Goal: Task Accomplishment & Management: Complete application form

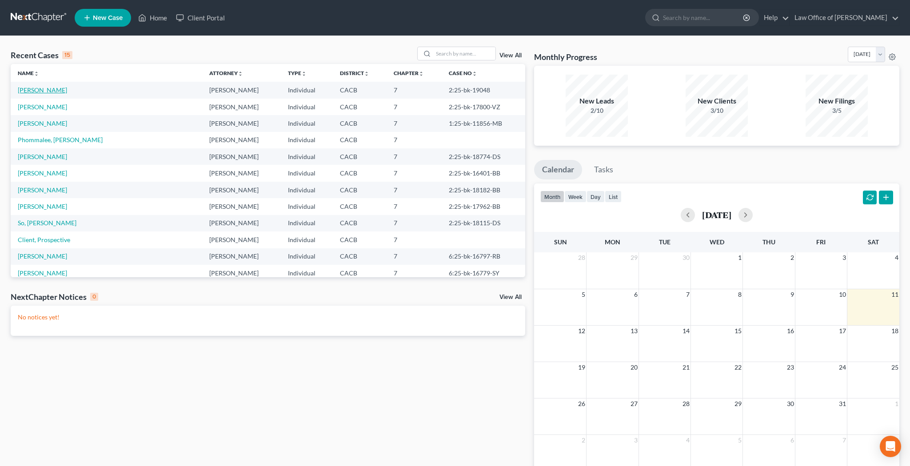
click at [52, 89] on link "[PERSON_NAME]" at bounding box center [42, 90] width 49 height 8
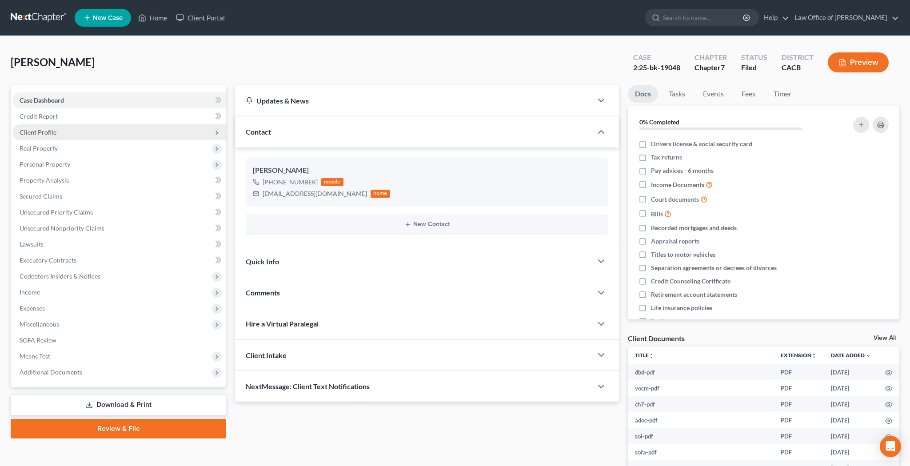
click at [121, 129] on span "Client Profile" at bounding box center [119, 132] width 214 height 16
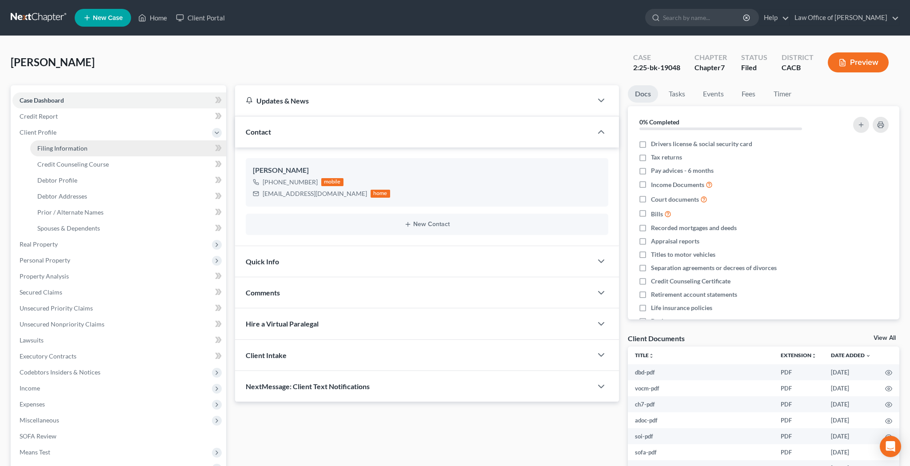
click at [117, 145] on link "Filing Information" at bounding box center [128, 148] width 196 height 16
select select "1"
select select "0"
select select "4"
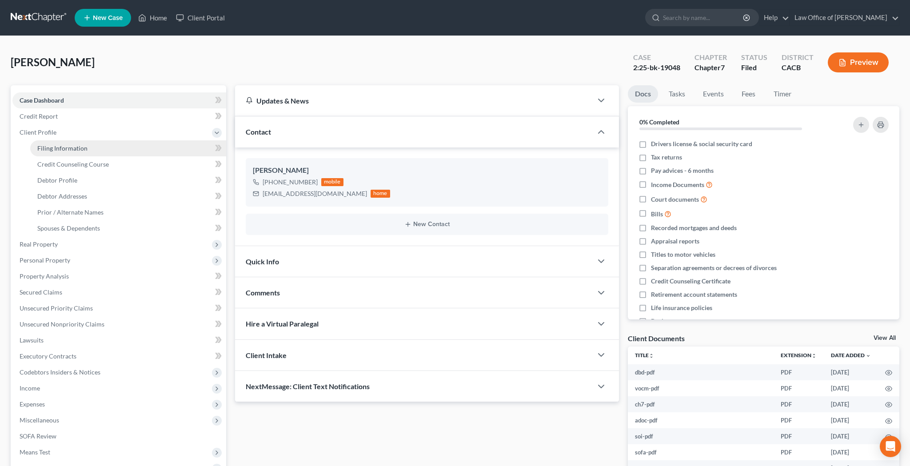
select select "0"
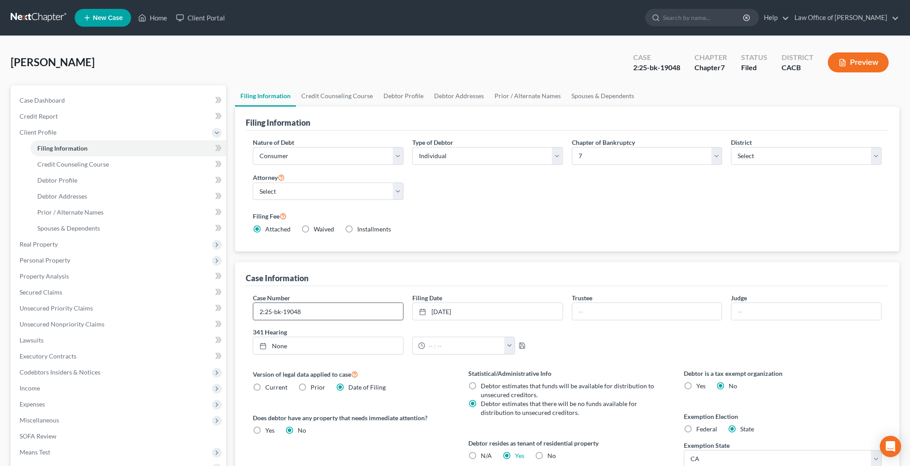
click at [316, 311] on input "2:25-bk-19048" at bounding box center [328, 311] width 150 height 17
type input "2:25-bk-19048-BR"
click at [162, 15] on link "Home" at bounding box center [153, 18] width 38 height 16
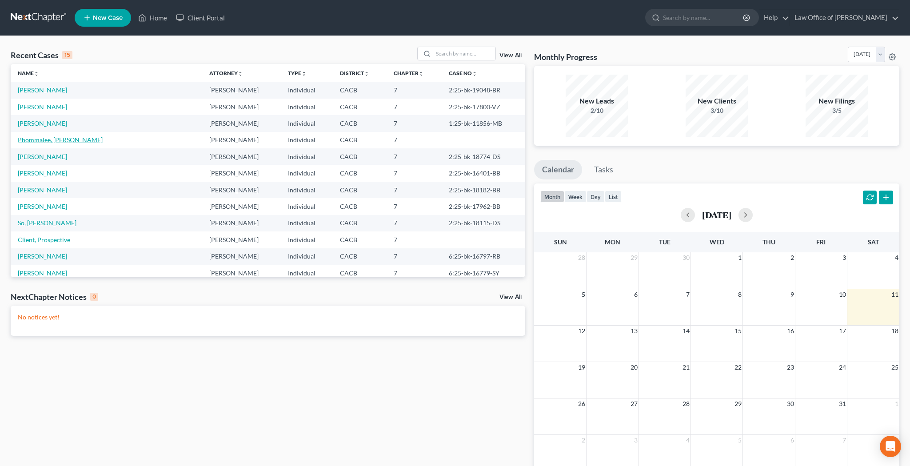
click at [52, 141] on link "Phommalee, [PERSON_NAME]" at bounding box center [60, 140] width 85 height 8
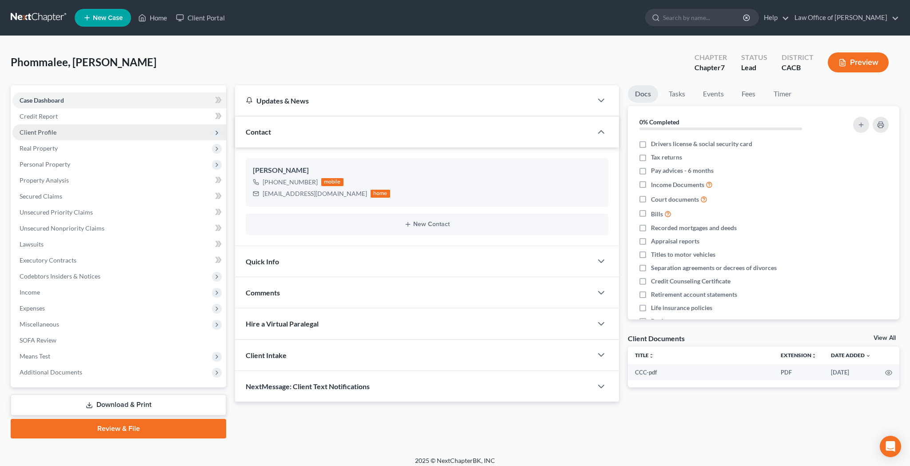
click at [73, 137] on span "Client Profile" at bounding box center [119, 132] width 214 height 16
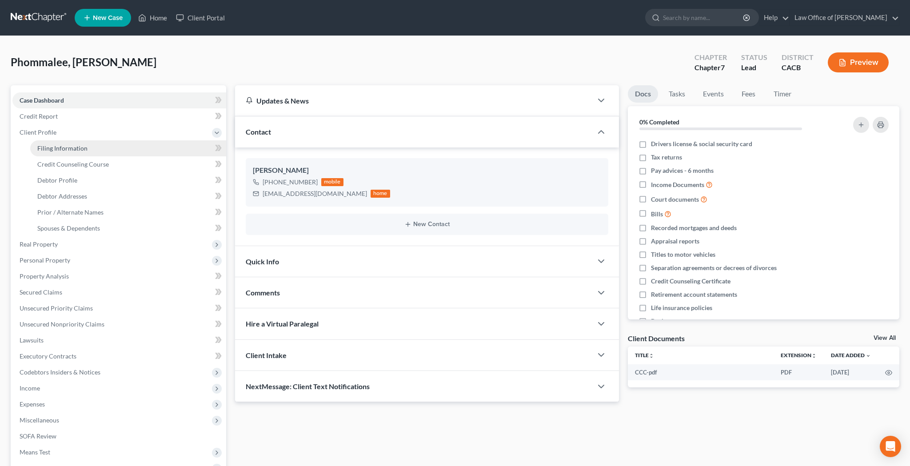
click at [72, 146] on span "Filing Information" at bounding box center [62, 148] width 50 height 8
select select "1"
select select "0"
select select "7"
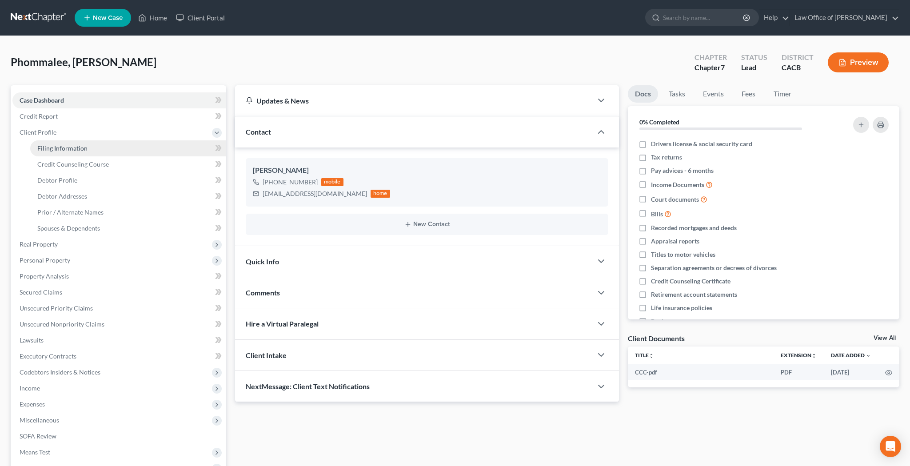
select select "0"
select select "4"
select select "0"
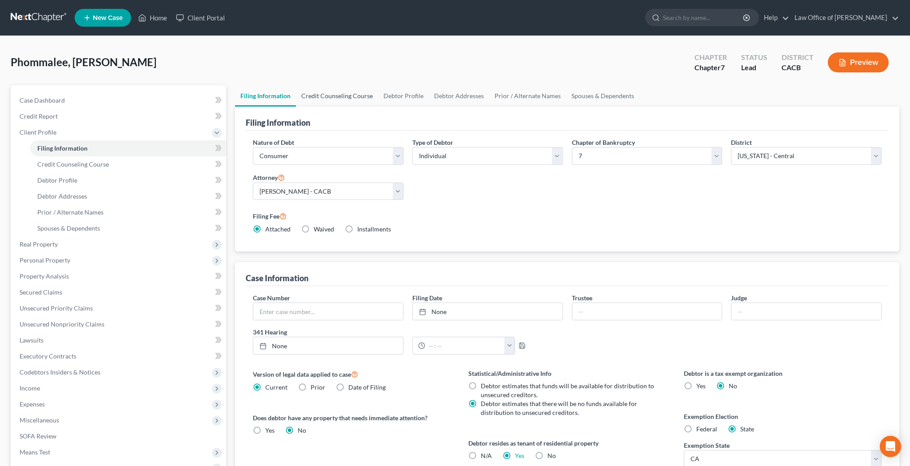
click at [328, 100] on link "Credit Counseling Course" at bounding box center [337, 95] width 82 height 21
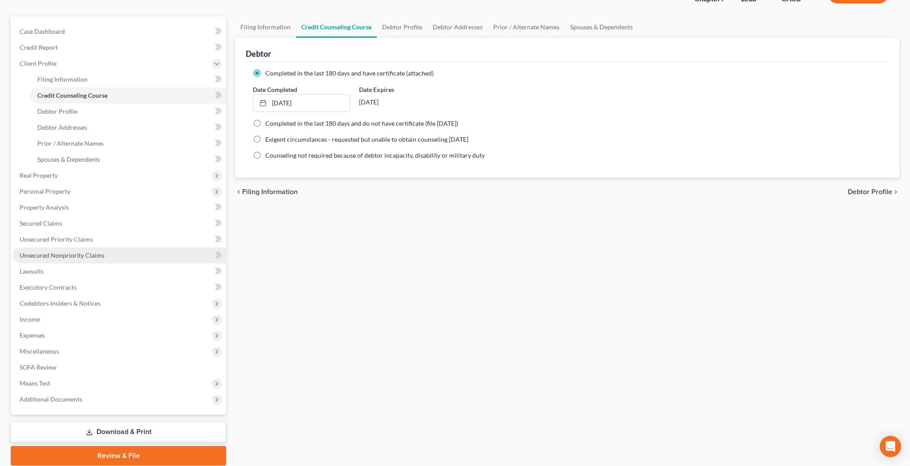
scroll to position [71, 0]
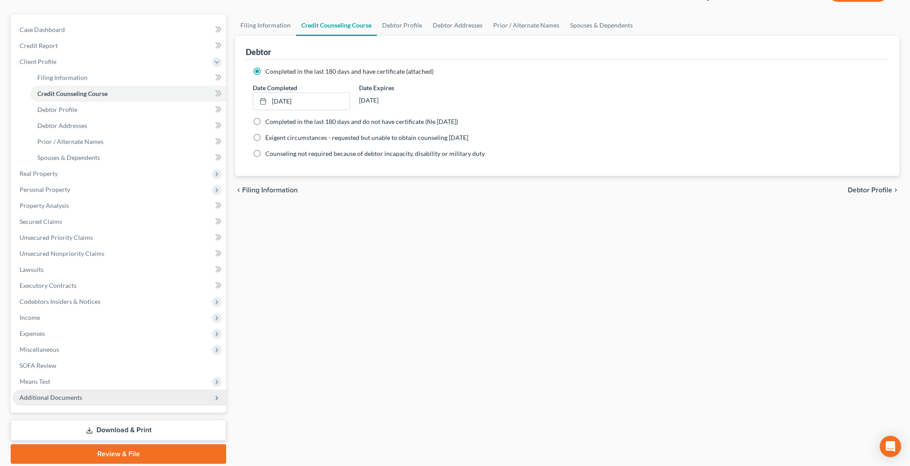
click at [85, 399] on span "Additional Documents" at bounding box center [119, 398] width 214 height 16
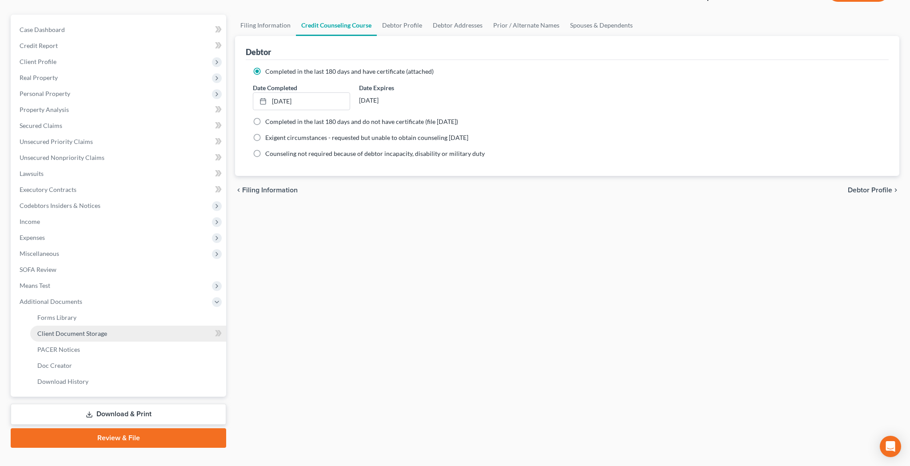
click at [99, 336] on span "Client Document Storage" at bounding box center [72, 334] width 70 height 8
select select "10"
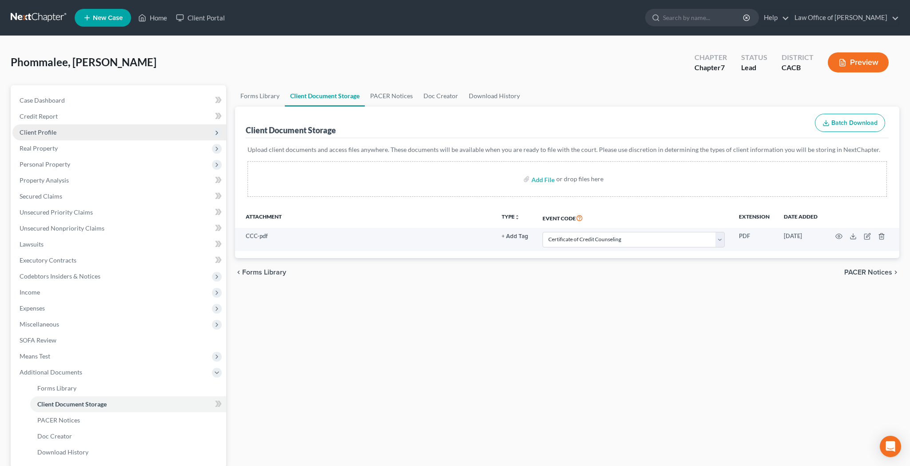
click at [85, 133] on span "Client Profile" at bounding box center [119, 132] width 214 height 16
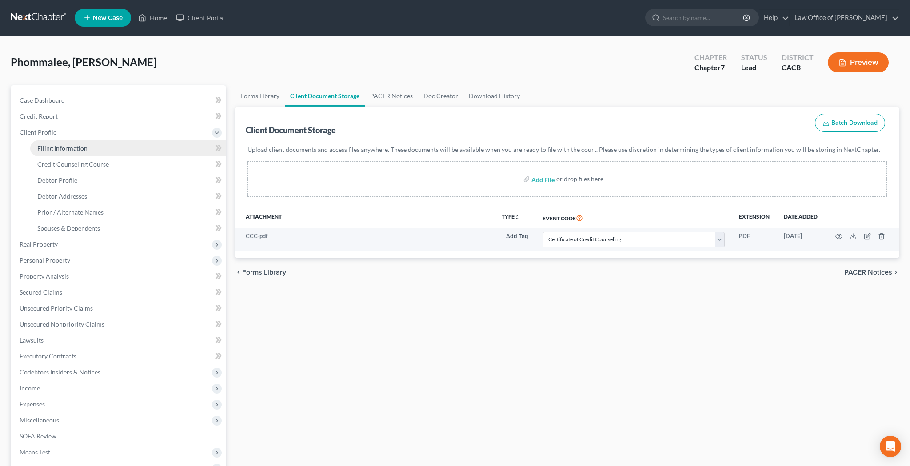
click at [68, 148] on span "Filing Information" at bounding box center [62, 148] width 50 height 8
select select "1"
select select "0"
select select "7"
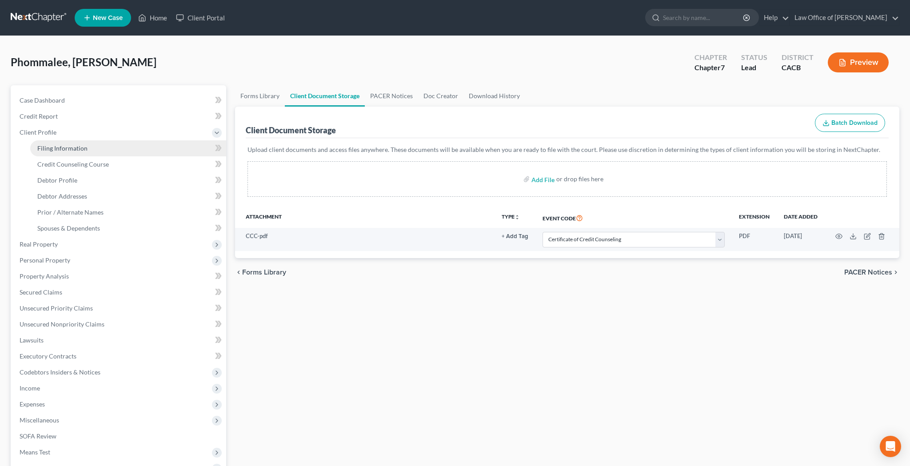
select select "0"
select select "4"
select select "0"
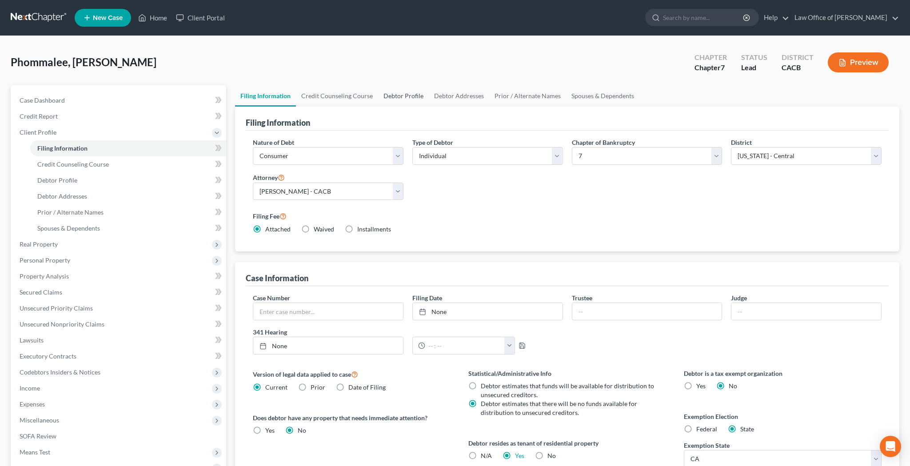
click at [396, 99] on link "Debtor Profile" at bounding box center [403, 95] width 51 height 21
select select "0"
select select "2"
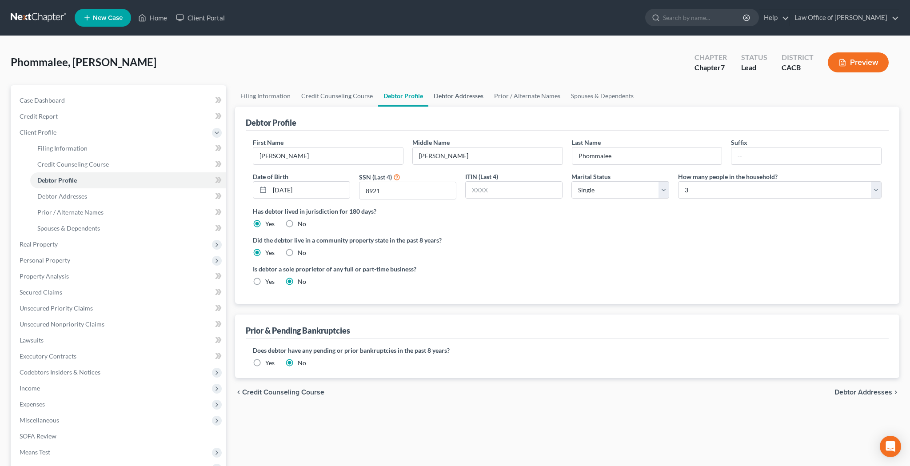
click at [454, 96] on link "Debtor Addresses" at bounding box center [458, 95] width 60 height 21
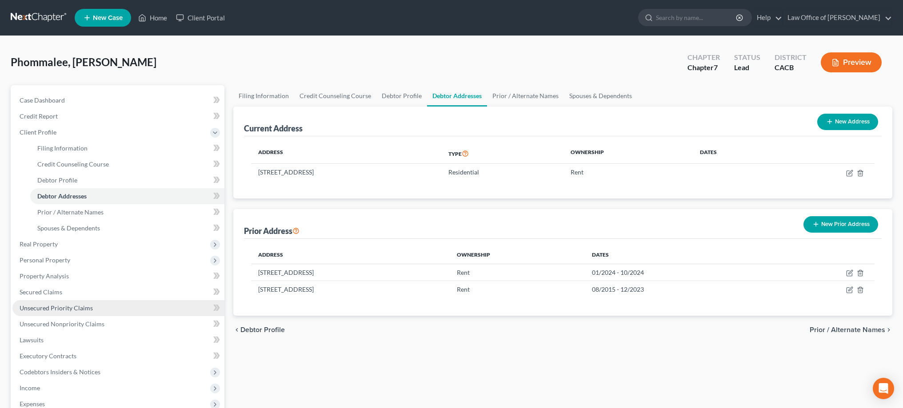
click at [100, 310] on link "Unsecured Priority Claims" at bounding box center [118, 308] width 212 height 16
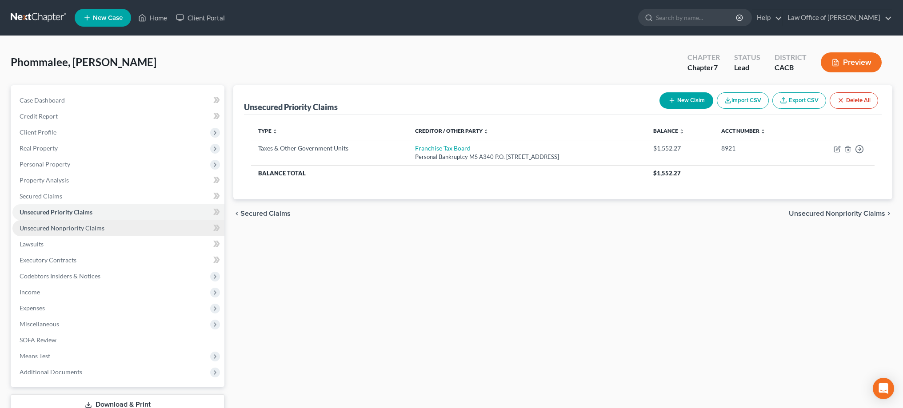
click at [97, 233] on link "Unsecured Nonpriority Claims" at bounding box center [118, 228] width 212 height 16
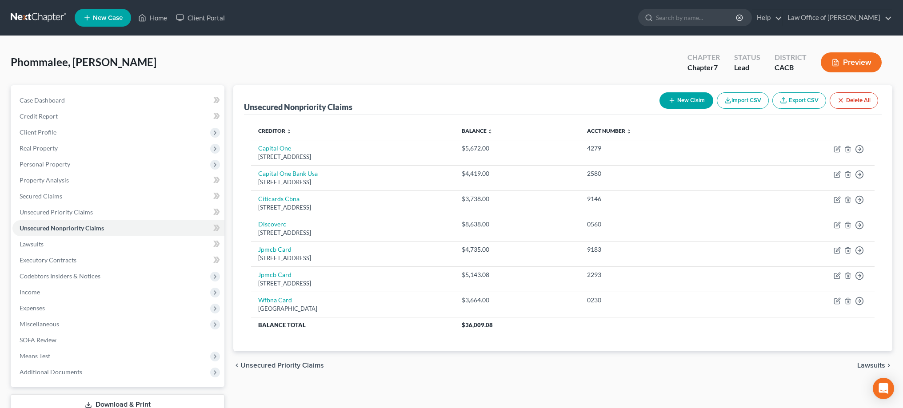
click at [685, 100] on button "New Claim" at bounding box center [687, 100] width 54 height 16
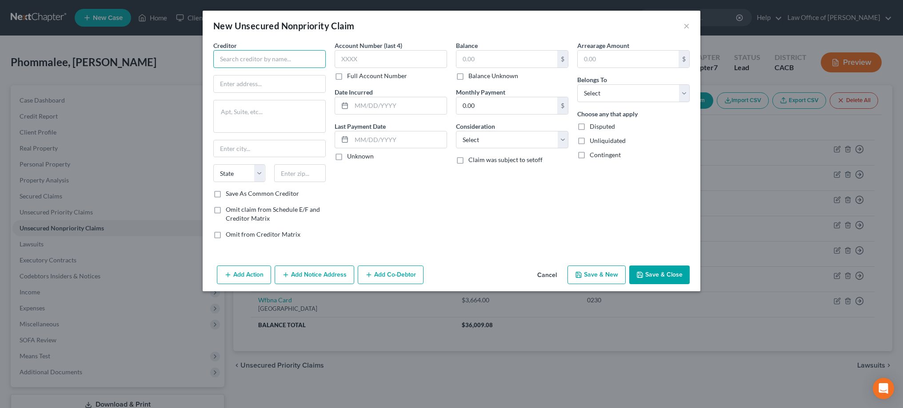
click at [272, 55] on input "text" at bounding box center [269, 59] width 112 height 18
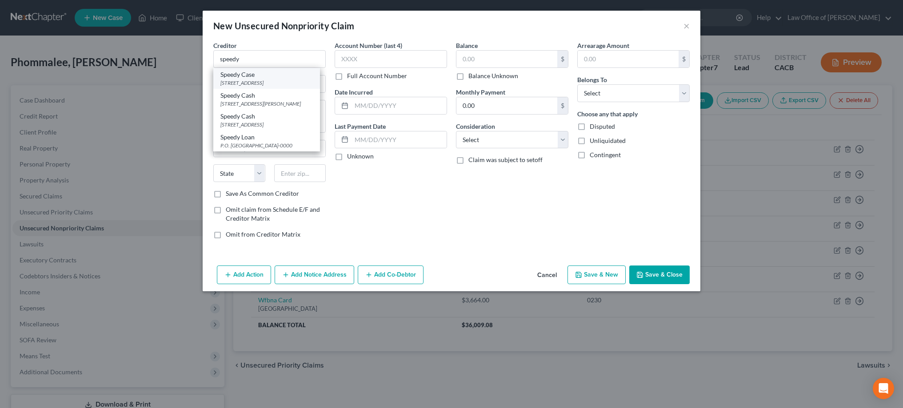
type input "Speedy Case"
type input "PO Box 101928"
type textarea "Dept 2280"
type input "[GEOGRAPHIC_DATA]"
select select "0"
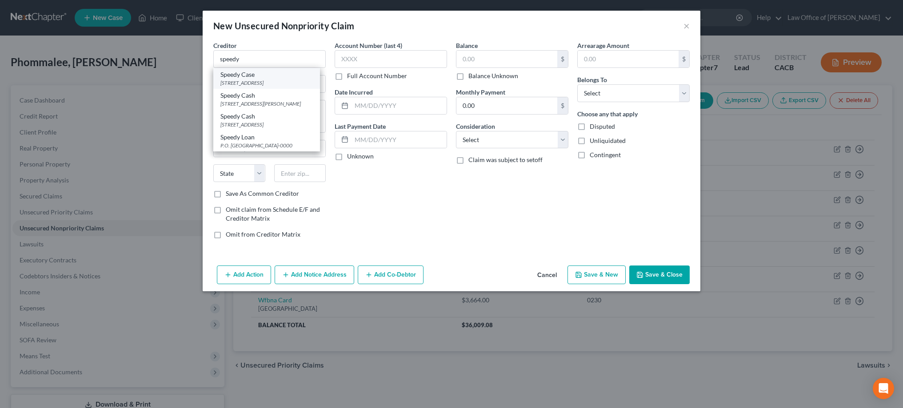
type input "35210"
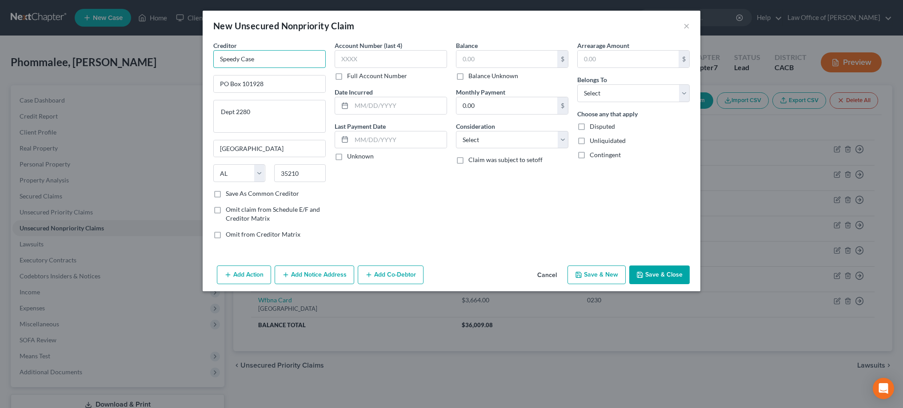
click at [268, 60] on input "Speedy Case" at bounding box center [269, 59] width 112 height 18
type input "Speedy Cash"
click at [301, 273] on button "Add Notice Address" at bounding box center [315, 275] width 80 height 19
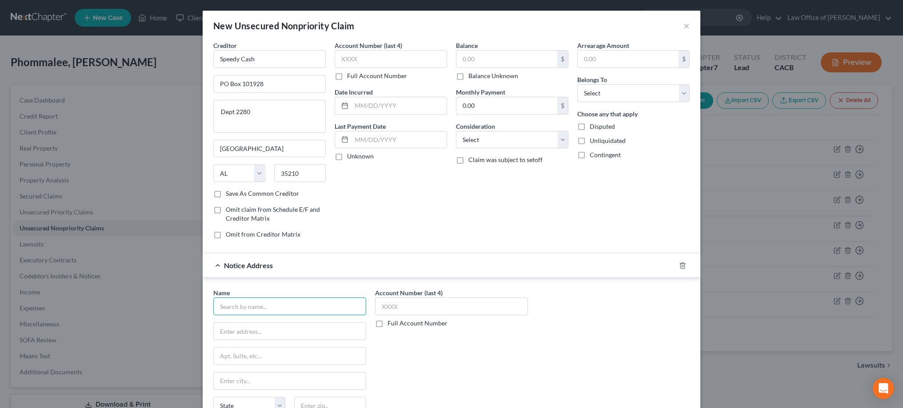
click at [292, 307] on input "text" at bounding box center [289, 307] width 153 height 18
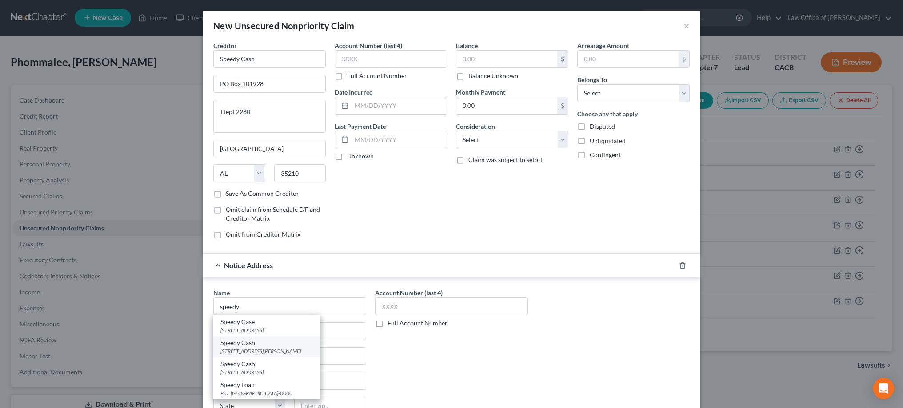
click at [284, 347] on div "Speedy Cash" at bounding box center [266, 343] width 92 height 9
type input "Speedy Cash"
type input "[STREET_ADDRESS][PERSON_NAME]"
type input "Ste 100"
type input "Carrollton"
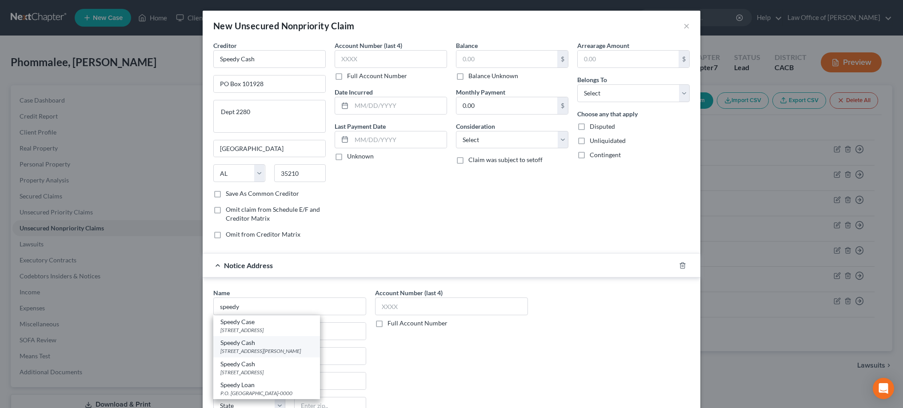
select select "45"
type input "75006"
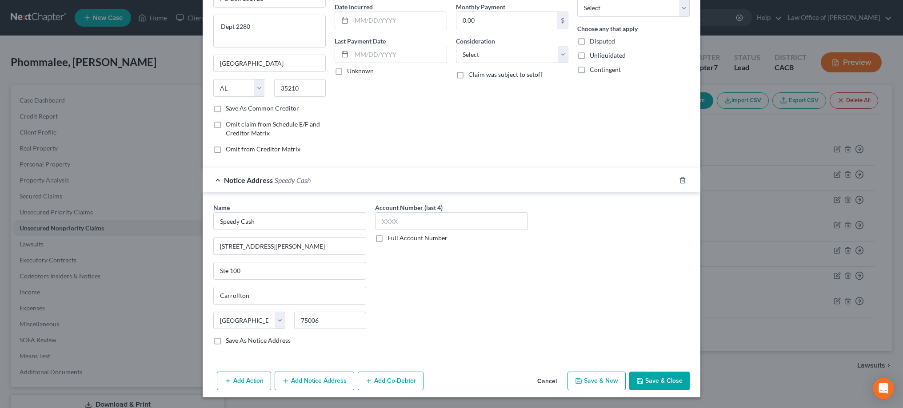
click at [344, 380] on button "Add Notice Address" at bounding box center [315, 381] width 80 height 19
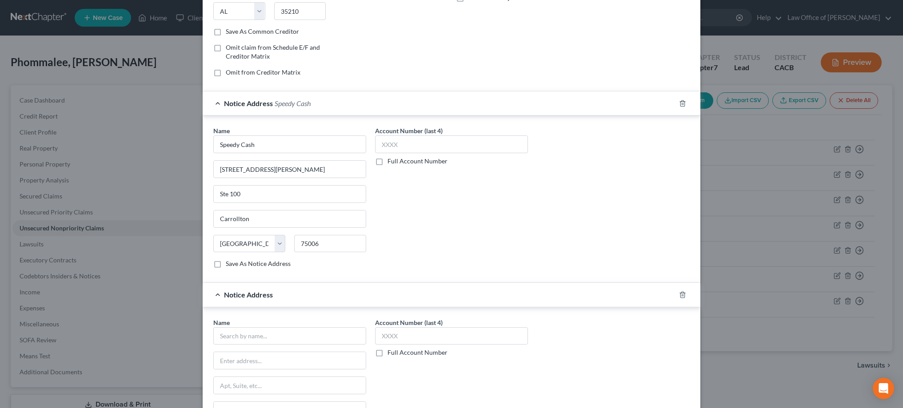
scroll to position [207, 0]
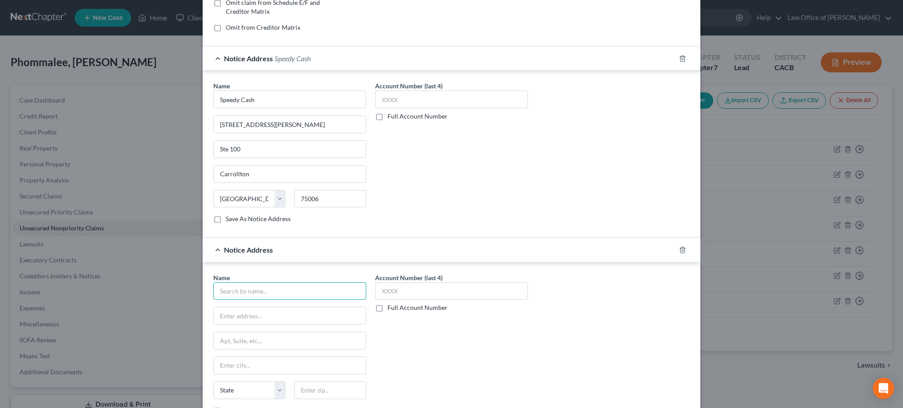
click at [296, 292] on input "text" at bounding box center [289, 292] width 153 height 18
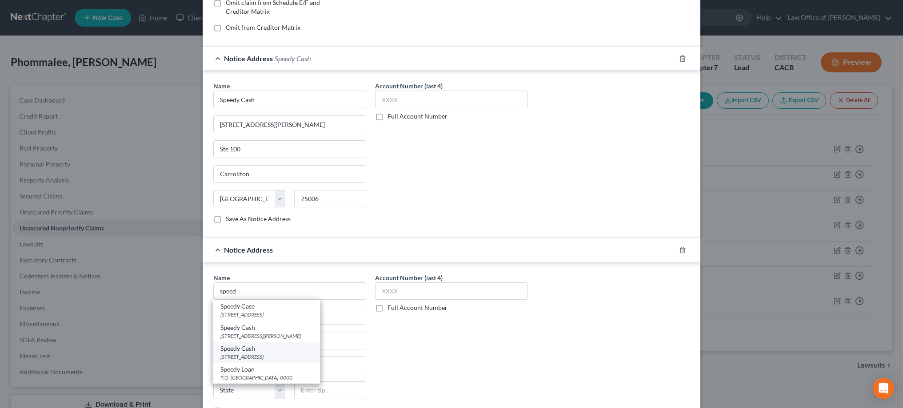
click at [290, 353] on div "[STREET_ADDRESS]" at bounding box center [266, 357] width 92 height 8
type input "Speedy Cash"
type input "[STREET_ADDRESS]"
type input "Wichita"
select select "17"
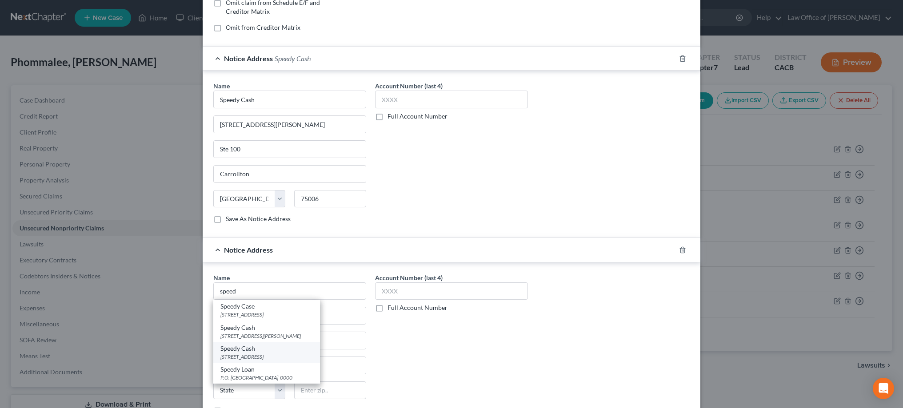
type input "67205-0000"
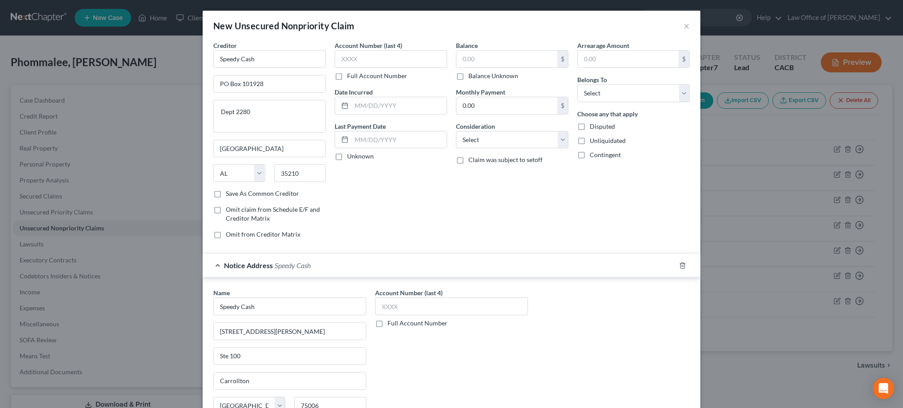
scroll to position [0, 0]
click at [369, 59] on input "text" at bounding box center [391, 59] width 112 height 18
type input "XXXX"
click at [476, 59] on input "text" at bounding box center [506, 59] width 101 height 17
type input "255"
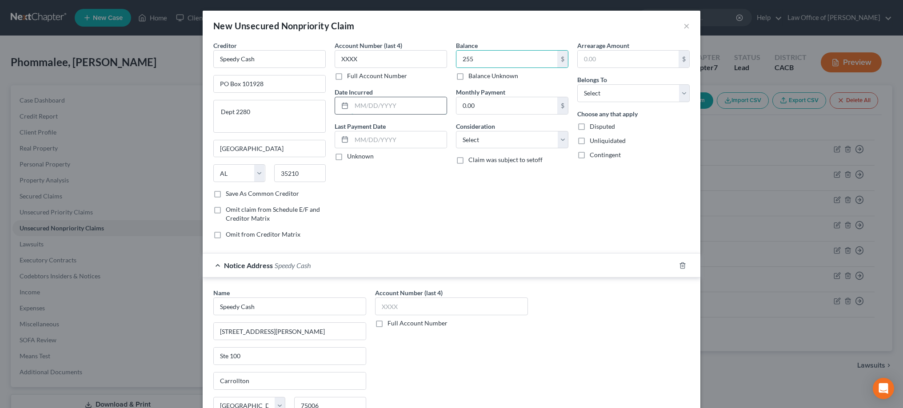
click at [412, 108] on input "text" at bounding box center [399, 105] width 95 height 17
select select "10"
select select "0"
click at [391, 107] on input "text" at bounding box center [399, 105] width 95 height 17
click at [394, 304] on input "text" at bounding box center [451, 307] width 153 height 18
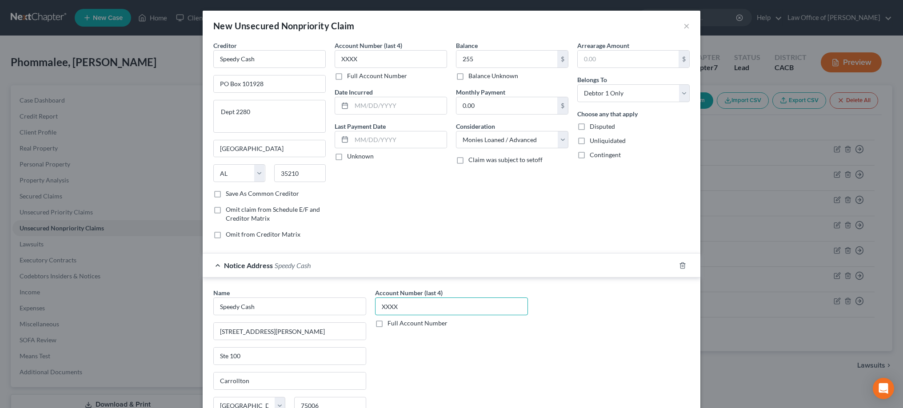
type input "XXXX"
click at [573, 325] on div "Name * Speedy Cash [STREET_ADDRESS][PERSON_NAME] [US_STATE][GEOGRAPHIC_DATA] AZ…" at bounding box center [451, 362] width 485 height 149
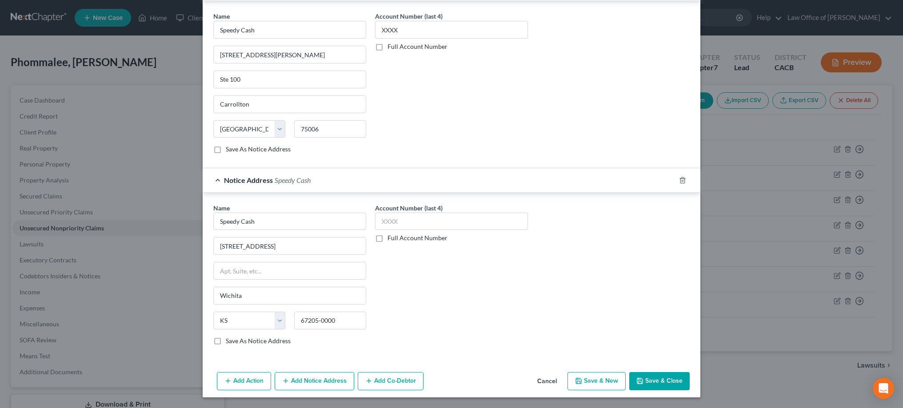
scroll to position [277, 0]
click at [423, 224] on input "text" at bounding box center [451, 222] width 153 height 18
type input "XXXX"
click at [553, 257] on div "Name * Speedy Cash [STREET_ADDRESS] [GEOGRAPHIC_DATA] [US_STATE][GEOGRAPHIC_DAT…" at bounding box center [451, 278] width 485 height 149
click at [678, 378] on button "Save & Close" at bounding box center [659, 381] width 60 height 19
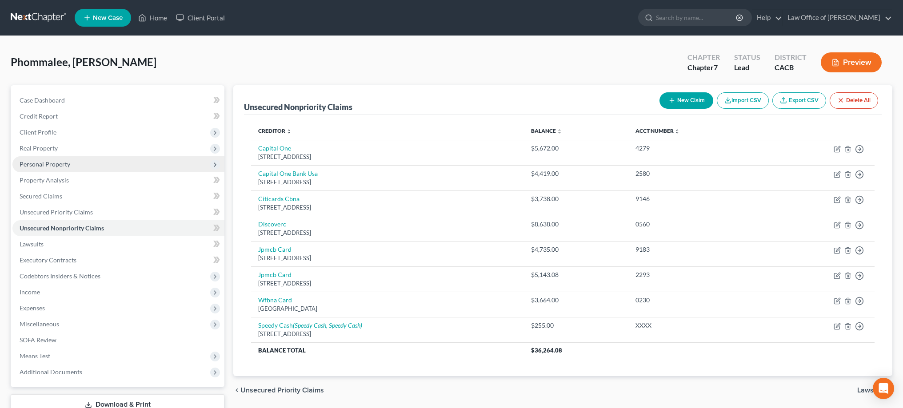
click at [62, 165] on span "Personal Property" at bounding box center [45, 164] width 51 height 8
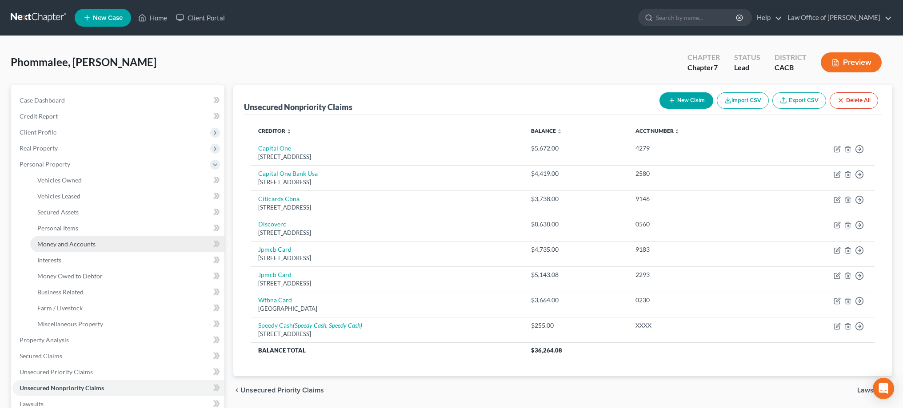
click at [70, 242] on span "Money and Accounts" at bounding box center [66, 244] width 58 height 8
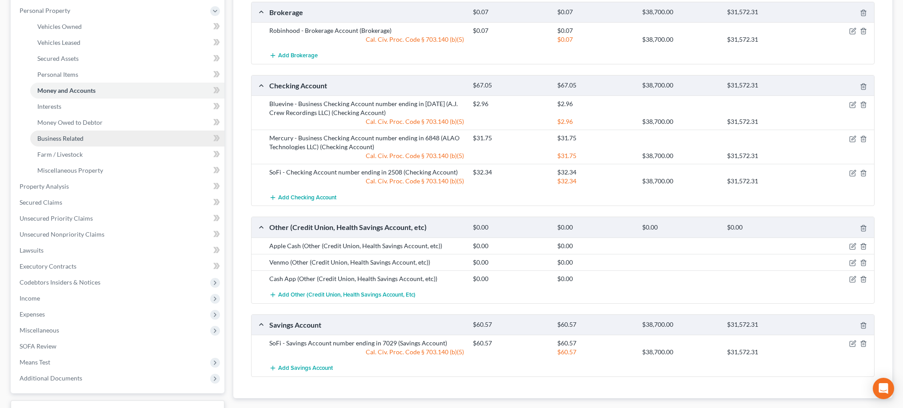
scroll to position [159, 0]
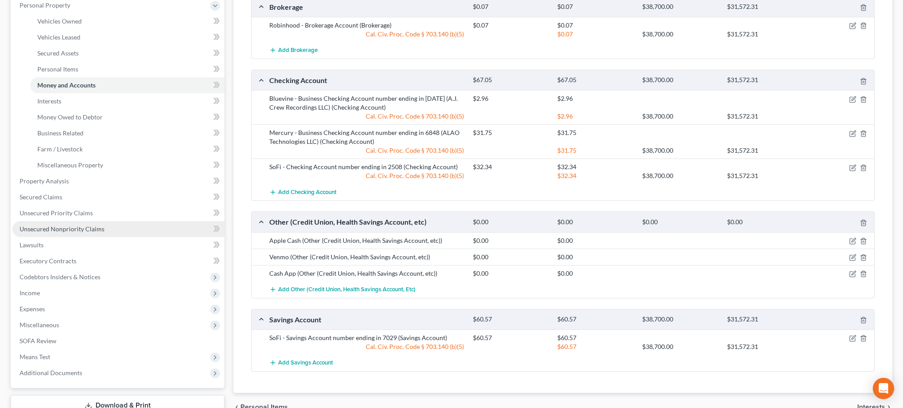
click at [104, 227] on link "Unsecured Nonpriority Claims" at bounding box center [118, 229] width 212 height 16
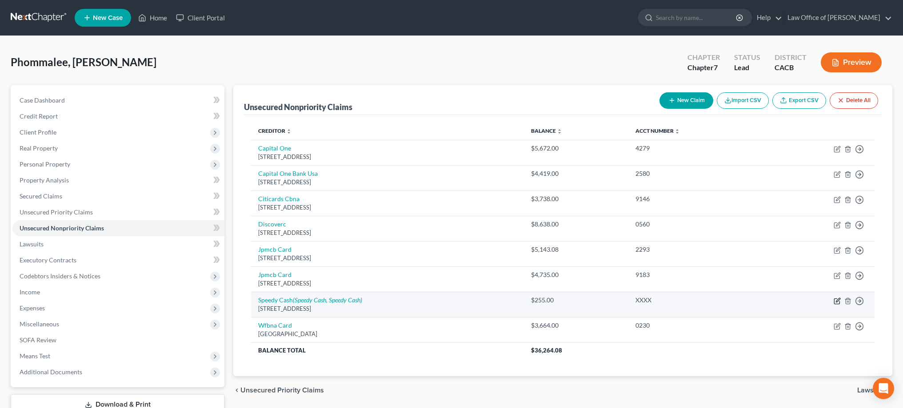
click at [837, 302] on icon "button" at bounding box center [837, 301] width 7 height 7
select select "0"
select select "10"
select select "0"
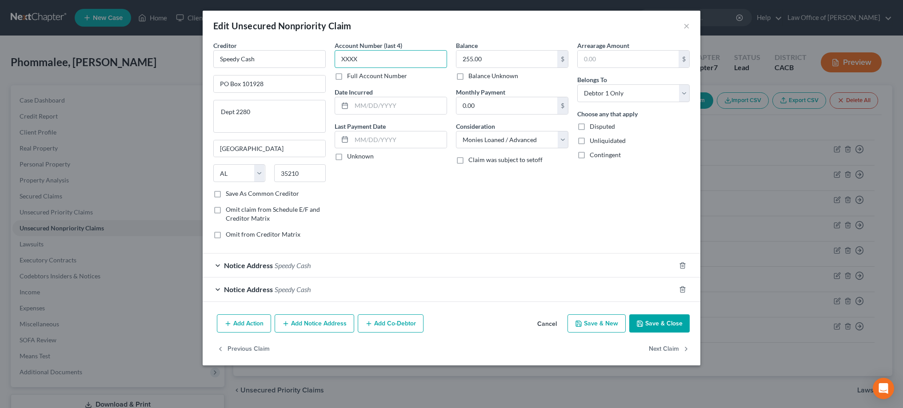
click at [379, 57] on input "XXXX" at bounding box center [391, 59] width 112 height 18
type input "5769"
click at [220, 266] on div "Notice Address Speedy Cash" at bounding box center [439, 266] width 473 height 24
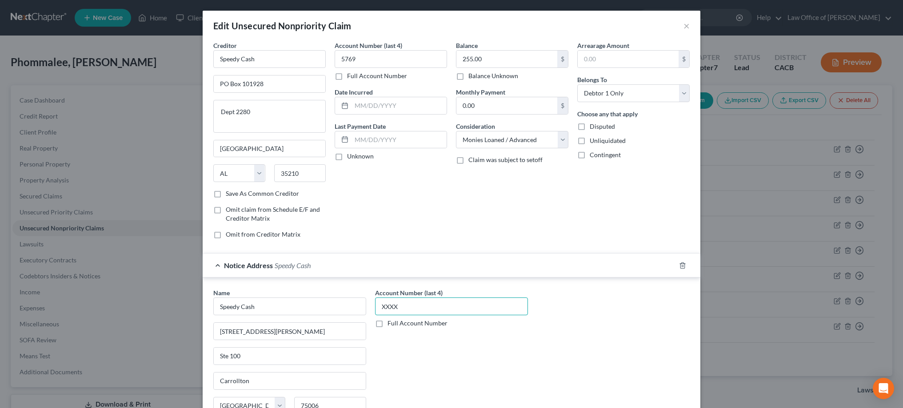
click at [408, 308] on input "XXXX" at bounding box center [451, 307] width 153 height 18
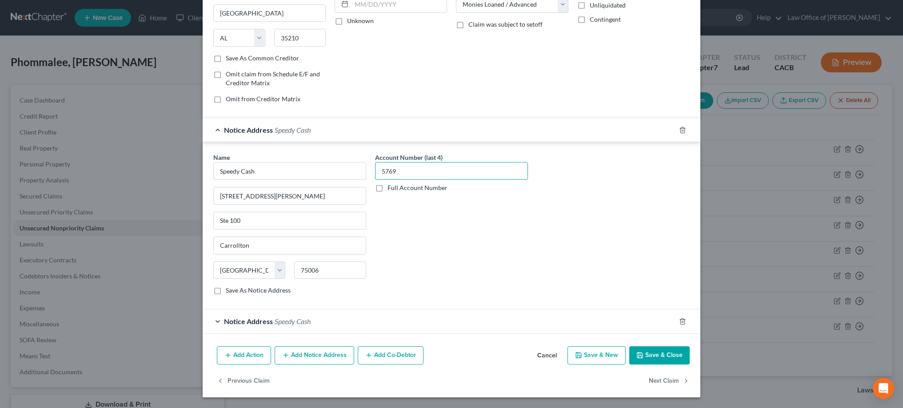
scroll to position [135, 0]
type input "5769"
click at [218, 324] on div "Notice Address Speedy Cash" at bounding box center [439, 322] width 473 height 24
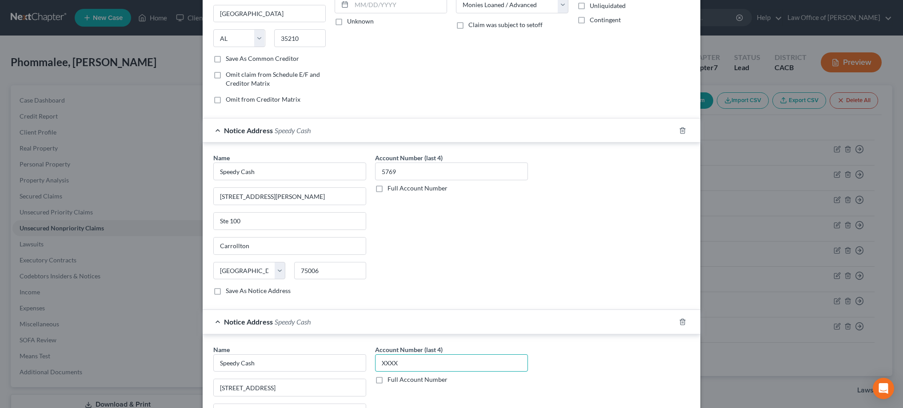
click at [424, 363] on input "XXXX" at bounding box center [451, 364] width 153 height 18
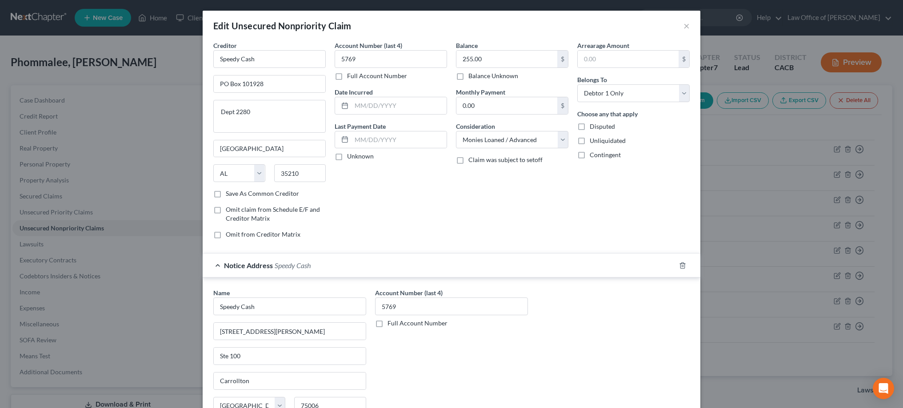
scroll to position [0, 0]
type input "5769"
click at [226, 196] on label "Save As Common Creditor" at bounding box center [262, 193] width 73 height 9
click at [229, 195] on input "Save As Common Creditor" at bounding box center [232, 192] width 6 height 6
checkbox input "true"
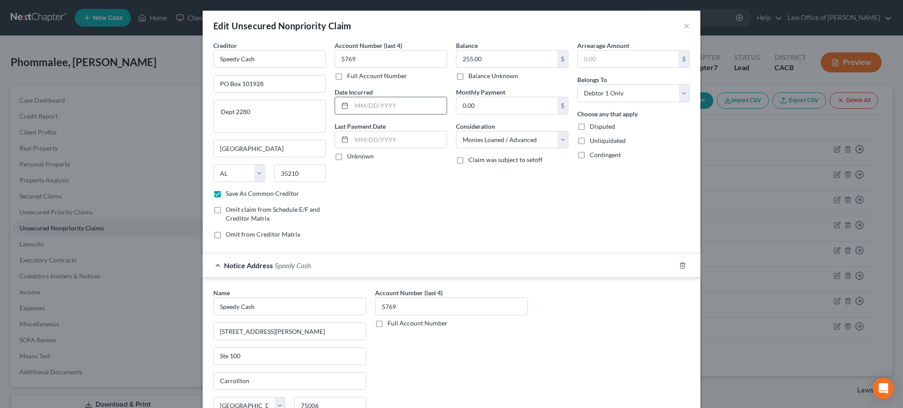
click at [376, 107] on input "text" at bounding box center [399, 105] width 95 height 17
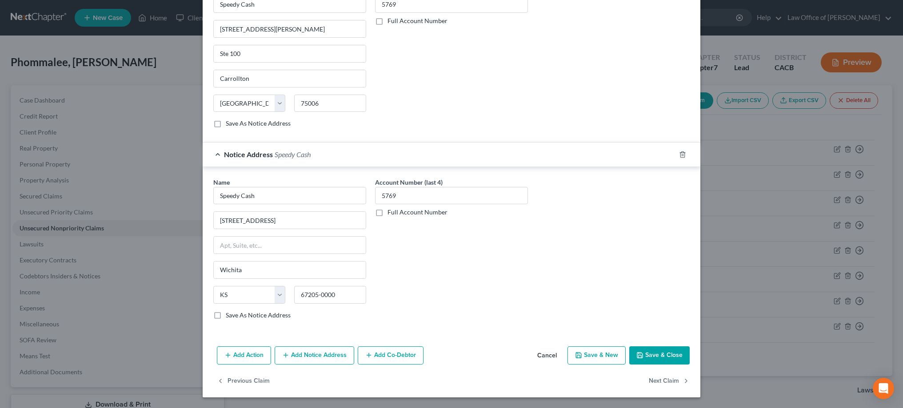
scroll to position [302, 0]
type input "[DATE]"
click at [656, 355] on button "Save & Close" at bounding box center [659, 356] width 60 height 19
checkbox input "false"
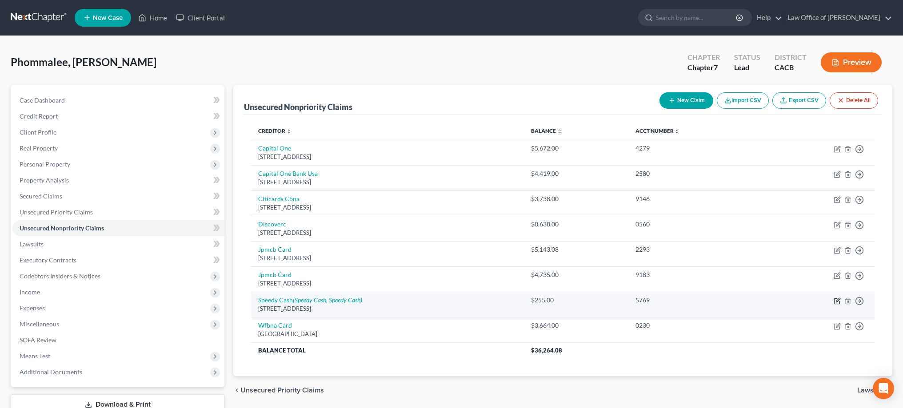
click at [838, 300] on icon "button" at bounding box center [838, 300] width 4 height 4
select select "0"
select select "10"
select select "0"
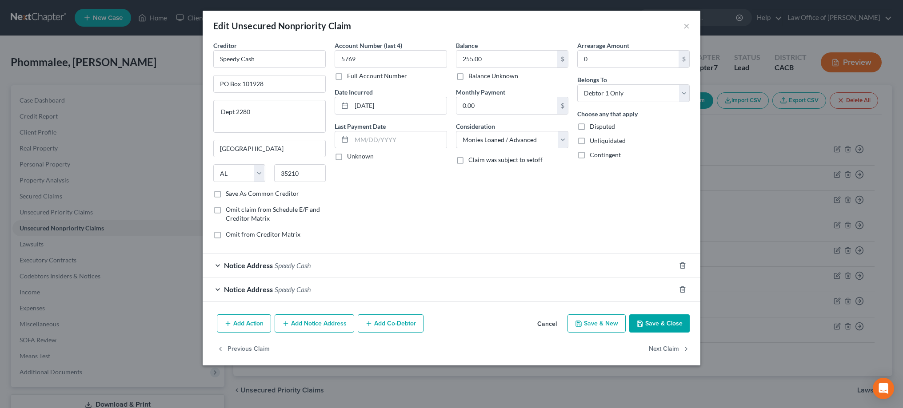
click at [313, 318] on button "Add Notice Address" at bounding box center [315, 324] width 80 height 19
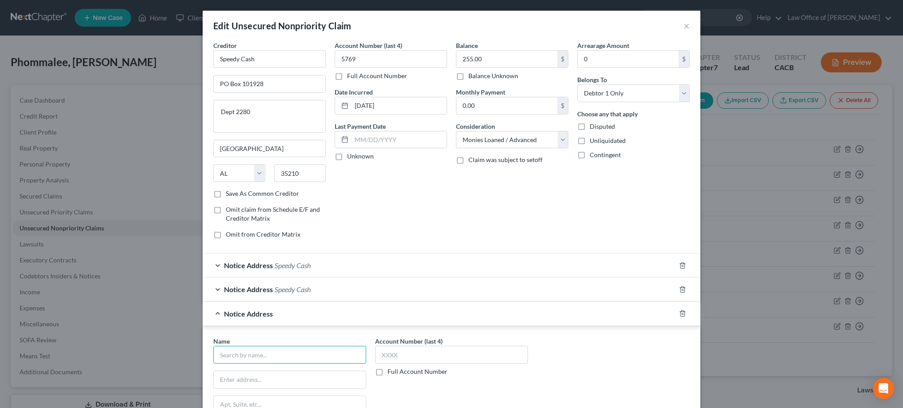
click at [283, 351] on input "text" at bounding box center [289, 355] width 153 height 18
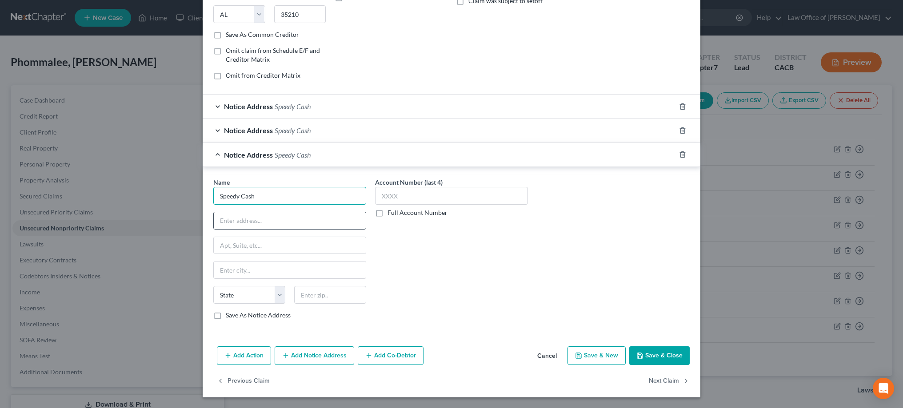
scroll to position [159, 0]
type input "Speedy Cash"
click at [350, 300] on input "text" at bounding box center [330, 296] width 72 height 18
type input "91405"
click at [300, 218] on input "text" at bounding box center [290, 221] width 152 height 17
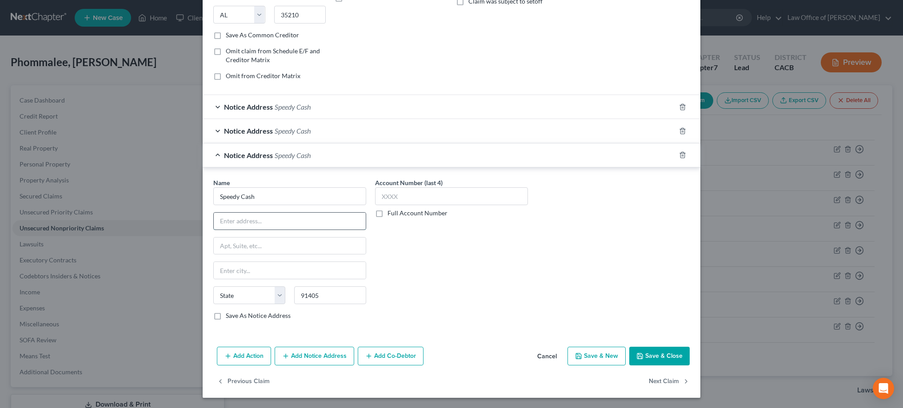
type input "[PERSON_NAME]"
select select "4"
type input "[STREET_ADDRESS][PERSON_NAME]"
click at [417, 198] on input "text" at bounding box center [451, 197] width 153 height 18
type input "5769"
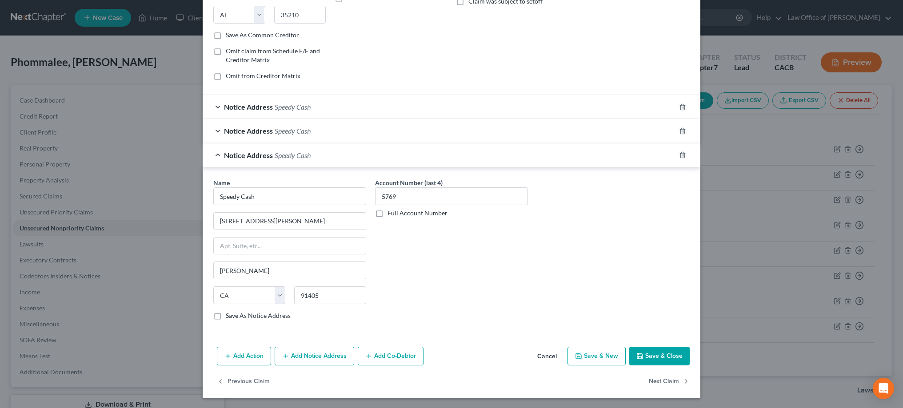
click at [667, 356] on button "Save & Close" at bounding box center [659, 356] width 60 height 19
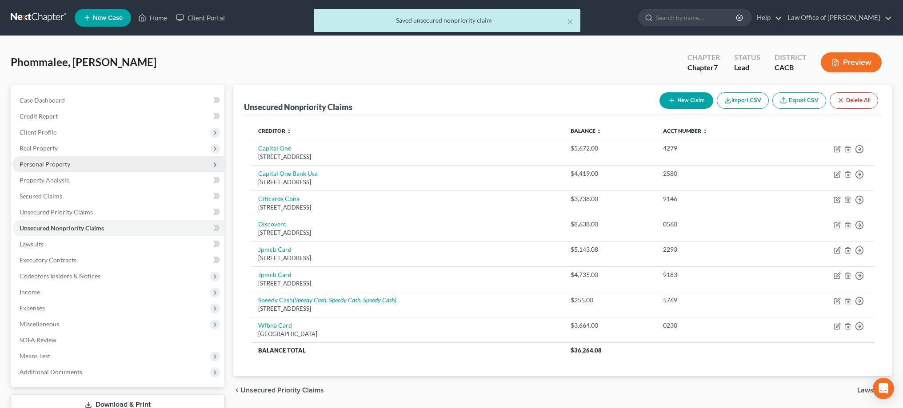
click at [53, 163] on span "Personal Property" at bounding box center [45, 164] width 51 height 8
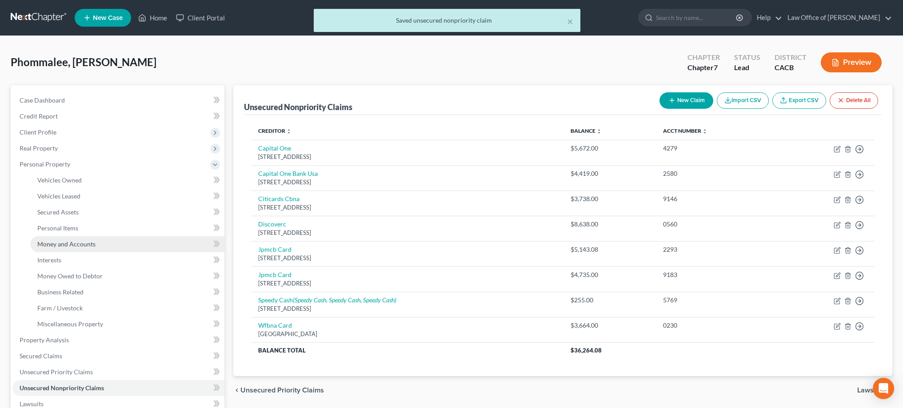
click at [67, 242] on span "Money and Accounts" at bounding box center [66, 244] width 58 height 8
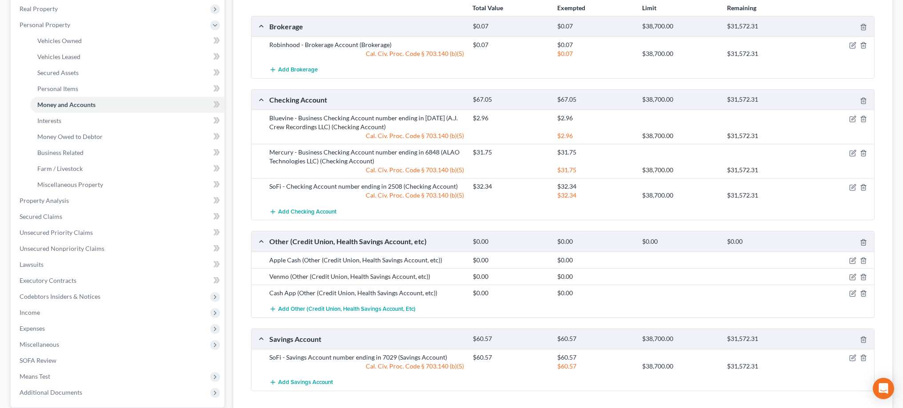
scroll to position [133, 0]
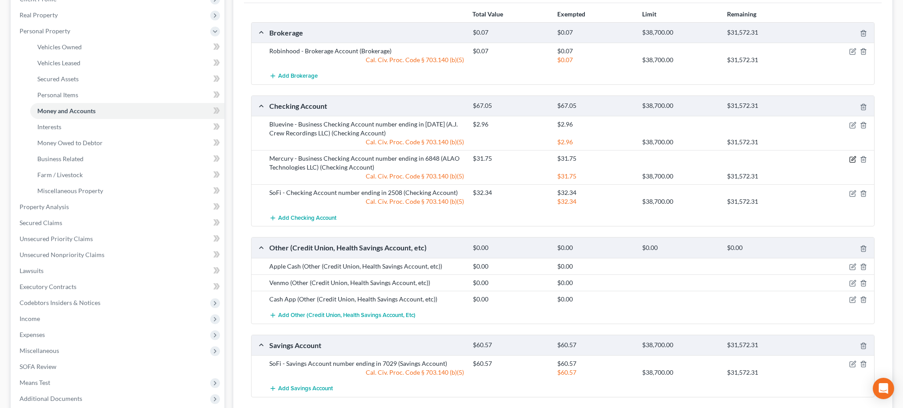
click at [851, 157] on icon "button" at bounding box center [852, 159] width 7 height 7
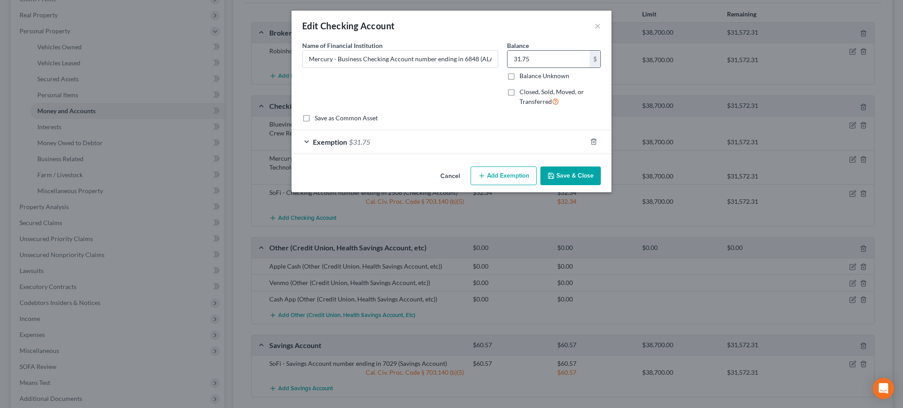
click at [566, 61] on input "31.75" at bounding box center [549, 59] width 82 height 17
type input "23.35"
click at [304, 141] on div "Exemption $31.75" at bounding box center [439, 142] width 295 height 24
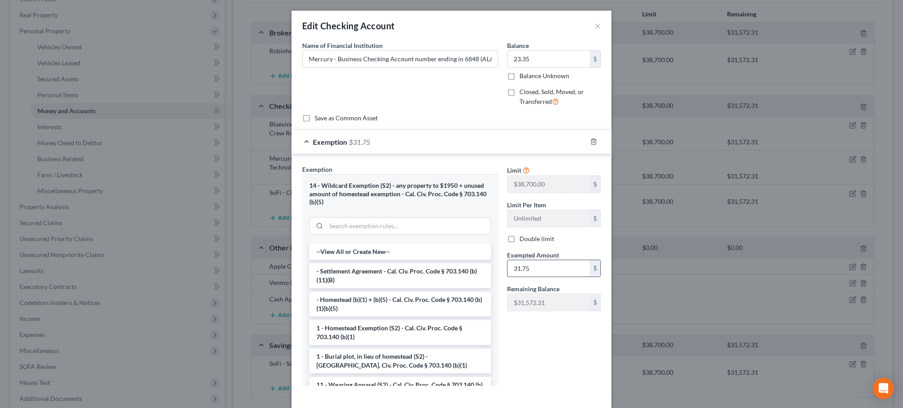
click at [531, 269] on input "31.75" at bounding box center [549, 268] width 82 height 17
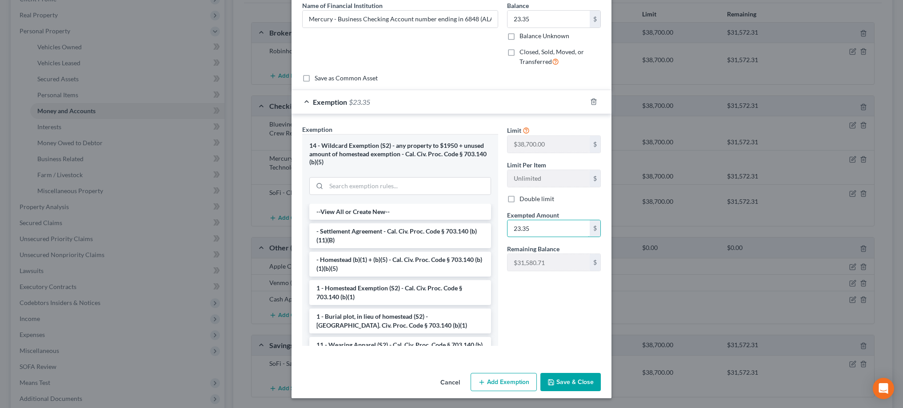
scroll to position [40, 0]
type input "23.35"
click at [576, 378] on button "Save & Close" at bounding box center [570, 383] width 60 height 19
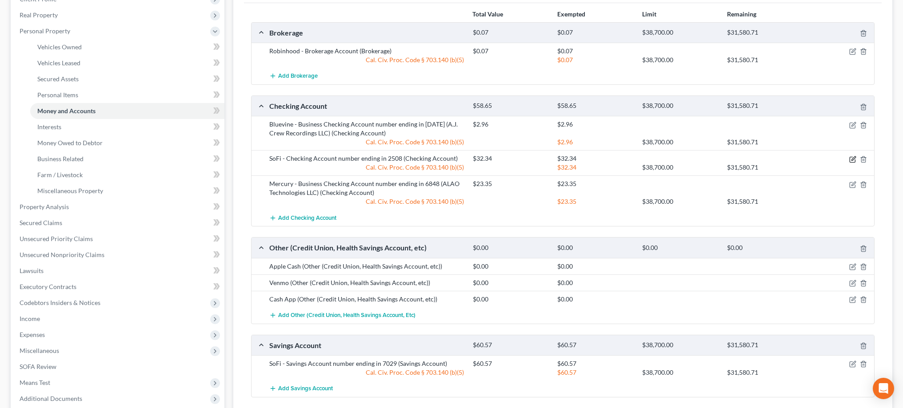
click at [853, 159] on icon "button" at bounding box center [852, 159] width 7 height 7
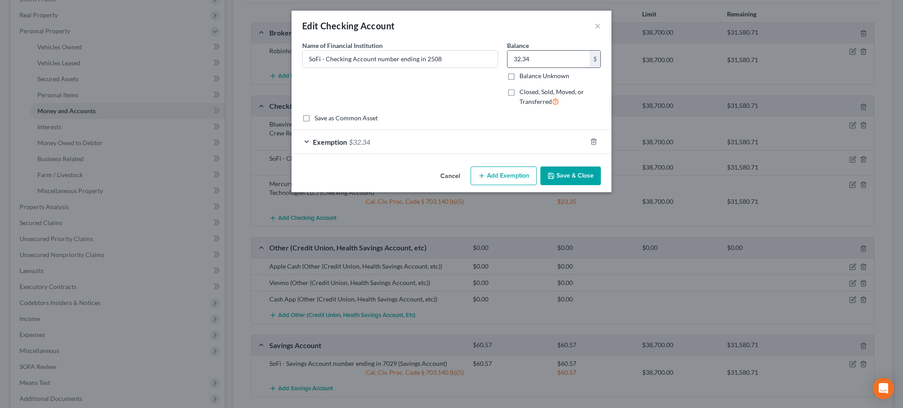
click at [564, 63] on input "32.34" at bounding box center [549, 59] width 82 height 17
type input "95.03"
click at [388, 142] on div "Exemption $32.34" at bounding box center [439, 142] width 295 height 24
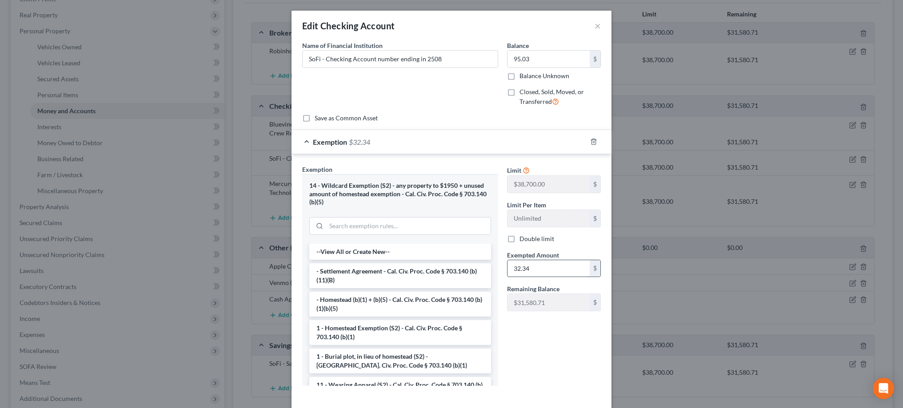
click at [542, 267] on input "32.34" at bounding box center [549, 268] width 82 height 17
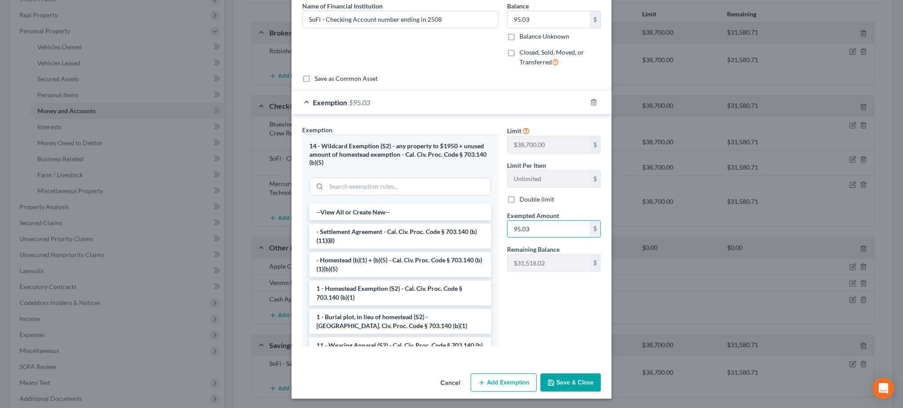
type input "95.03"
click at [573, 376] on button "Save & Close" at bounding box center [570, 383] width 60 height 19
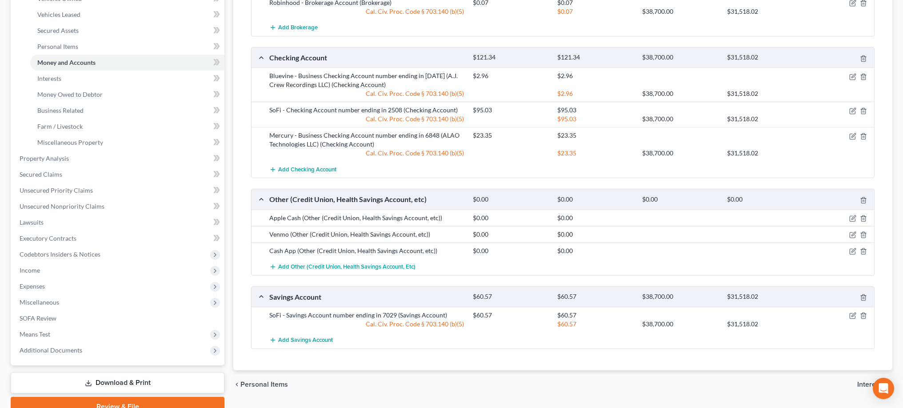
scroll to position [185, 0]
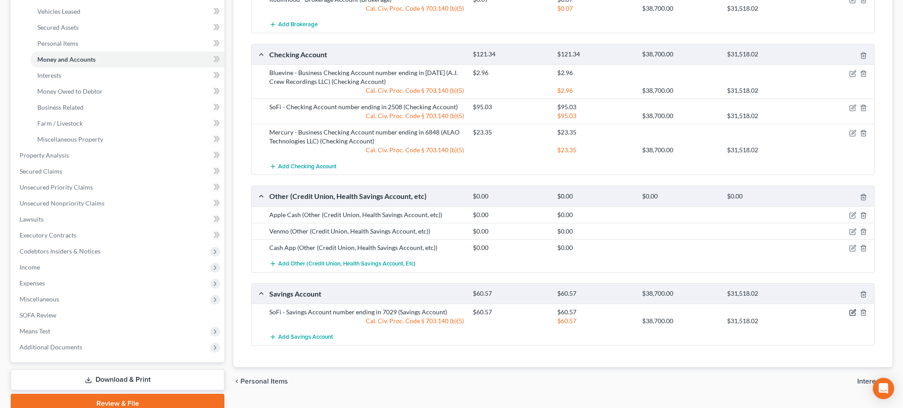
click at [851, 310] on icon "button" at bounding box center [852, 312] width 7 height 7
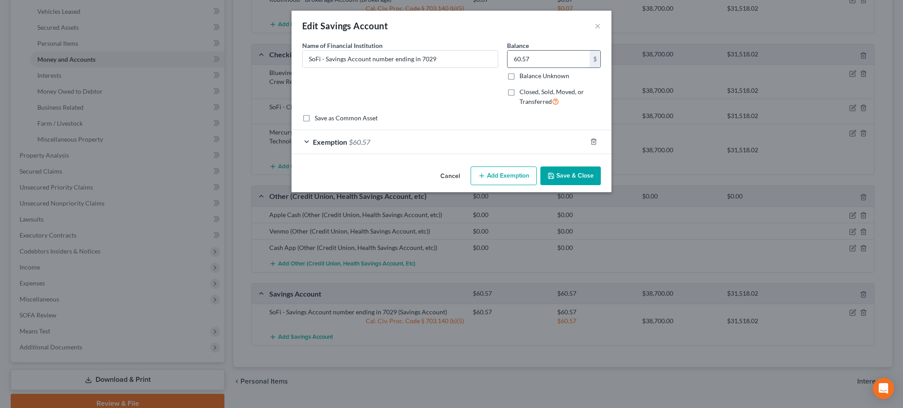
click at [562, 60] on input "60.57" at bounding box center [549, 59] width 82 height 17
type input "657.73"
click at [308, 140] on div "Exemption $60.57" at bounding box center [439, 142] width 295 height 24
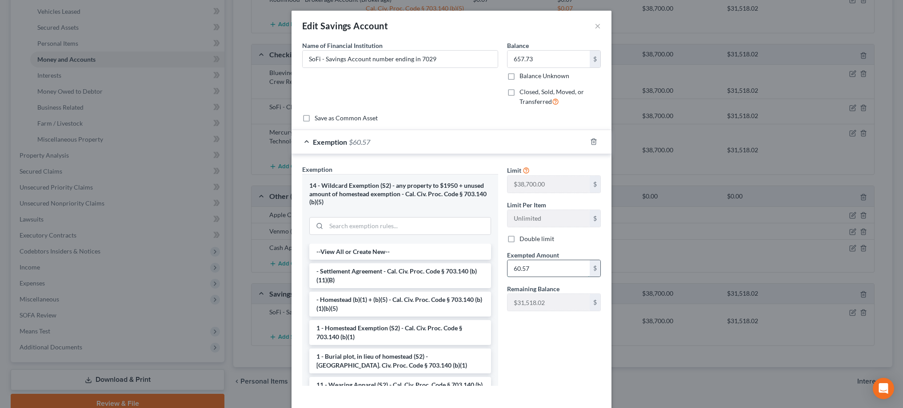
click at [535, 264] on input "60.57" at bounding box center [549, 268] width 82 height 17
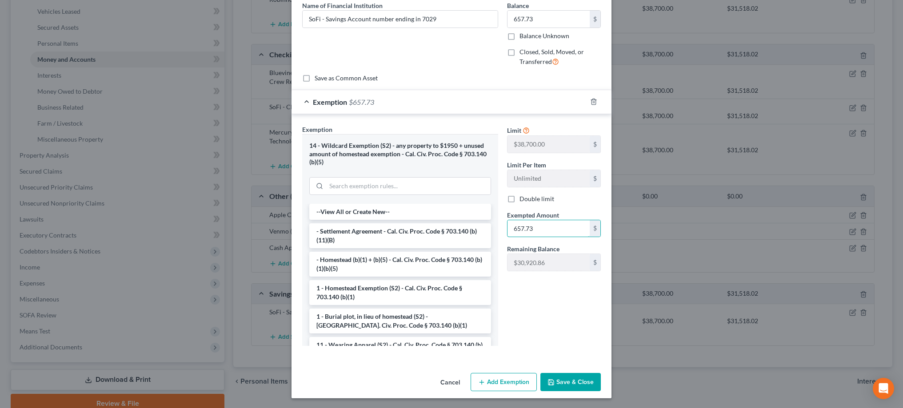
scroll to position [40, 0]
type input "657.73"
click at [576, 377] on button "Save & Close" at bounding box center [570, 383] width 60 height 19
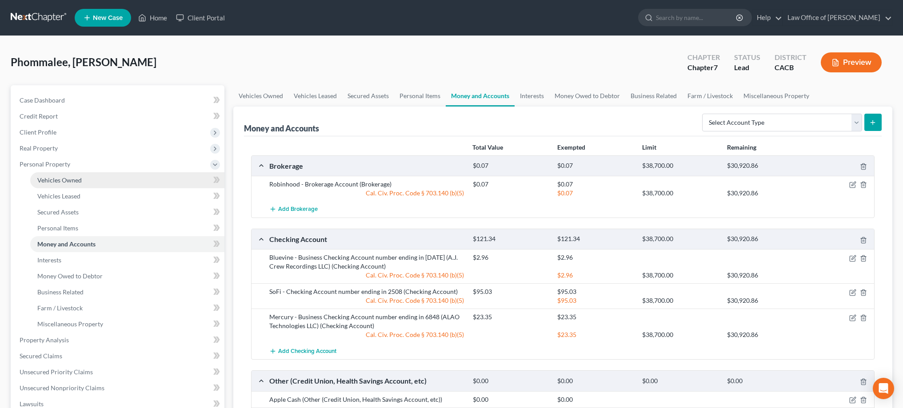
scroll to position [0, 0]
click at [89, 175] on link "Vehicles Owned" at bounding box center [127, 180] width 194 height 16
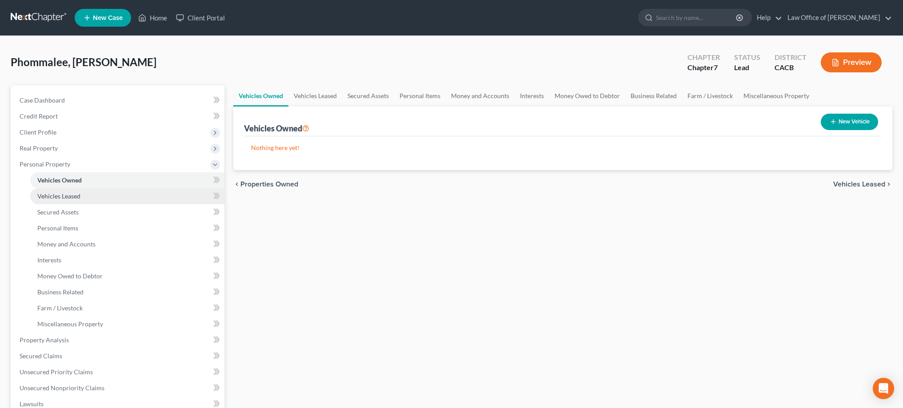
click at [88, 190] on link "Vehicles Leased" at bounding box center [127, 196] width 194 height 16
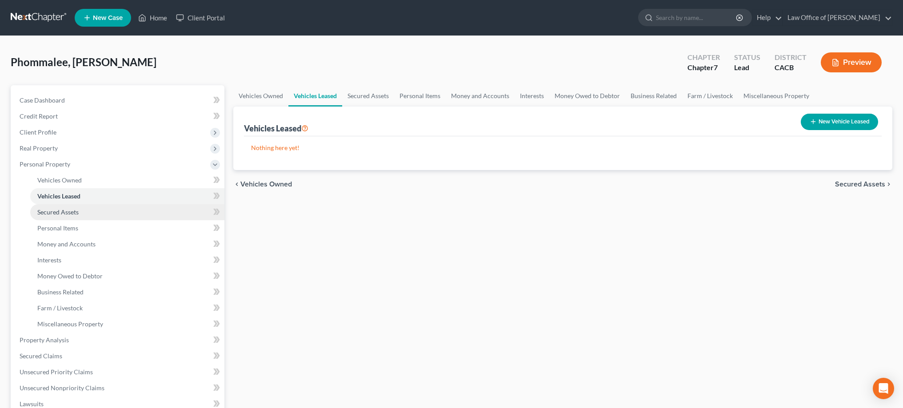
click at [86, 209] on link "Secured Assets" at bounding box center [127, 212] width 194 height 16
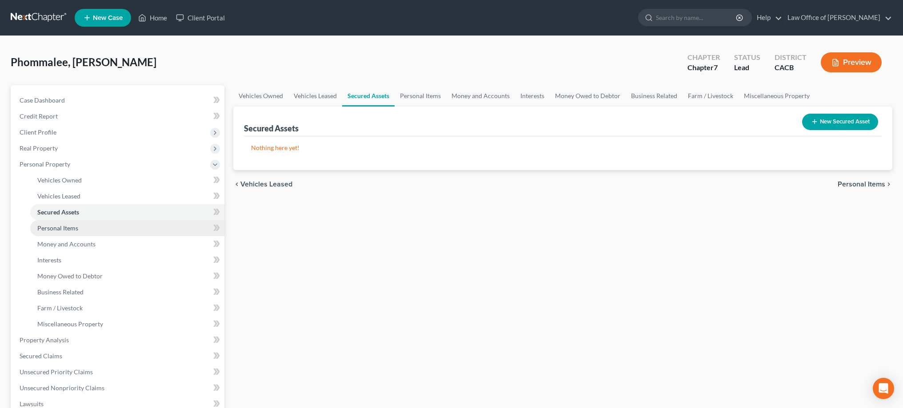
click at [86, 228] on link "Personal Items" at bounding box center [127, 228] width 194 height 16
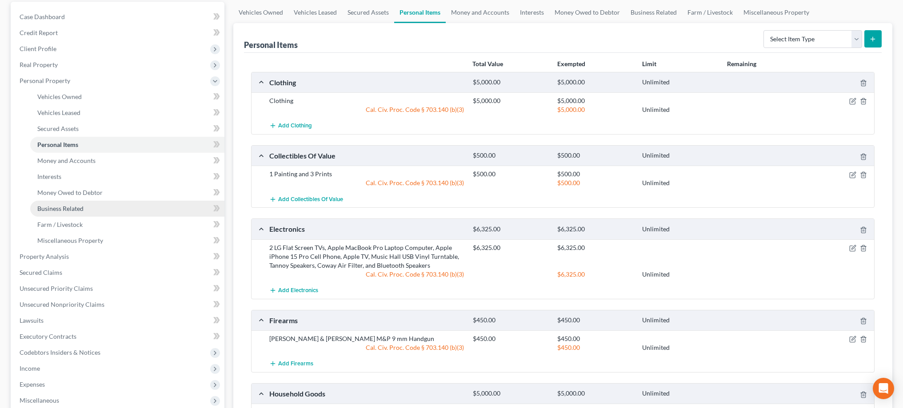
scroll to position [86, 0]
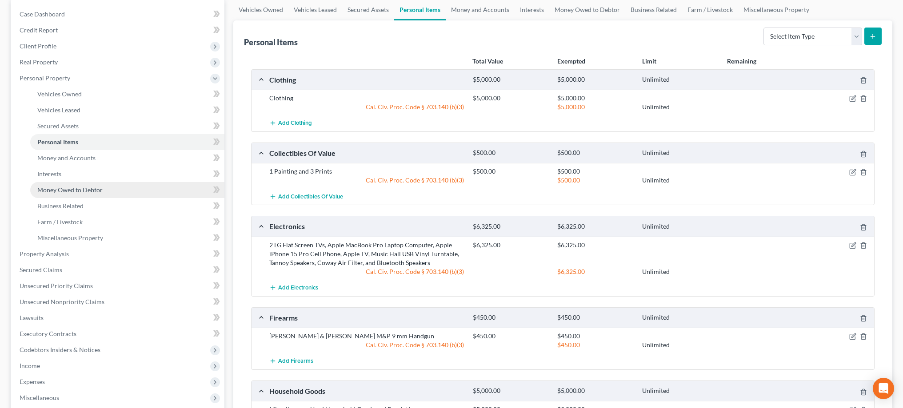
click at [106, 192] on link "Money Owed to Debtor" at bounding box center [127, 190] width 194 height 16
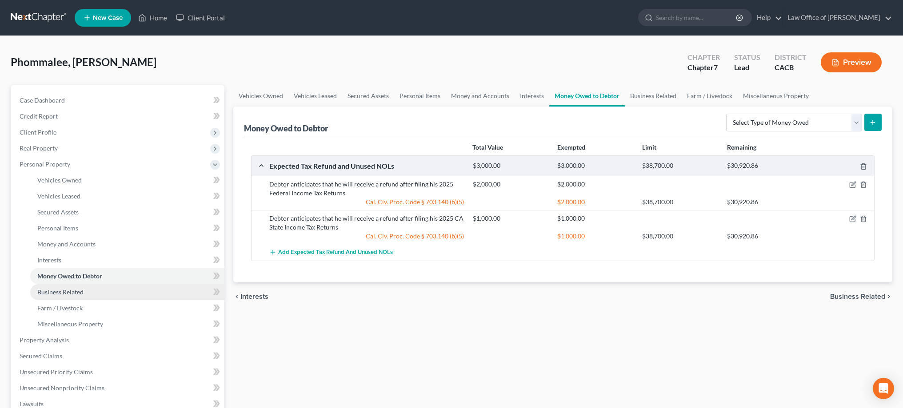
click at [109, 290] on link "Business Related" at bounding box center [127, 292] width 194 height 16
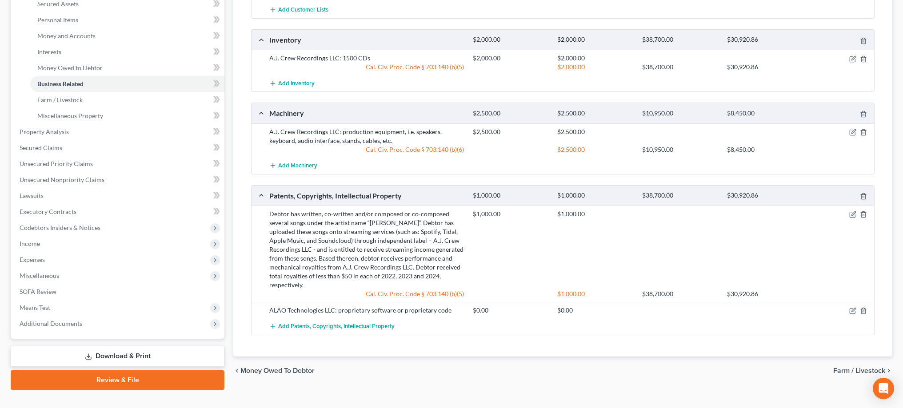
scroll to position [209, 0]
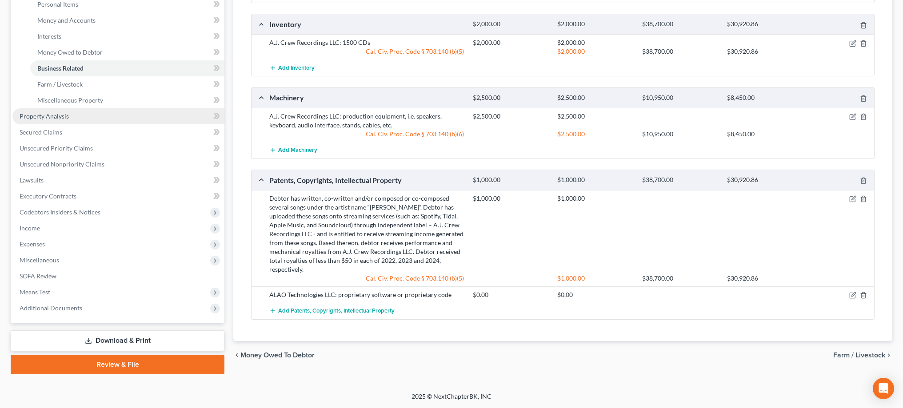
click at [88, 115] on link "Property Analysis" at bounding box center [118, 116] width 212 height 16
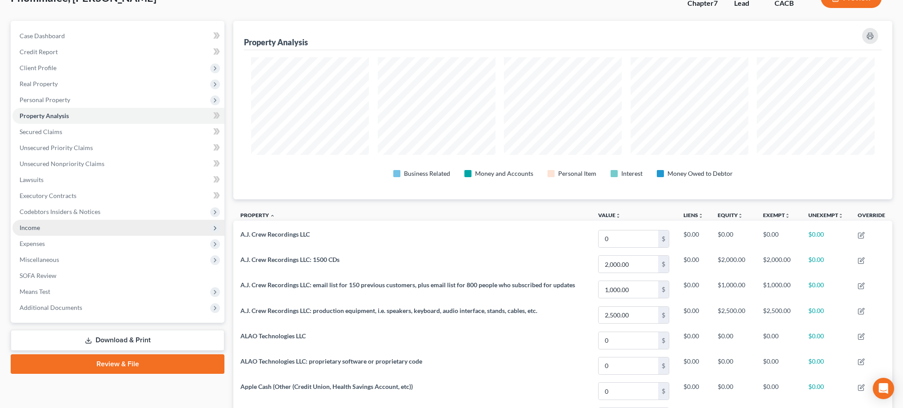
click at [68, 229] on span "Income" at bounding box center [118, 228] width 212 height 16
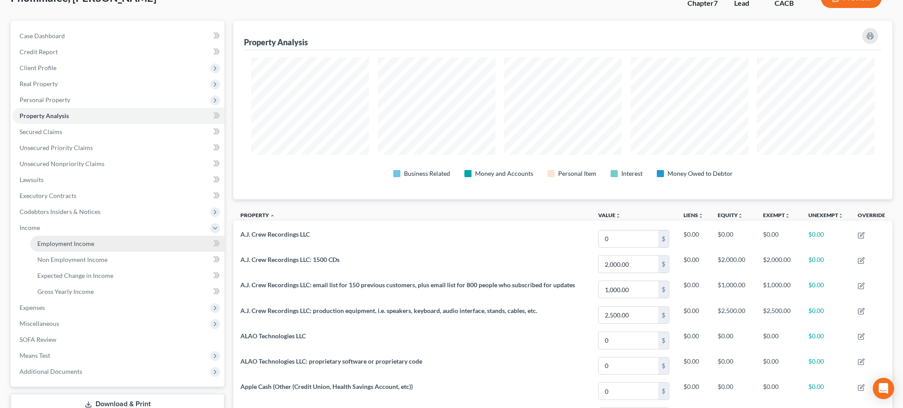
click at [72, 242] on span "Employment Income" at bounding box center [65, 244] width 57 height 8
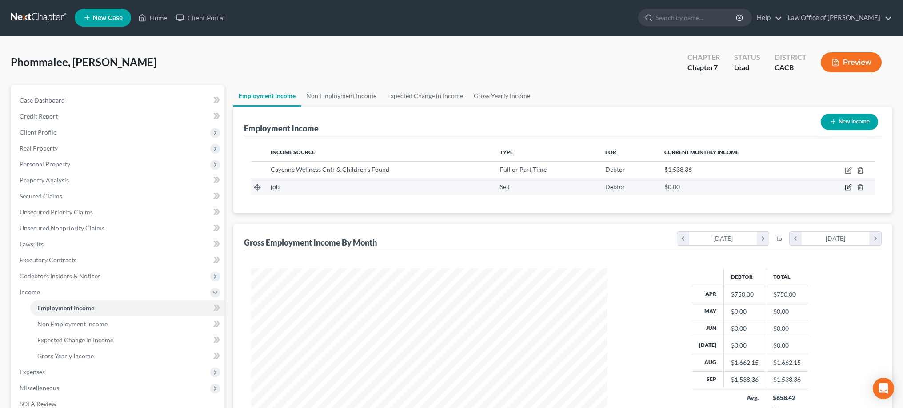
click at [847, 185] on icon "button" at bounding box center [847, 187] width 5 height 5
select select "1"
select select "0"
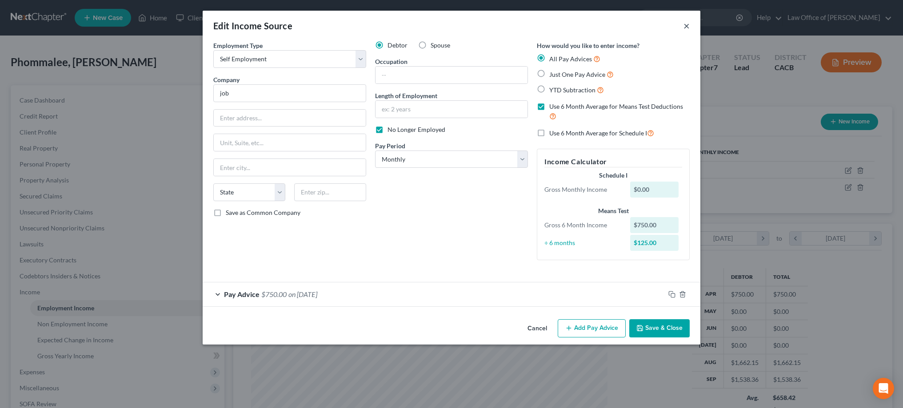
click at [688, 29] on button "×" at bounding box center [687, 25] width 6 height 11
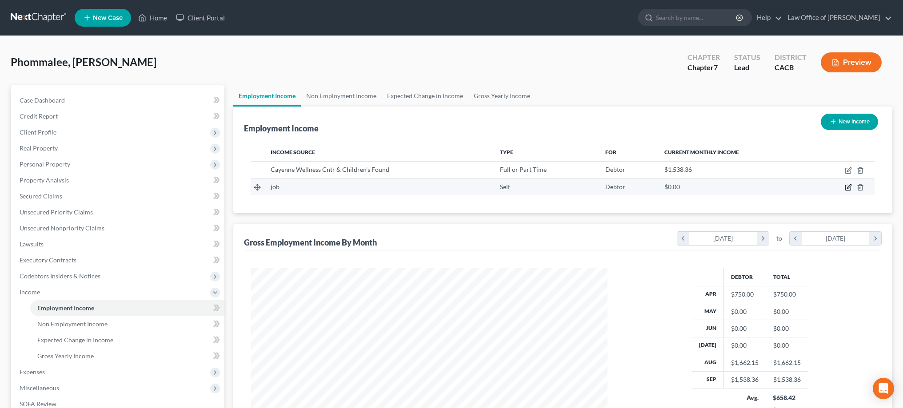
click at [847, 188] on icon "button" at bounding box center [848, 187] width 7 height 7
select select "1"
select select "0"
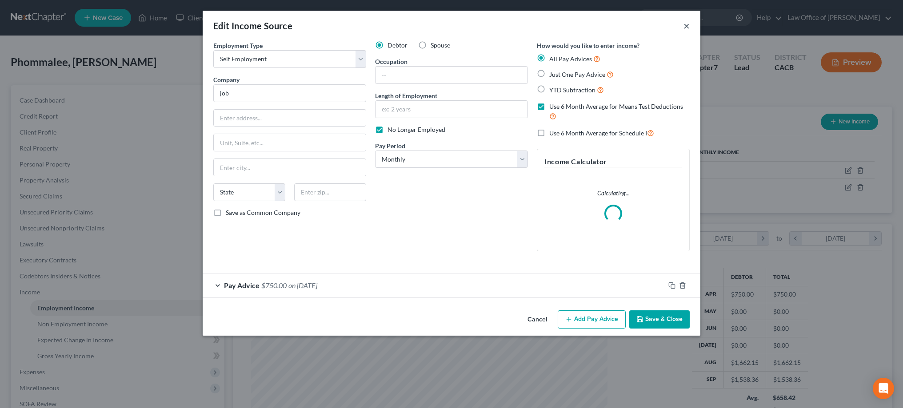
click at [686, 28] on button "×" at bounding box center [687, 25] width 6 height 11
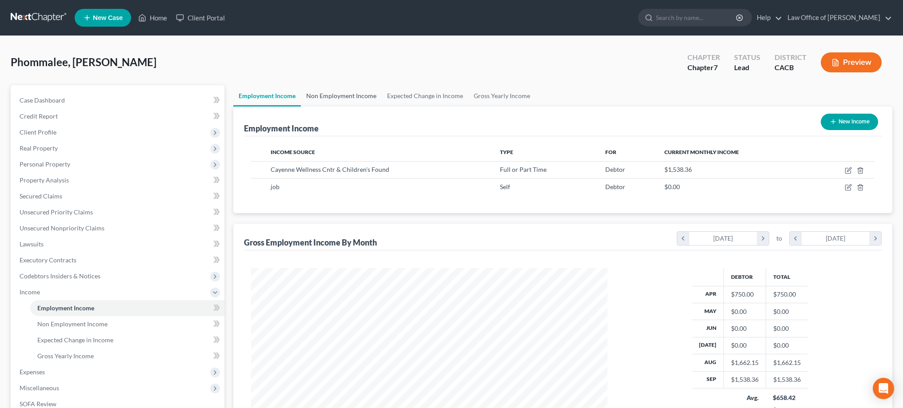
click at [360, 95] on link "Non Employment Income" at bounding box center [341, 95] width 81 height 21
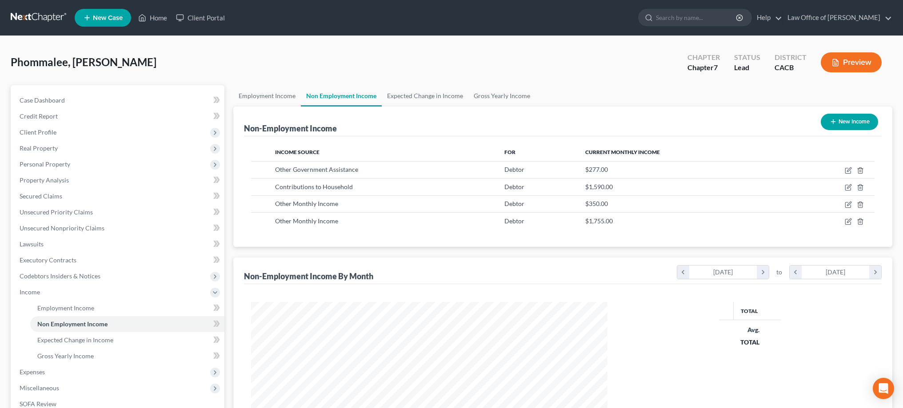
scroll to position [178, 374]
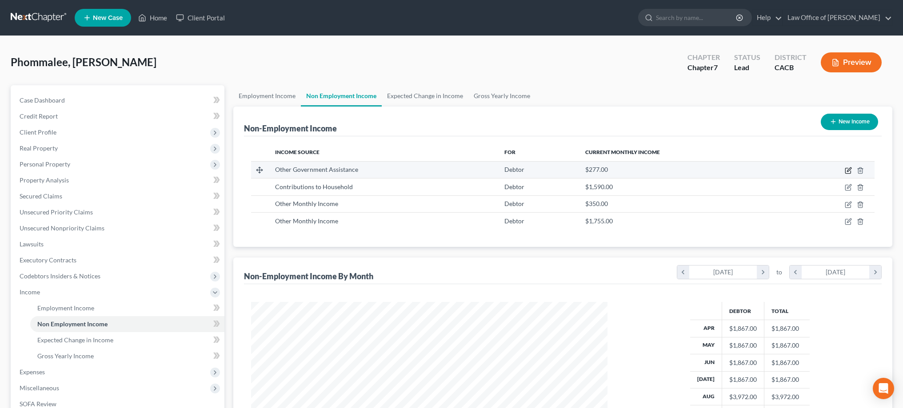
click at [848, 169] on icon "button" at bounding box center [848, 170] width 7 height 7
select select "5"
select select "0"
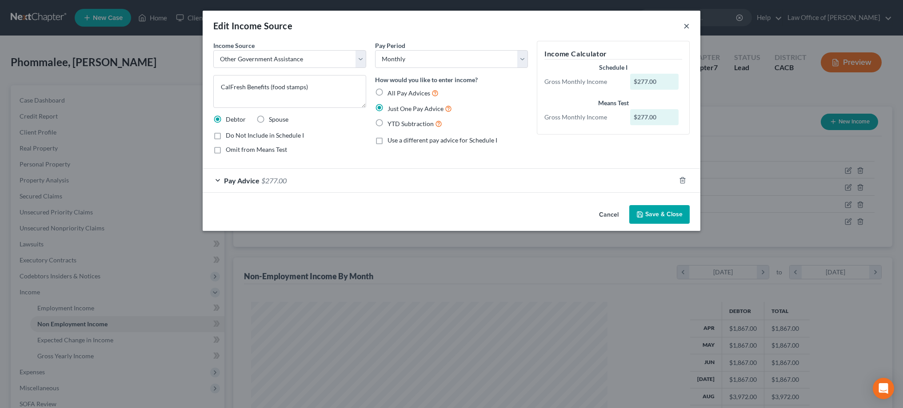
click at [685, 28] on button "×" at bounding box center [687, 25] width 6 height 11
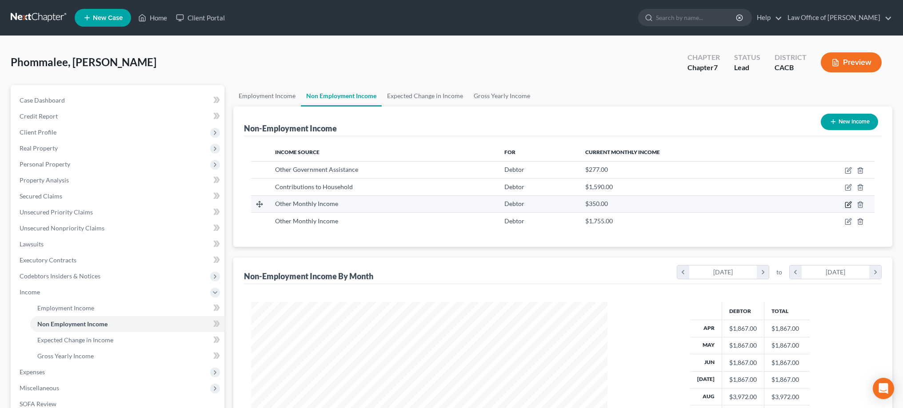
click at [847, 208] on icon "button" at bounding box center [848, 204] width 7 height 7
select select "13"
select select "0"
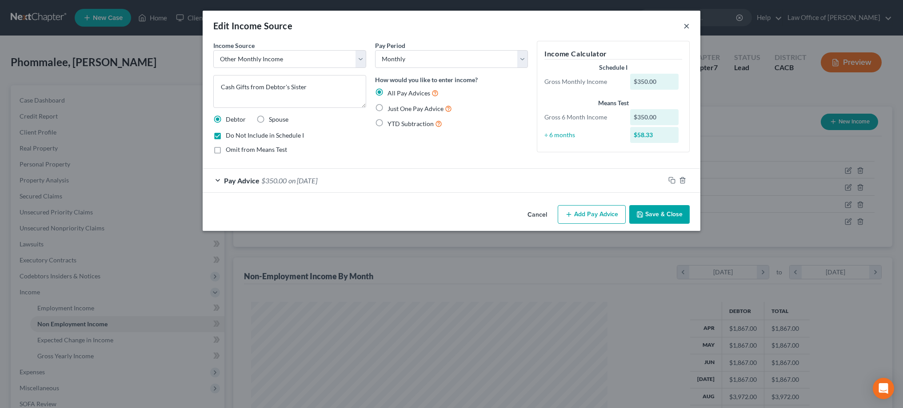
click at [684, 29] on button "×" at bounding box center [687, 25] width 6 height 11
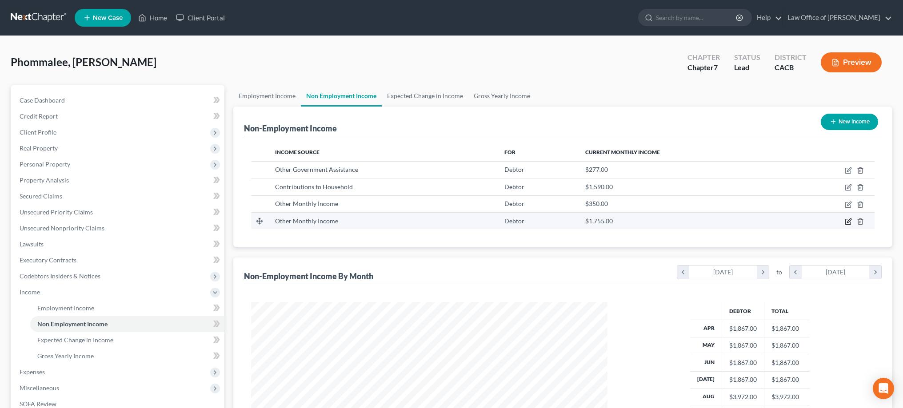
click at [847, 221] on icon "button" at bounding box center [848, 221] width 7 height 7
select select "13"
select select "0"
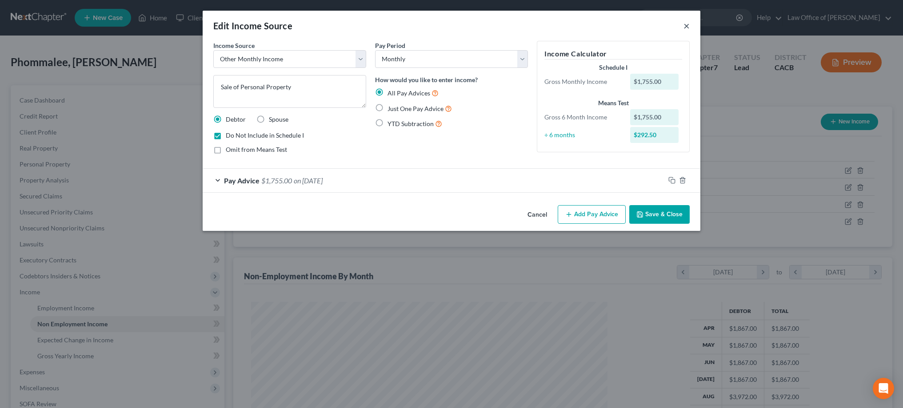
click at [686, 26] on button "×" at bounding box center [687, 25] width 6 height 11
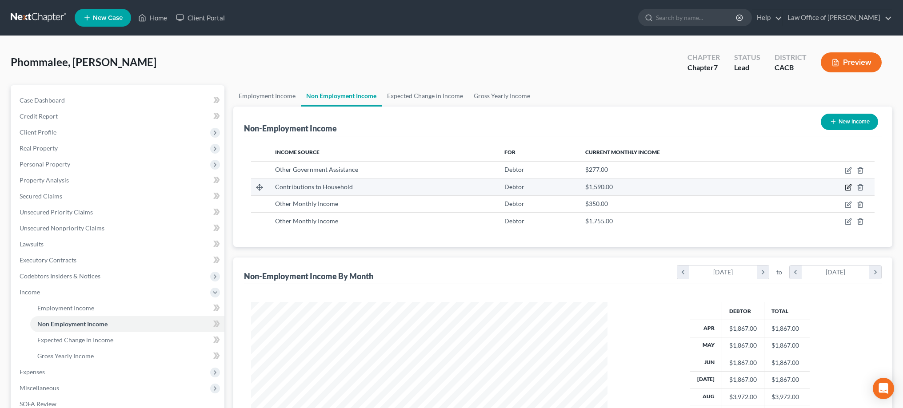
click at [848, 186] on icon "button" at bounding box center [848, 187] width 7 height 7
select select "8"
select select "0"
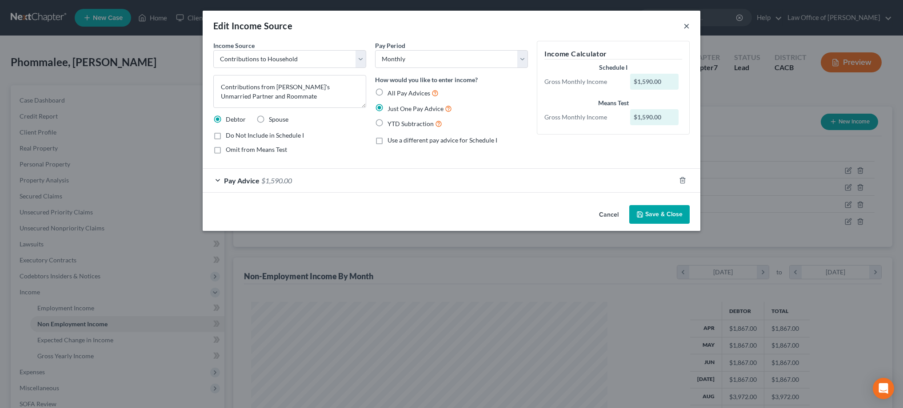
click at [689, 25] on button "×" at bounding box center [687, 25] width 6 height 11
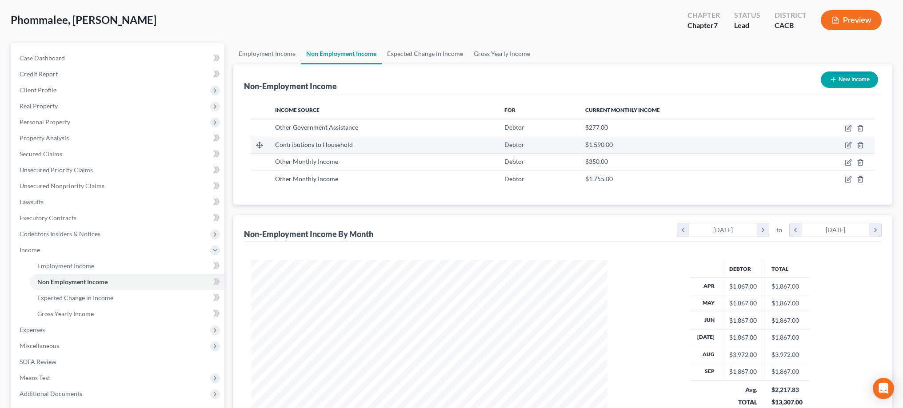
scroll to position [43, 0]
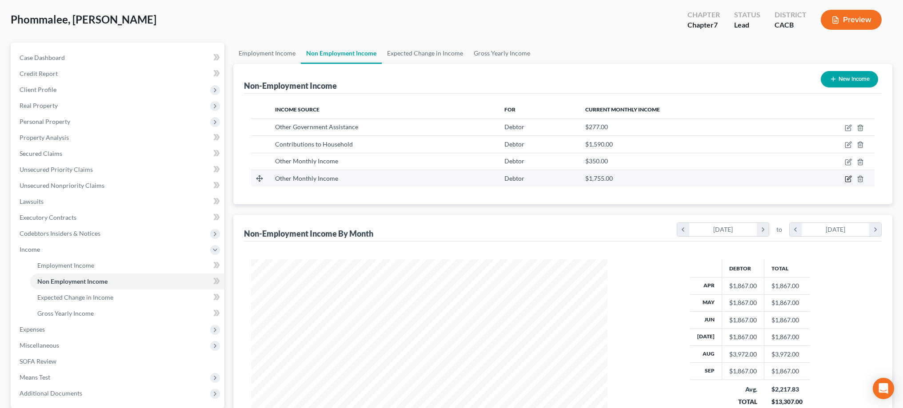
click at [846, 180] on icon "button" at bounding box center [848, 179] width 7 height 7
select select "13"
select select "0"
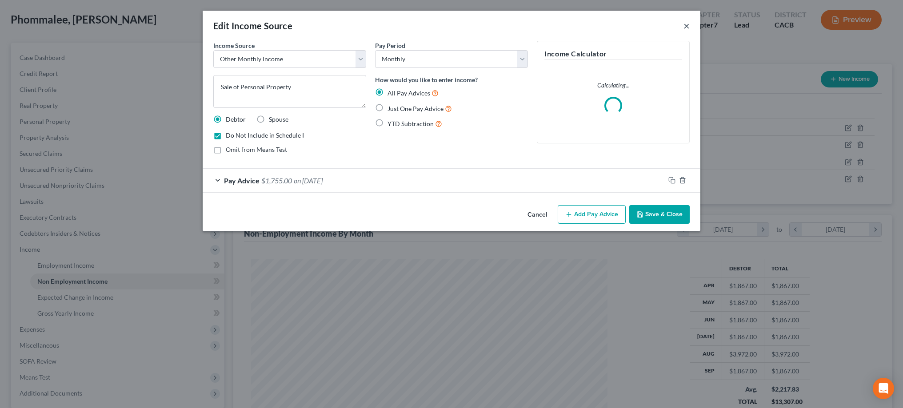
click at [685, 25] on button "×" at bounding box center [687, 25] width 6 height 11
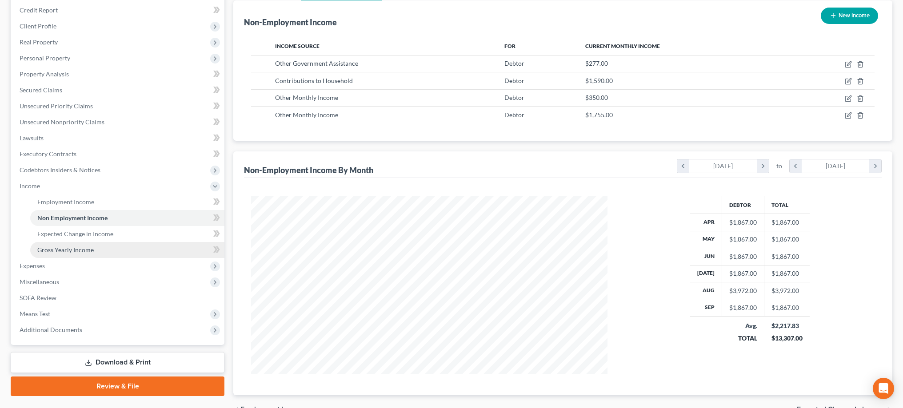
scroll to position [114, 0]
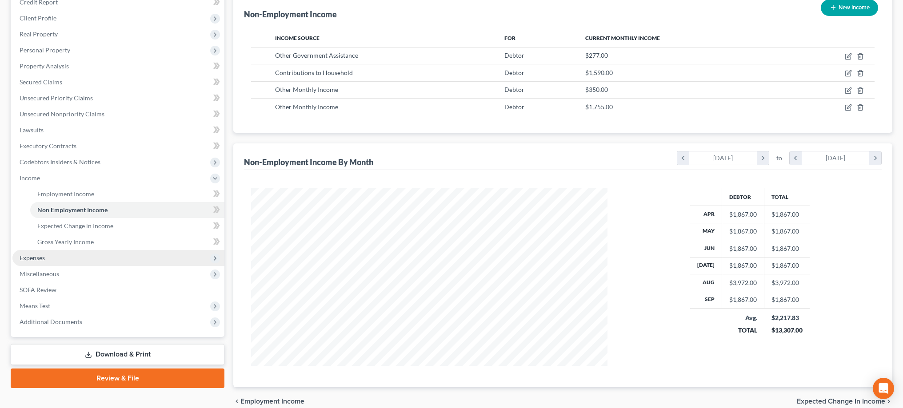
click at [64, 261] on span "Expenses" at bounding box center [118, 258] width 212 height 16
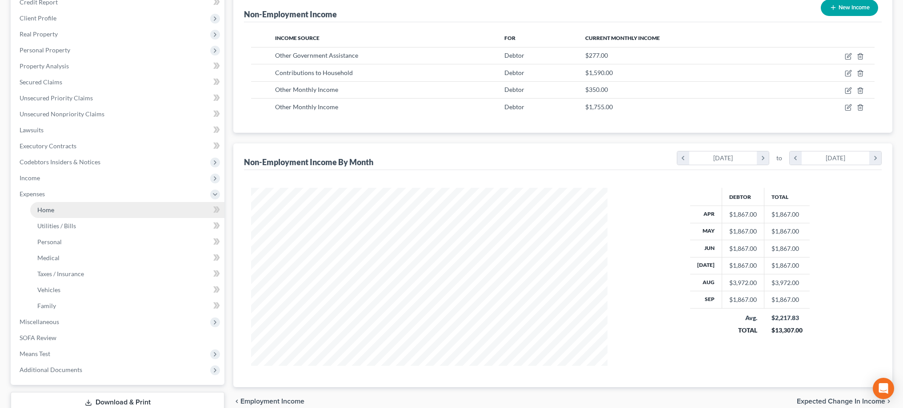
click at [65, 214] on link "Home" at bounding box center [127, 210] width 194 height 16
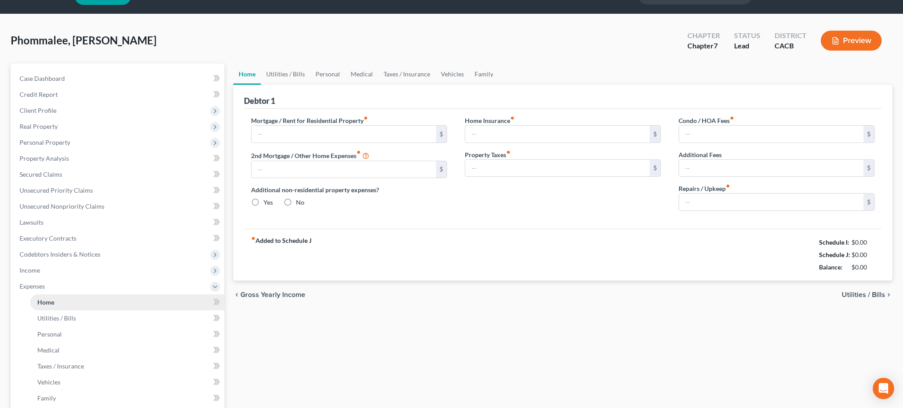
type input "2,112.00"
type input "0.00"
radio input "true"
type input "0.00"
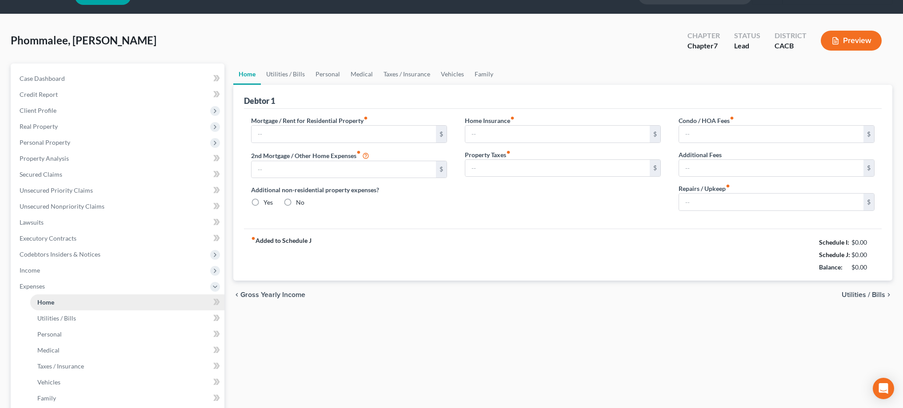
type input "0.00"
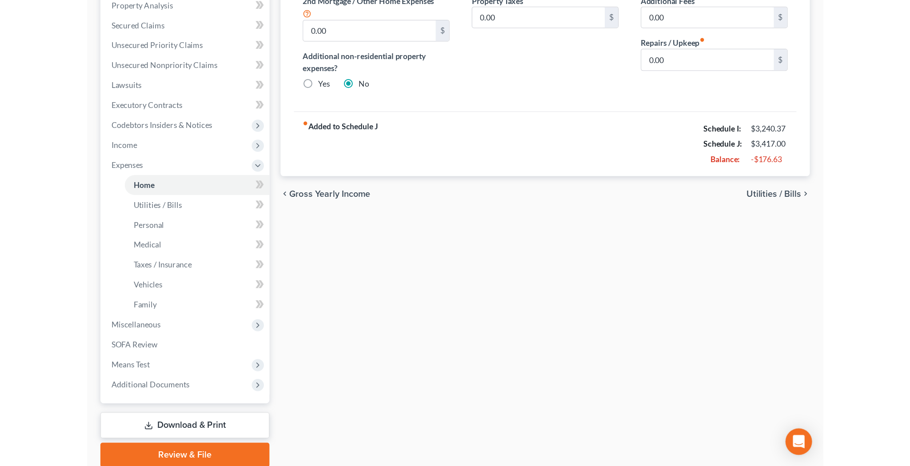
scroll to position [118, 0]
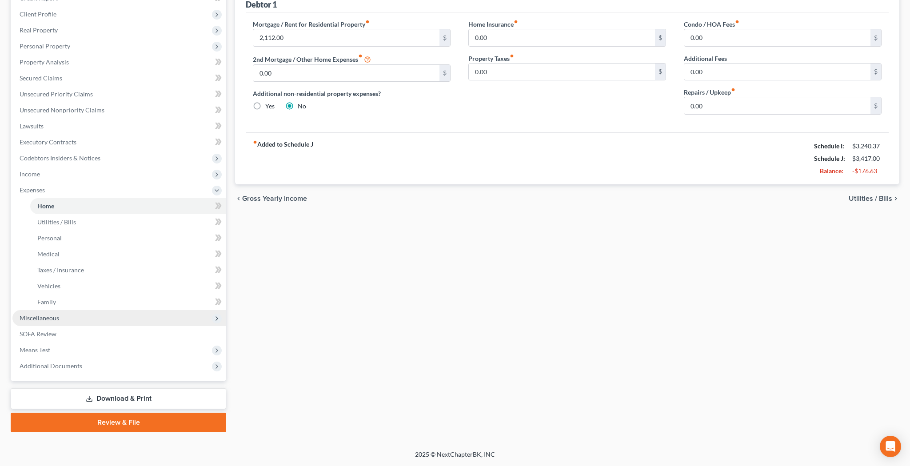
click at [90, 316] on span "Miscellaneous" at bounding box center [119, 318] width 214 height 16
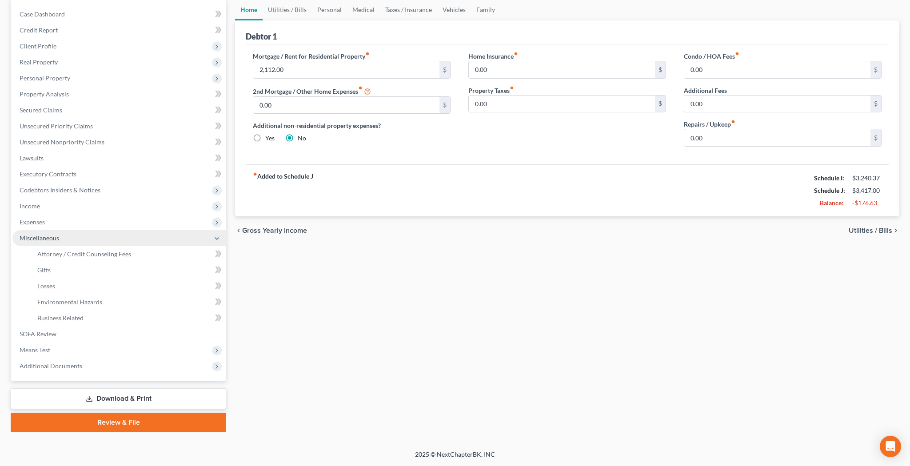
scroll to position [86, 0]
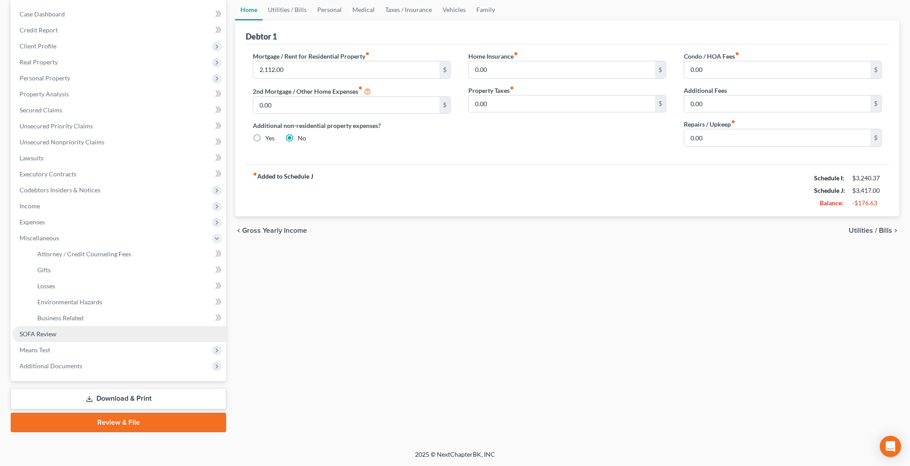
click at [83, 333] on link "SOFA Review" at bounding box center [119, 334] width 214 height 16
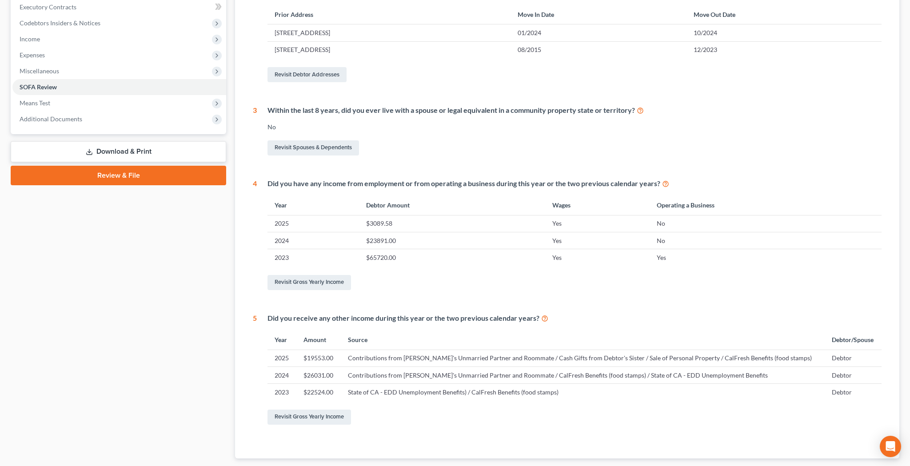
scroll to position [255, 0]
click at [327, 280] on link "Revisit Gross Yearly Income" at bounding box center [310, 281] width 84 height 15
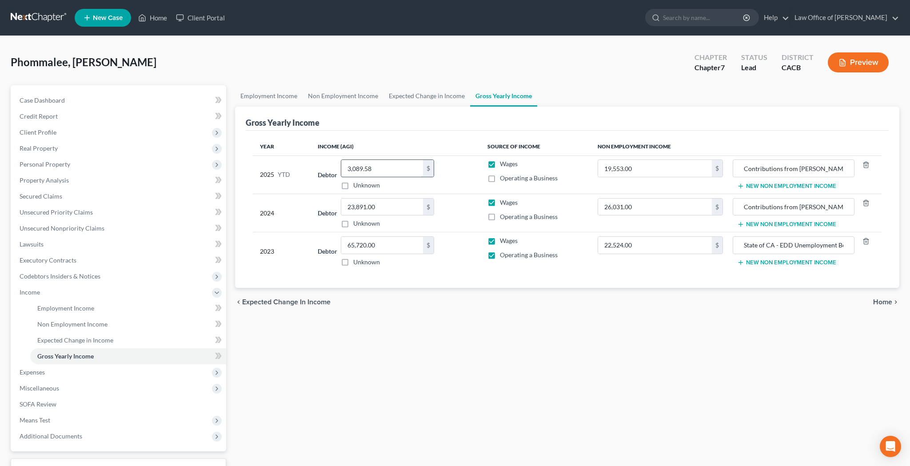
click at [383, 168] on input "3,089.58" at bounding box center [382, 168] width 82 height 17
type input "4,482.66"
click at [115, 323] on link "Non Employment Income" at bounding box center [128, 324] width 196 height 16
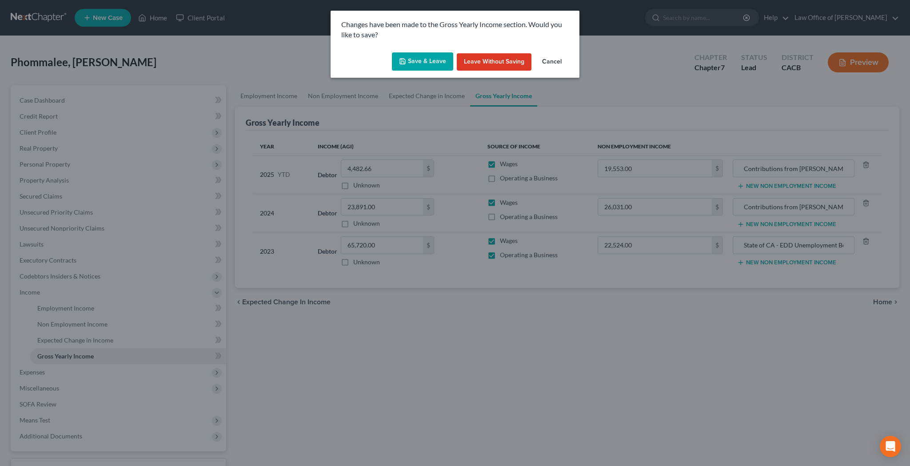
click at [432, 58] on button "Save & Leave" at bounding box center [422, 61] width 61 height 19
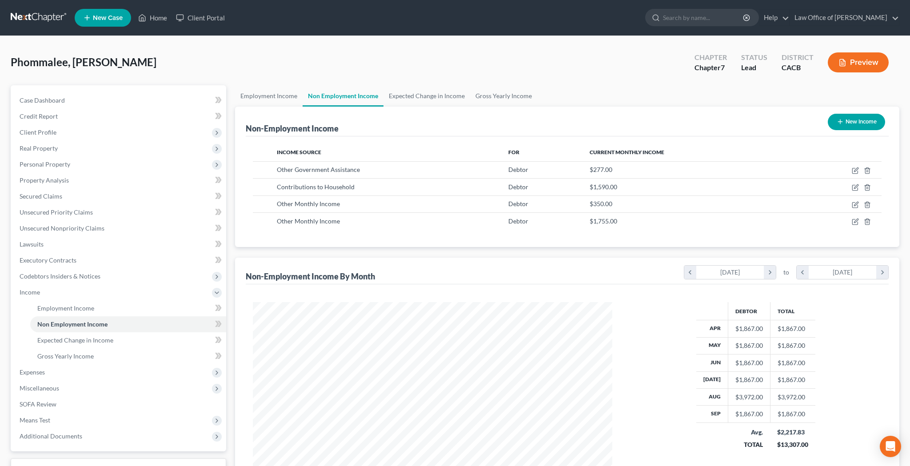
scroll to position [180, 377]
click at [852, 204] on icon "button" at bounding box center [855, 204] width 7 height 7
select select "13"
select select "0"
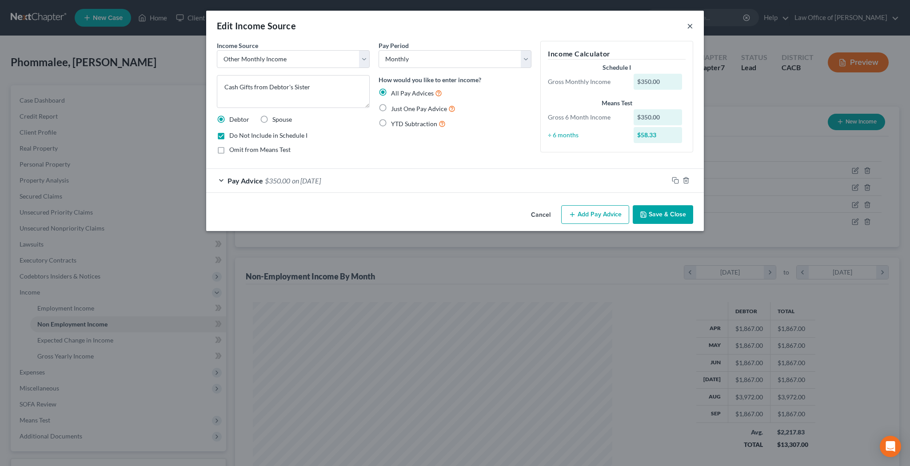
click at [690, 25] on button "×" at bounding box center [690, 25] width 6 height 11
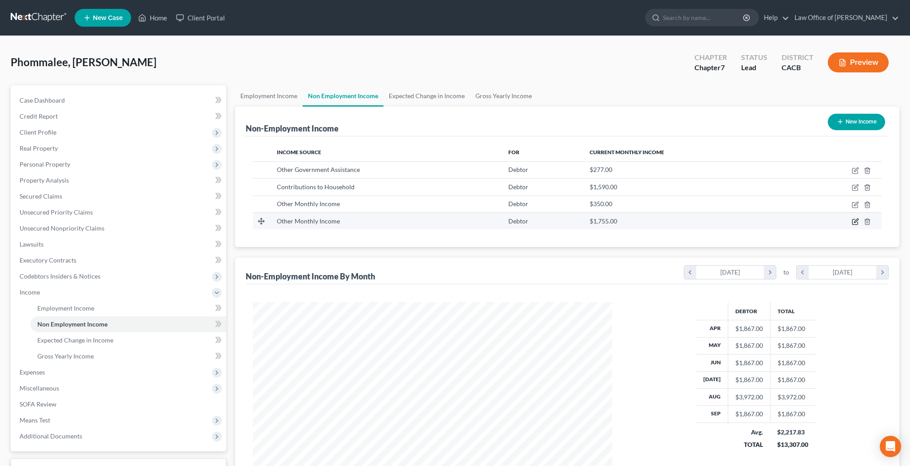
click at [855, 222] on icon "button" at bounding box center [856, 221] width 4 height 4
select select "13"
select select "0"
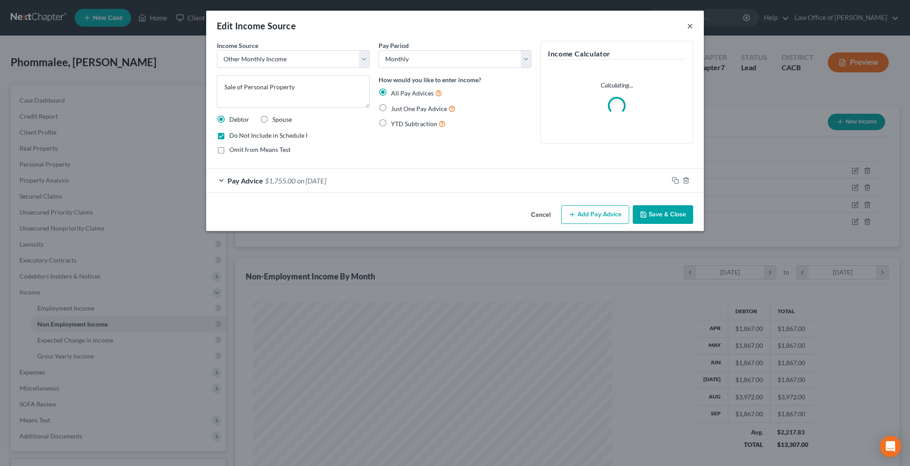
click at [690, 25] on button "×" at bounding box center [690, 25] width 6 height 11
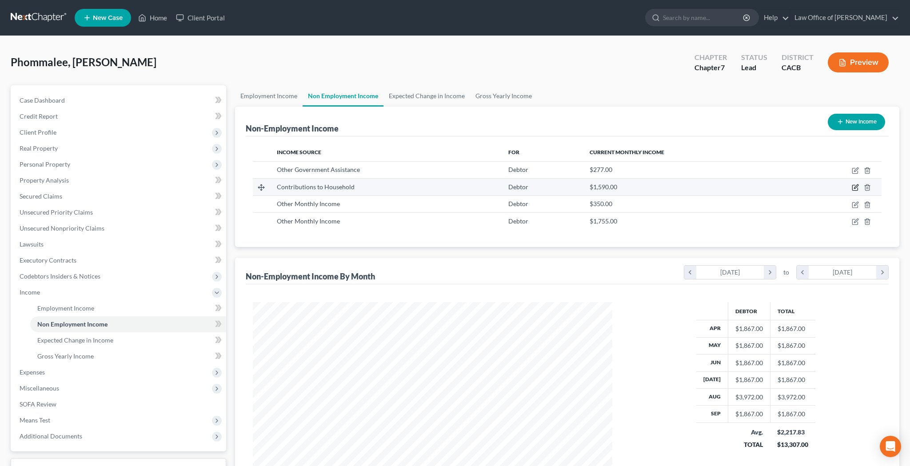
click at [852, 188] on icon "button" at bounding box center [855, 187] width 7 height 7
select select "8"
select select "0"
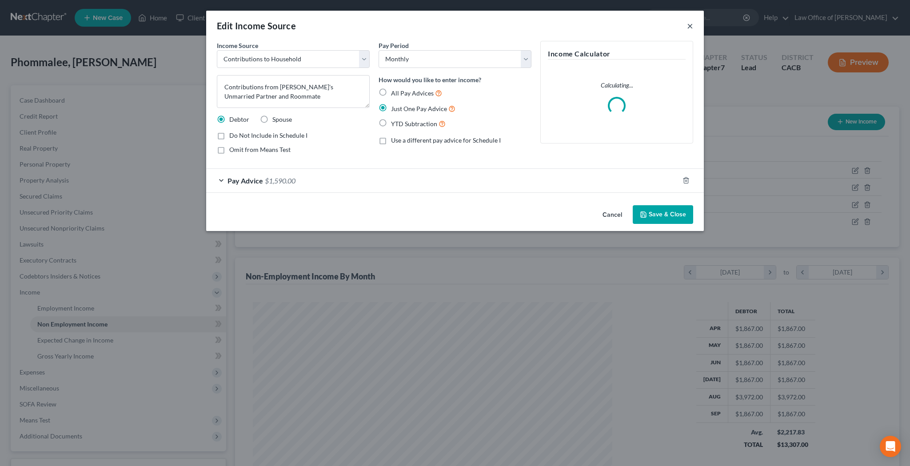
click at [691, 26] on button "×" at bounding box center [690, 25] width 6 height 11
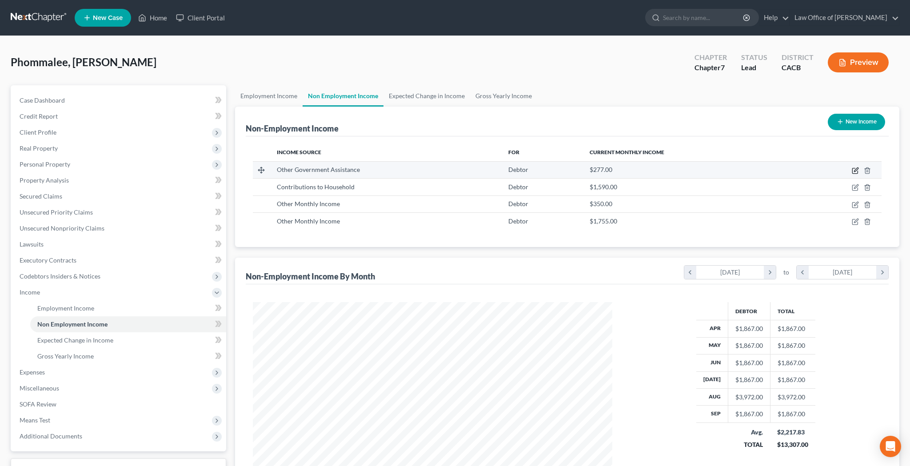
click at [856, 173] on icon "button" at bounding box center [854, 170] width 5 height 5
select select "5"
select select "0"
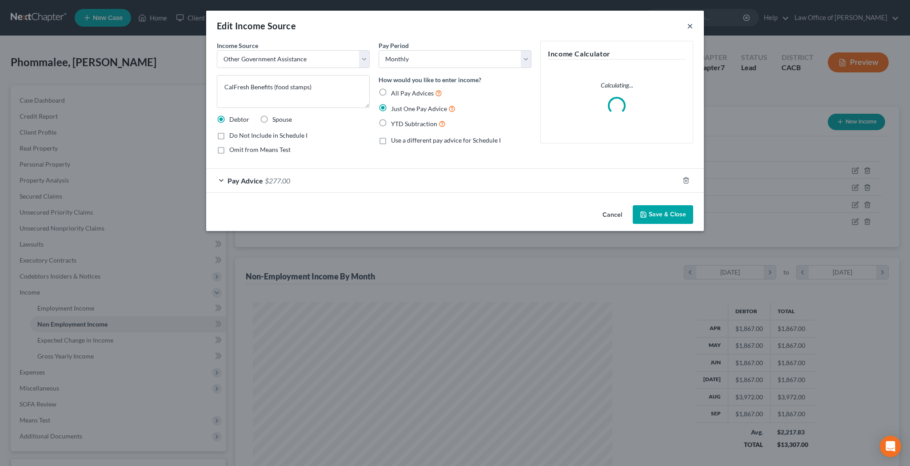
click at [692, 28] on button "×" at bounding box center [690, 25] width 6 height 11
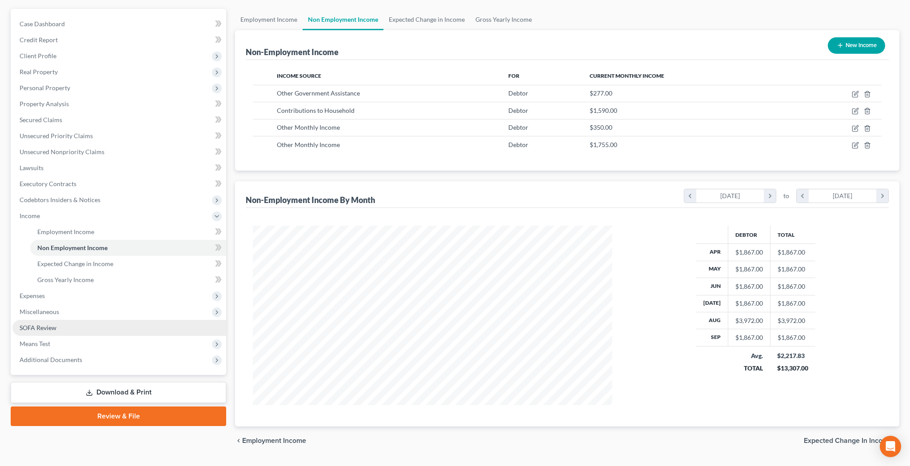
click at [78, 330] on link "SOFA Review" at bounding box center [119, 328] width 214 height 16
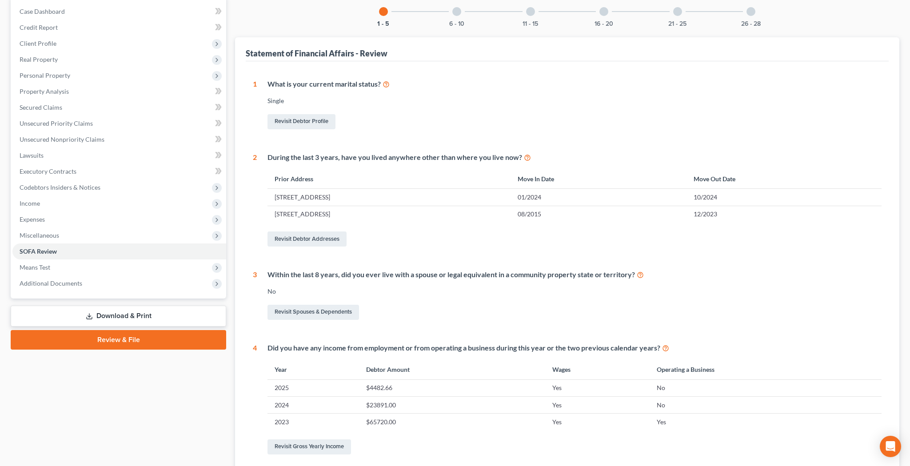
scroll to position [306, 0]
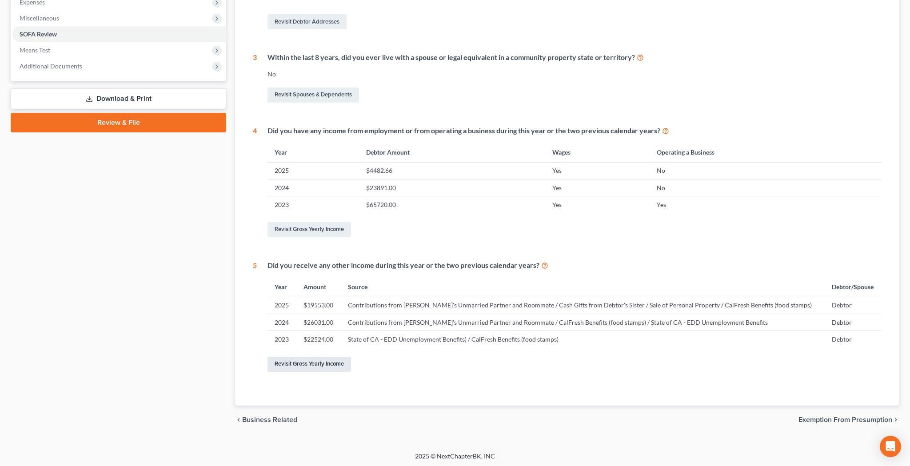
click at [323, 359] on link "Revisit Gross Yearly Income" at bounding box center [310, 364] width 84 height 15
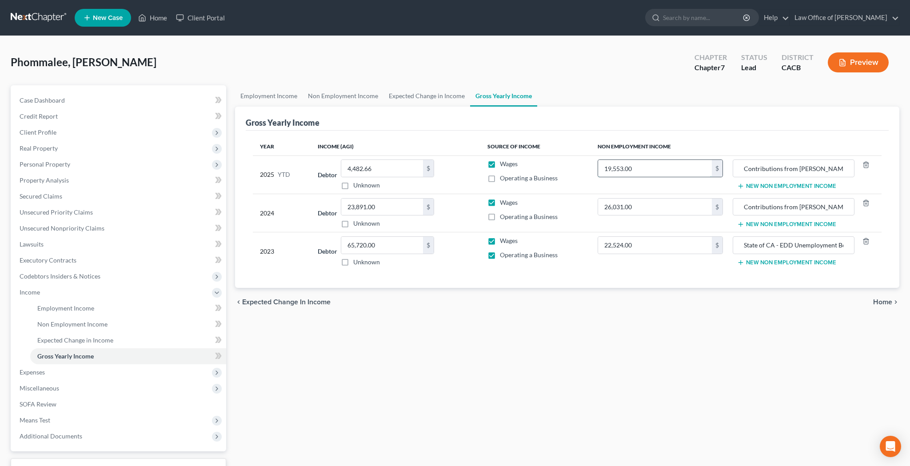
click at [672, 169] on input "19,553.00" at bounding box center [655, 168] width 114 height 17
type input "21,400.00"
click at [661, 406] on div "Employment Income Non Employment Income Expected Change in Income Gross Yearly …" at bounding box center [567, 293] width 673 height 417
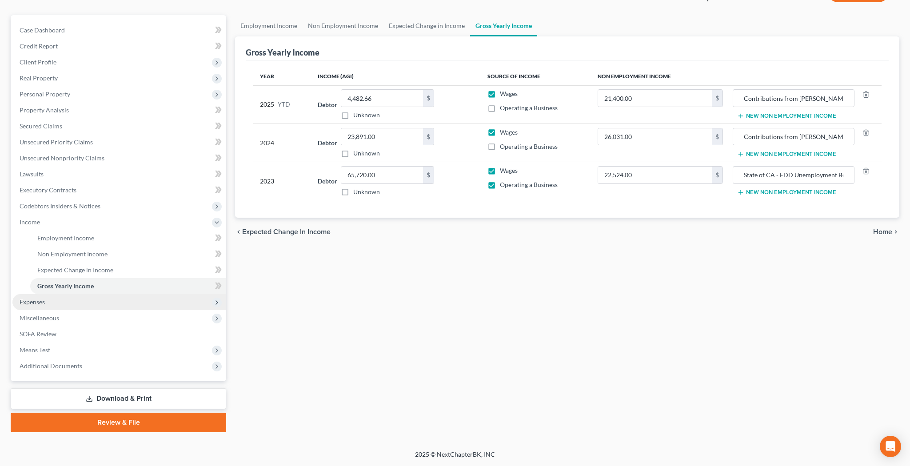
scroll to position [70, 0]
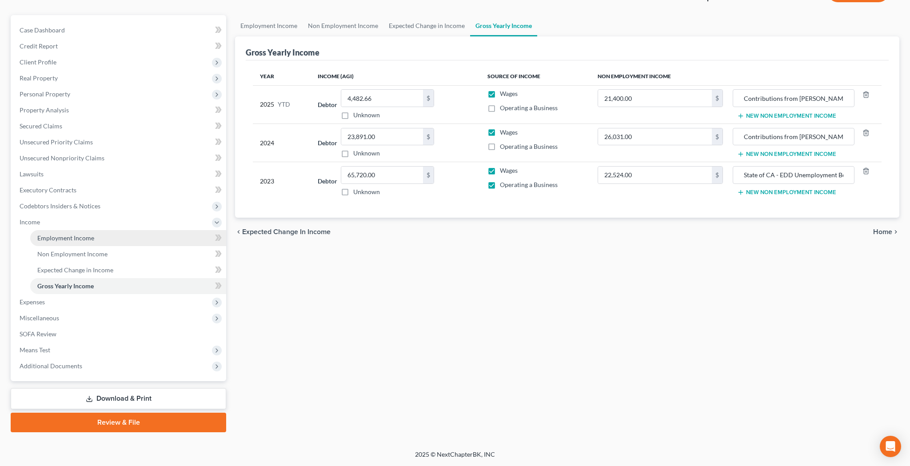
click at [98, 240] on link "Employment Income" at bounding box center [128, 238] width 196 height 16
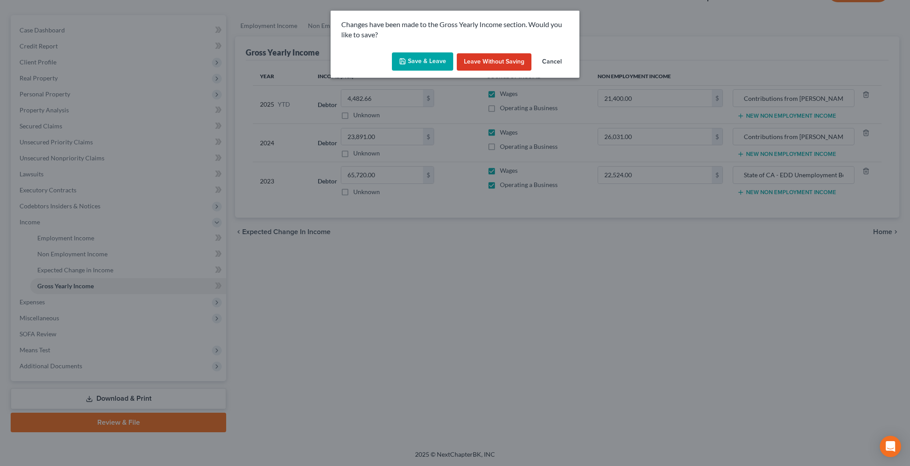
click at [427, 57] on button "Save & Leave" at bounding box center [422, 61] width 61 height 19
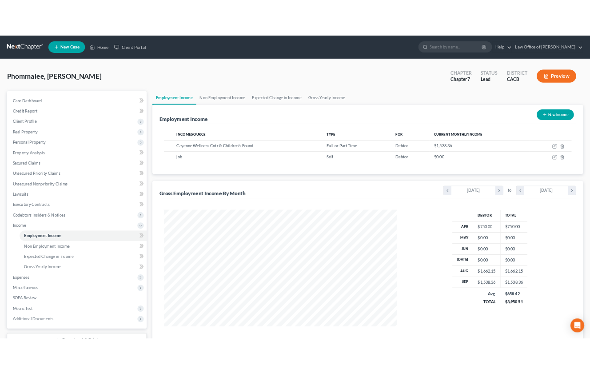
scroll to position [180, 377]
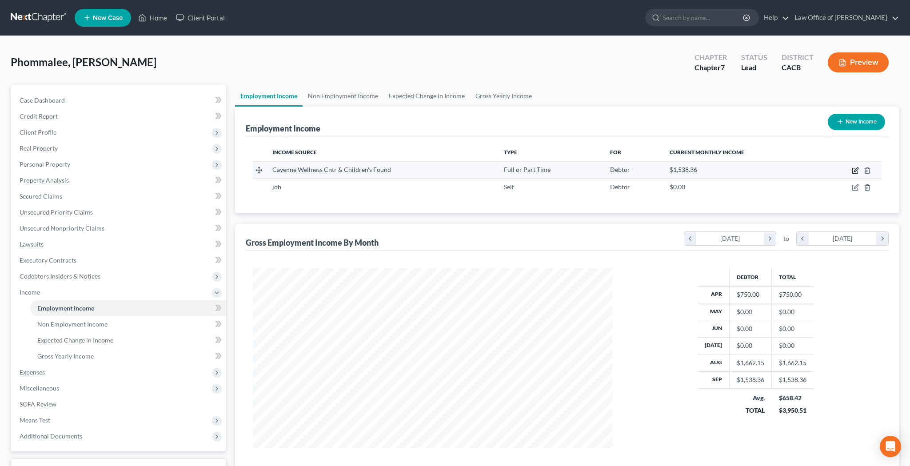
click at [854, 170] on icon "button" at bounding box center [855, 170] width 7 height 7
select select "0"
select select "4"
select select "0"
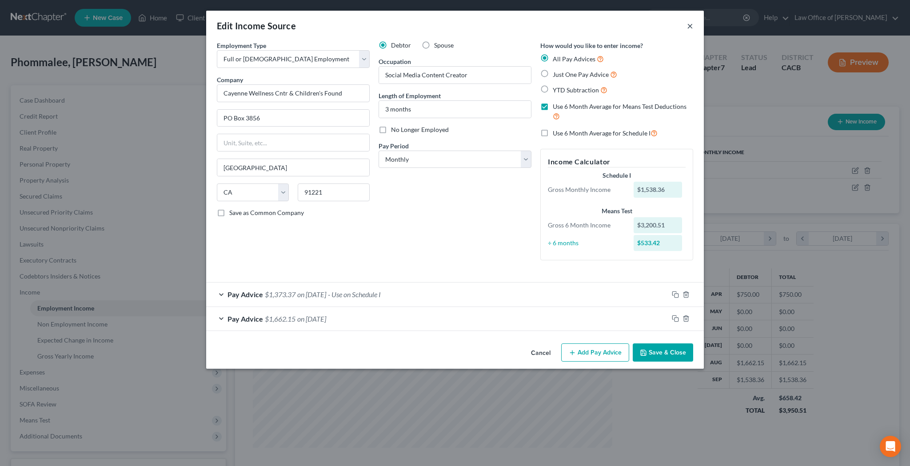
click at [692, 28] on button "×" at bounding box center [690, 25] width 6 height 11
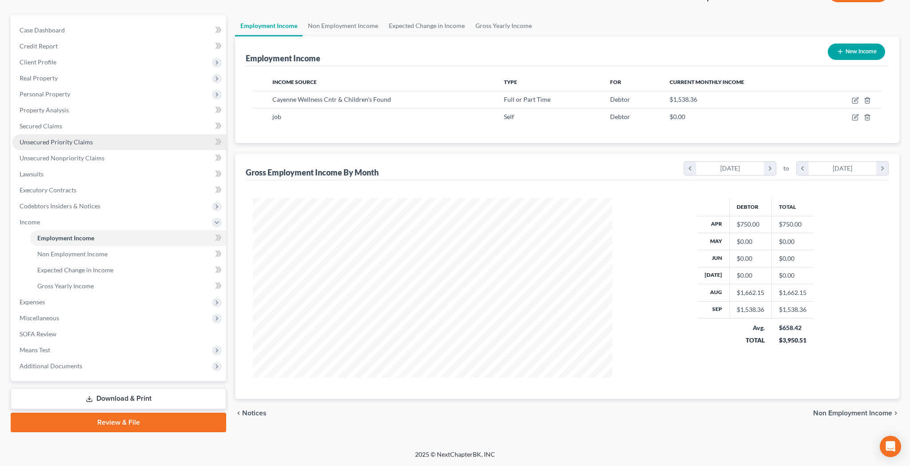
scroll to position [70, 0]
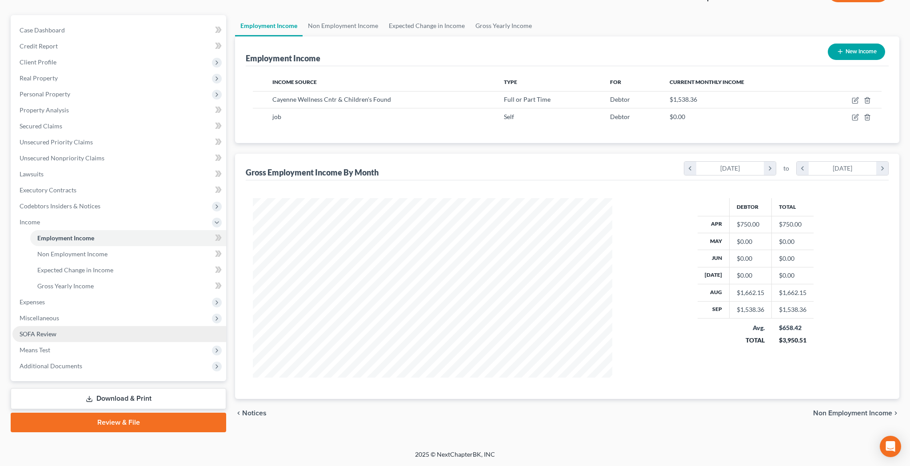
click at [96, 335] on link "SOFA Review" at bounding box center [119, 334] width 214 height 16
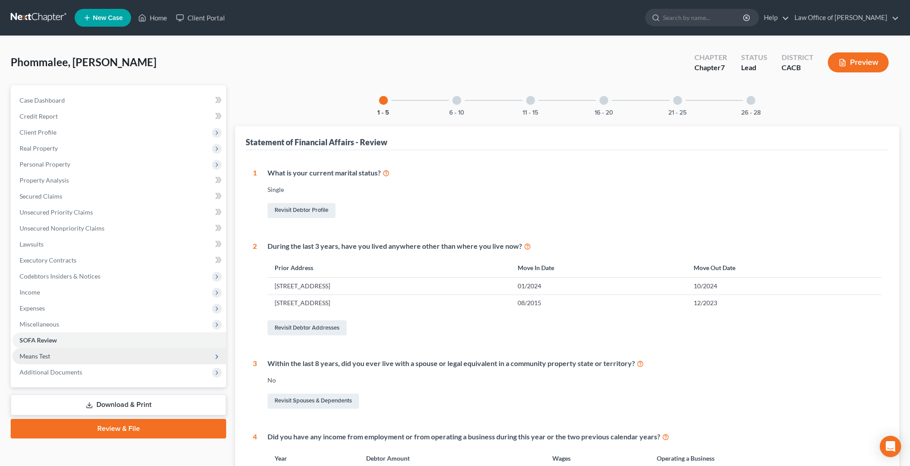
click at [91, 353] on span "Means Test" at bounding box center [119, 356] width 214 height 16
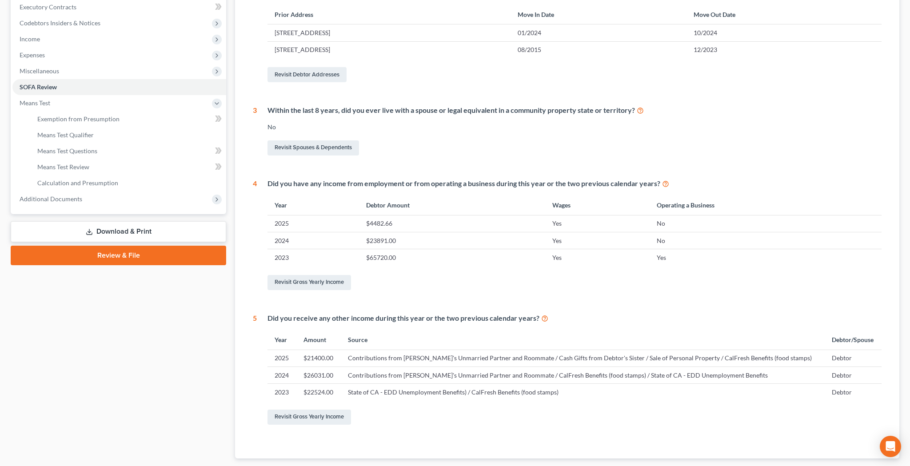
scroll to position [252, 0]
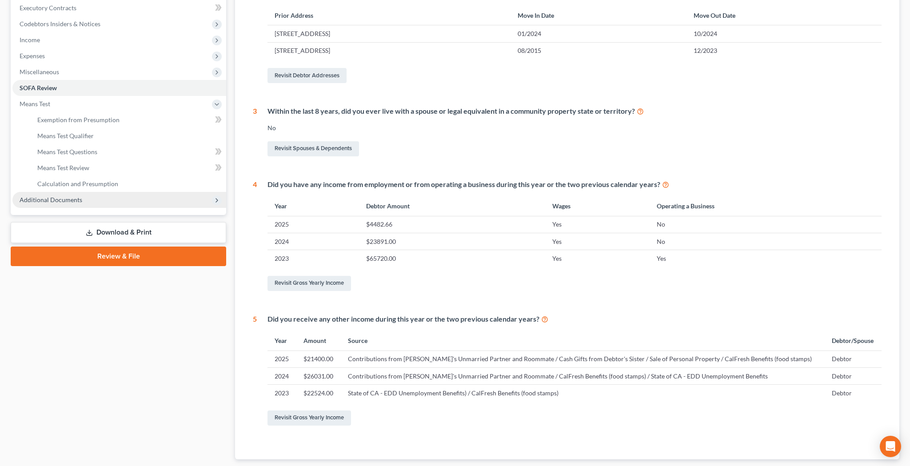
click at [93, 200] on span "Additional Documents" at bounding box center [119, 200] width 214 height 16
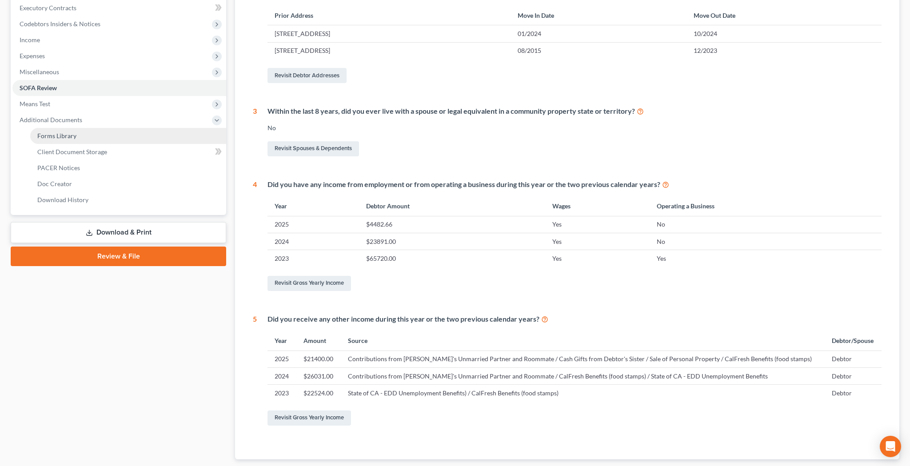
click at [89, 139] on link "Forms Library" at bounding box center [128, 136] width 196 height 16
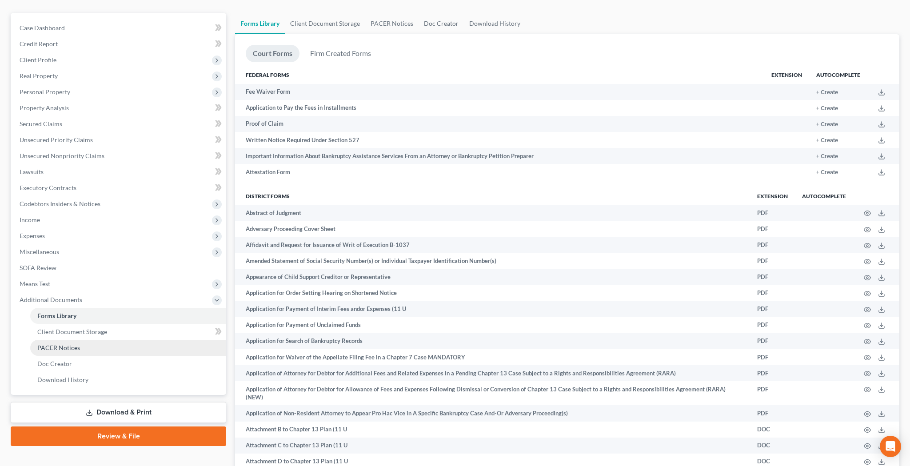
scroll to position [76, 0]
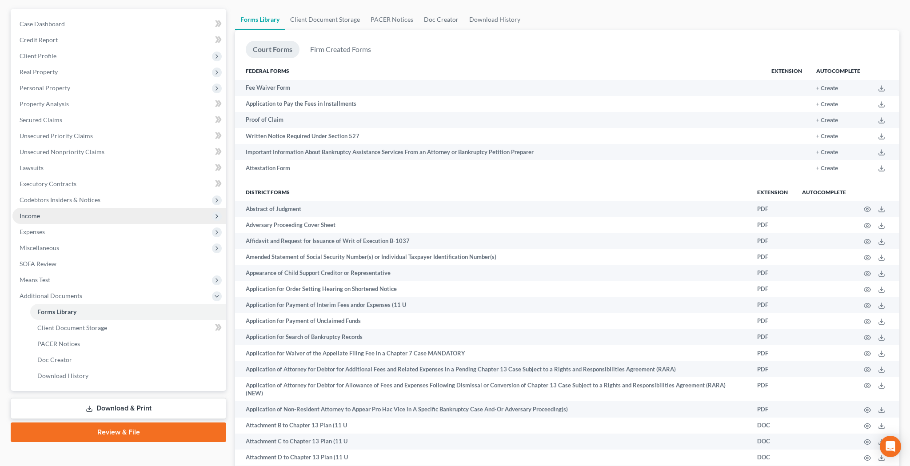
click at [60, 213] on span "Income" at bounding box center [119, 216] width 214 height 16
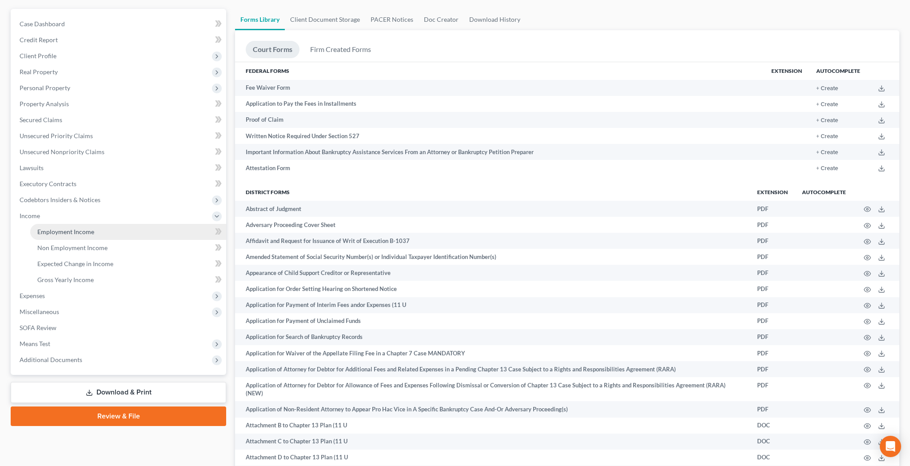
click at [64, 227] on link "Employment Income" at bounding box center [128, 232] width 196 height 16
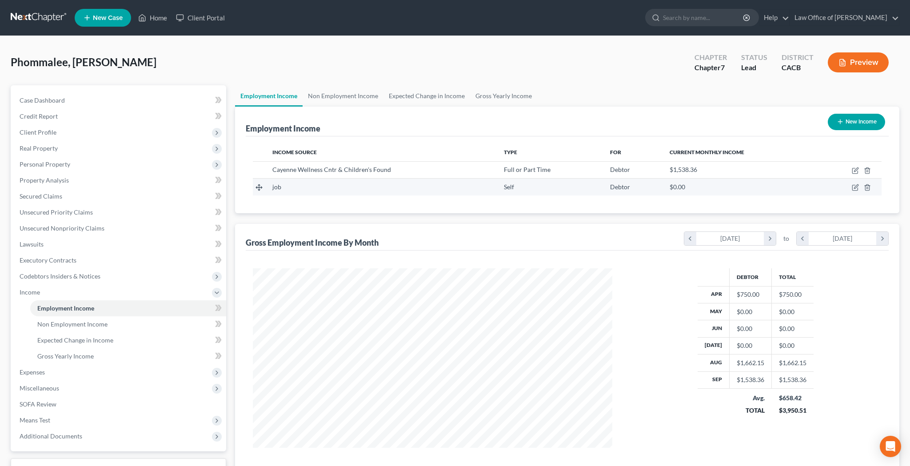
scroll to position [180, 377]
click at [854, 172] on icon "button" at bounding box center [855, 170] width 7 height 7
select select "0"
select select "4"
select select "0"
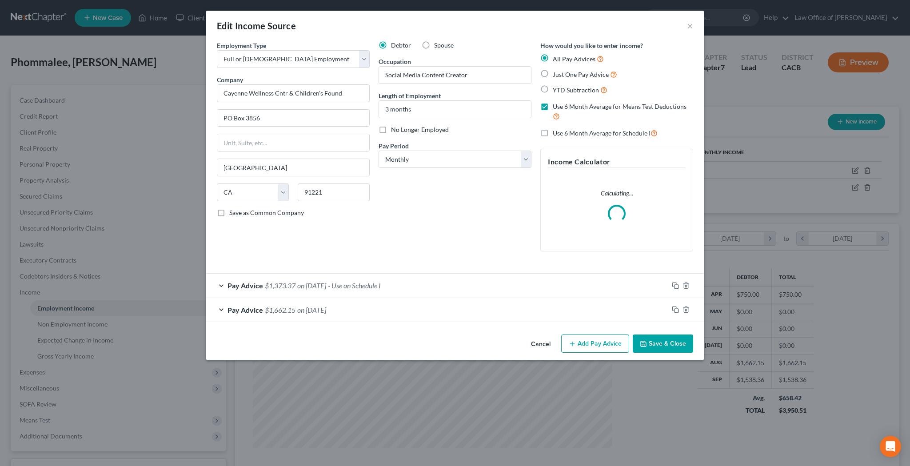
click at [222, 305] on div "Pay Advice $1,662.15 on [DATE]" at bounding box center [437, 310] width 462 height 24
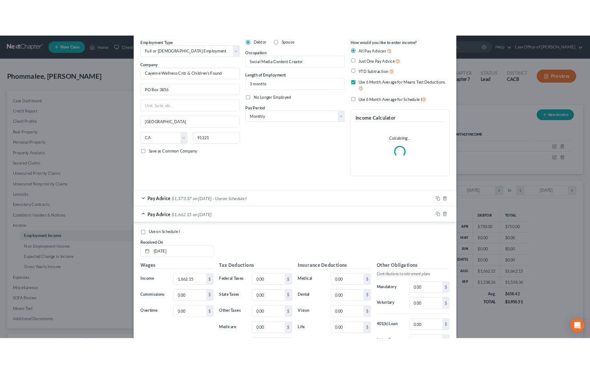
scroll to position [37, 0]
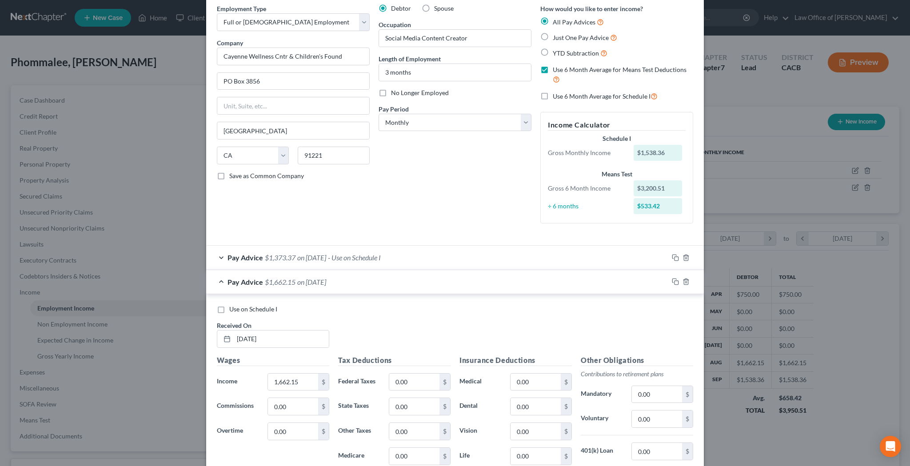
click at [222, 255] on div "Pay Advice $1,373.37 on [DATE] - Use on Schedule I" at bounding box center [437, 258] width 462 height 24
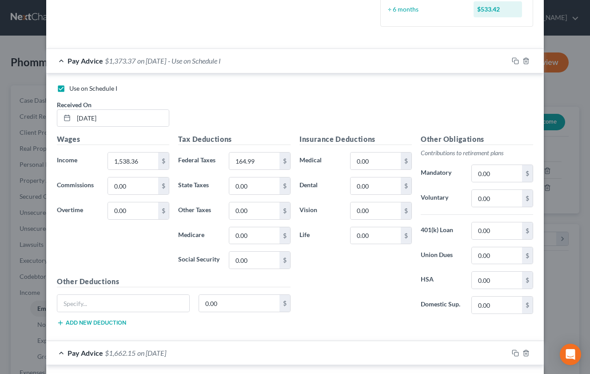
scroll to position [200, 0]
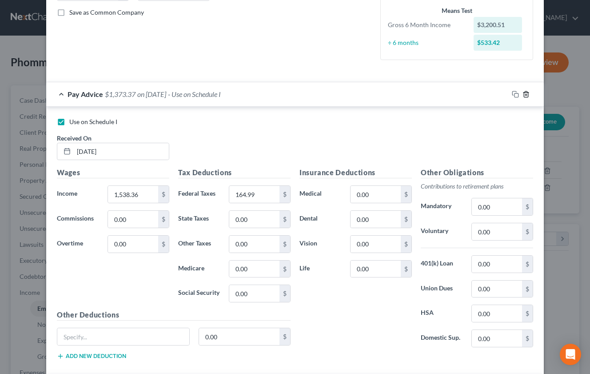
click at [526, 94] on line "button" at bounding box center [526, 95] width 0 height 2
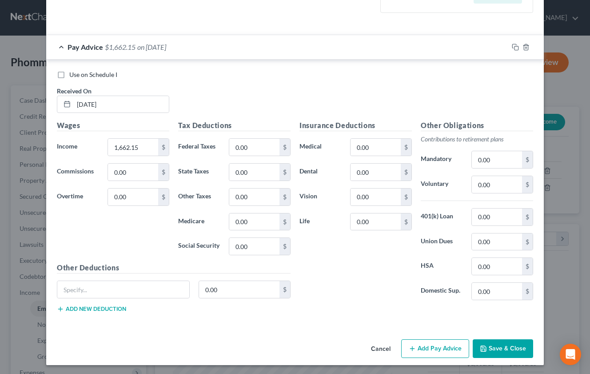
scroll to position [247, 0]
click at [527, 47] on line "button" at bounding box center [527, 48] width 0 height 2
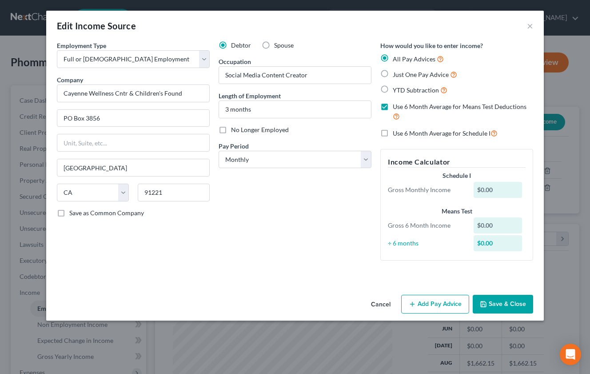
click at [439, 300] on button "Add Pay Advice" at bounding box center [435, 304] width 68 height 19
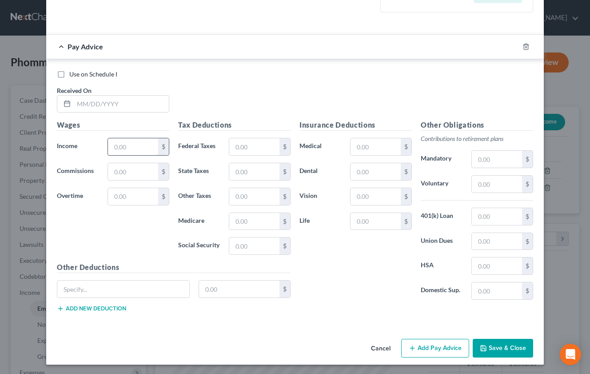
scroll to position [247, 0]
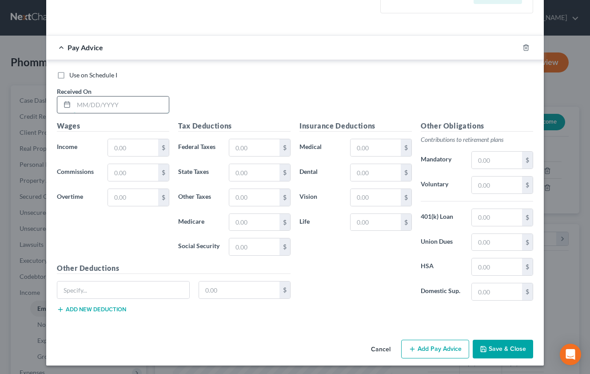
click at [112, 108] on input "text" at bounding box center [121, 104] width 95 height 17
type input "[DATE]"
click at [130, 144] on input "text" at bounding box center [133, 147] width 50 height 17
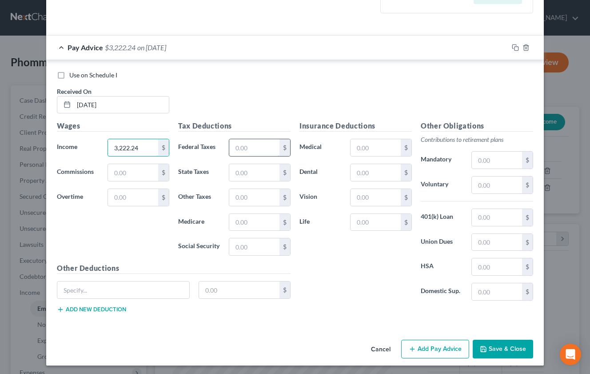
type input "3,222.24"
click at [245, 142] on input "text" at bounding box center [254, 147] width 50 height 17
type input "342.85"
click at [436, 349] on button "Add Pay Advice" at bounding box center [435, 349] width 68 height 19
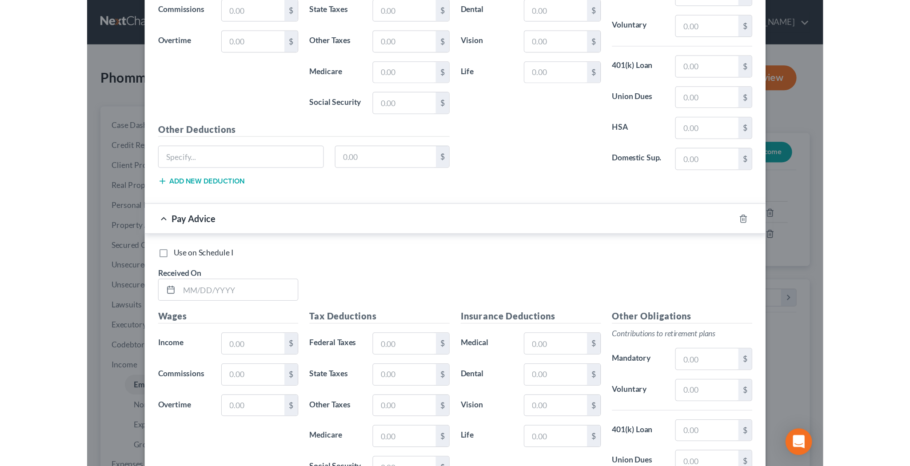
scroll to position [425, 0]
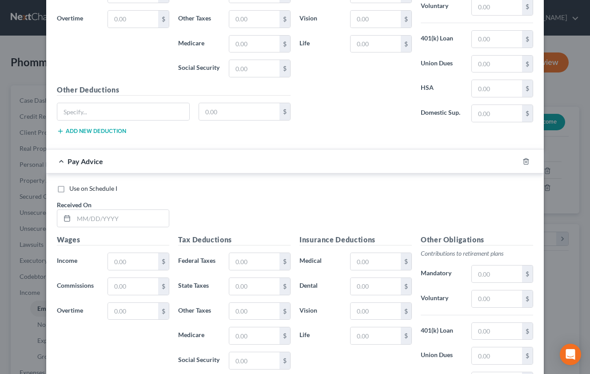
click at [69, 187] on label "Use on Schedule I" at bounding box center [93, 188] width 48 height 9
click at [73, 187] on input "Use on Schedule I" at bounding box center [76, 187] width 6 height 6
checkbox input "true"
click at [80, 216] on input "text" at bounding box center [121, 218] width 95 height 17
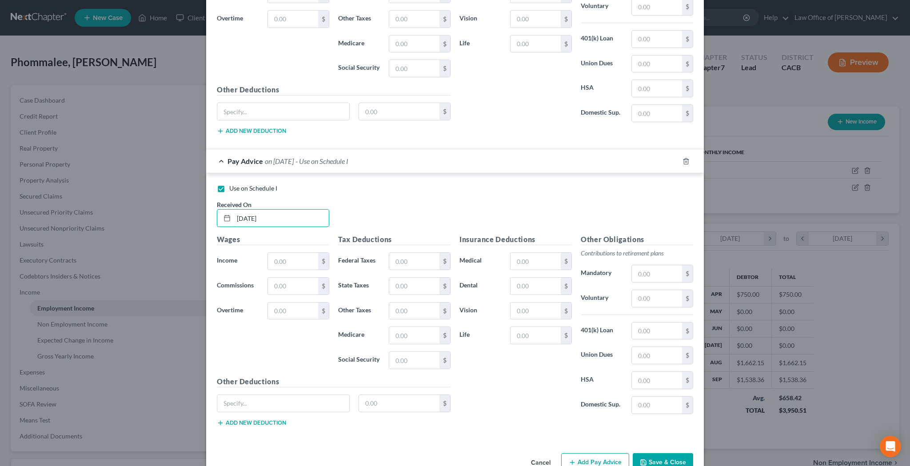
scroll to position [180, 377]
type input "[DATE]"
click at [289, 261] on input "text" at bounding box center [293, 261] width 50 height 17
type input "1,538.35"
click at [401, 256] on input "text" at bounding box center [414, 261] width 50 height 17
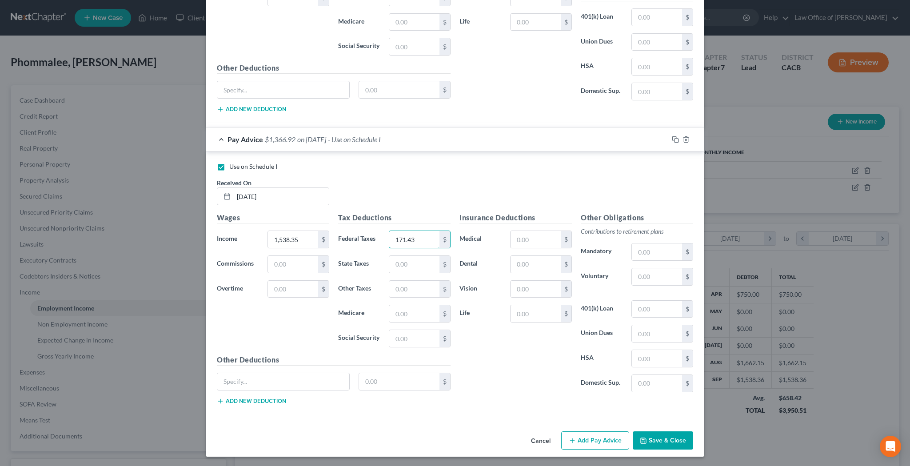
scroll to position [447, 0]
type input "171.43"
click at [661, 440] on button "Save & Close" at bounding box center [663, 441] width 60 height 19
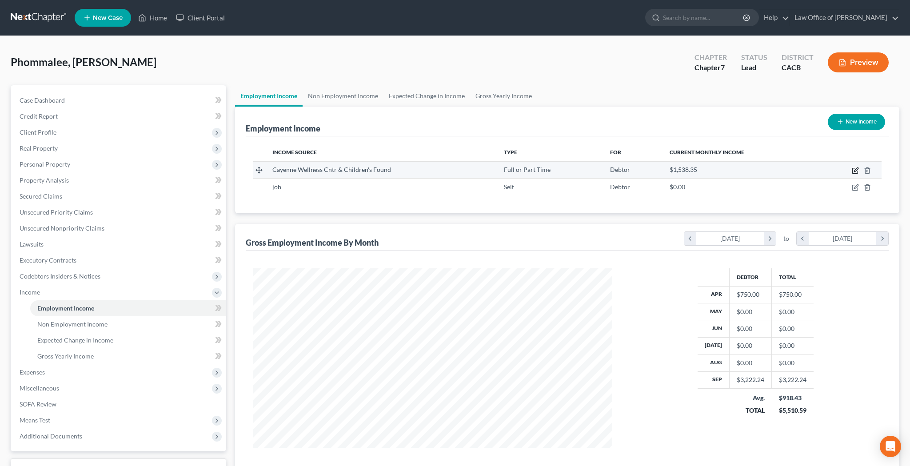
click at [854, 172] on icon "button" at bounding box center [855, 170] width 7 height 7
select select "0"
select select "4"
select select "0"
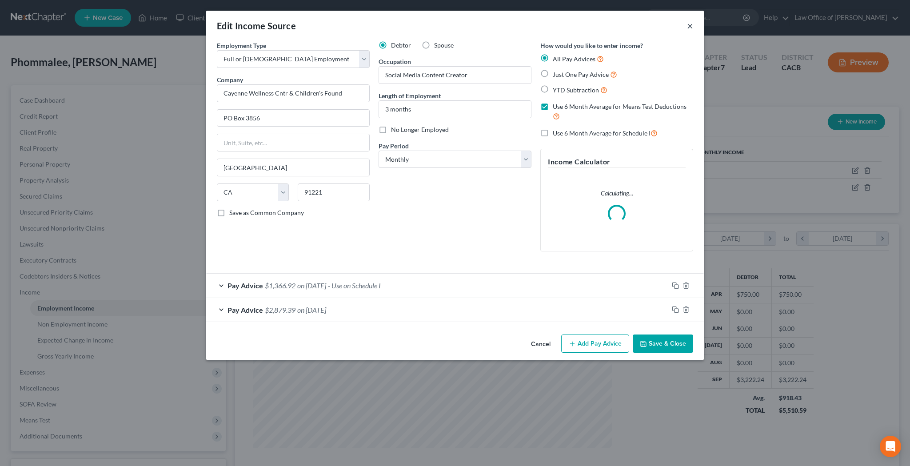
click at [689, 26] on button "×" at bounding box center [690, 25] width 6 height 11
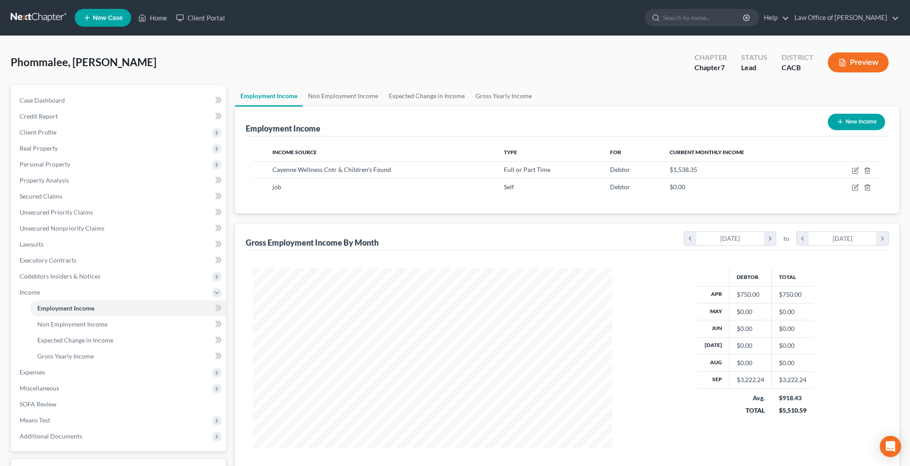
click at [853, 64] on button "Preview" at bounding box center [858, 62] width 61 height 20
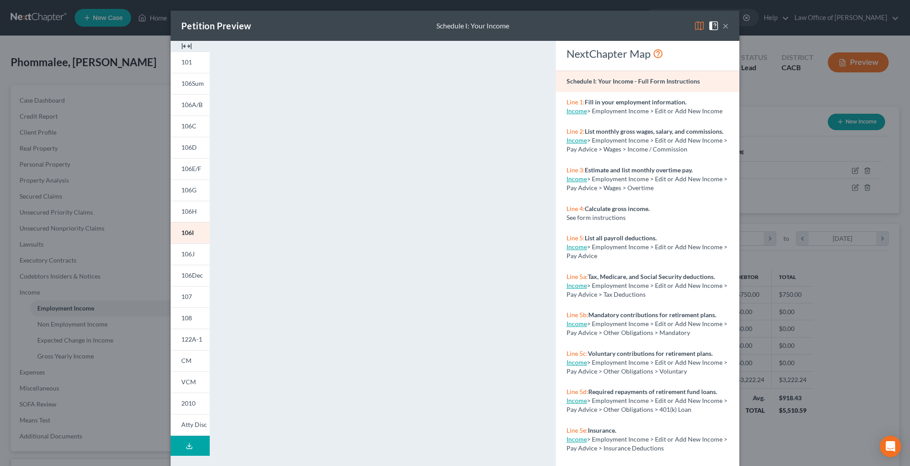
click at [725, 28] on button "×" at bounding box center [726, 25] width 6 height 11
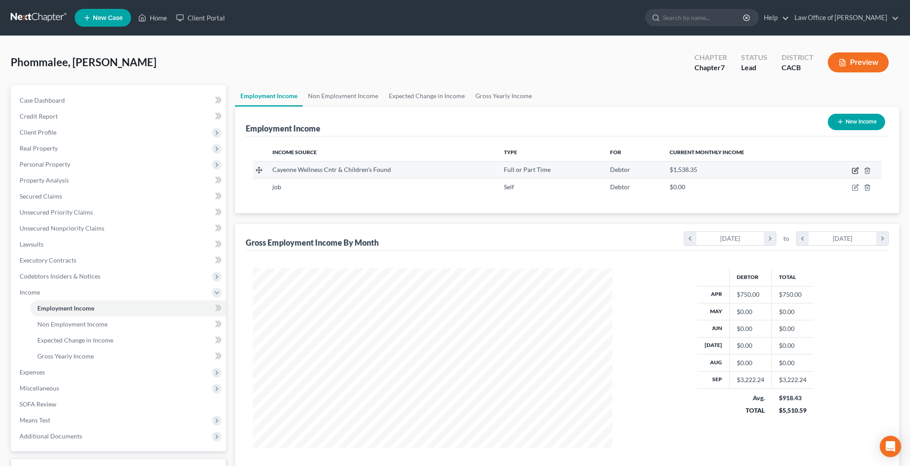
click at [856, 170] on icon "button" at bounding box center [856, 170] width 4 height 4
select select "0"
select select "4"
select select "0"
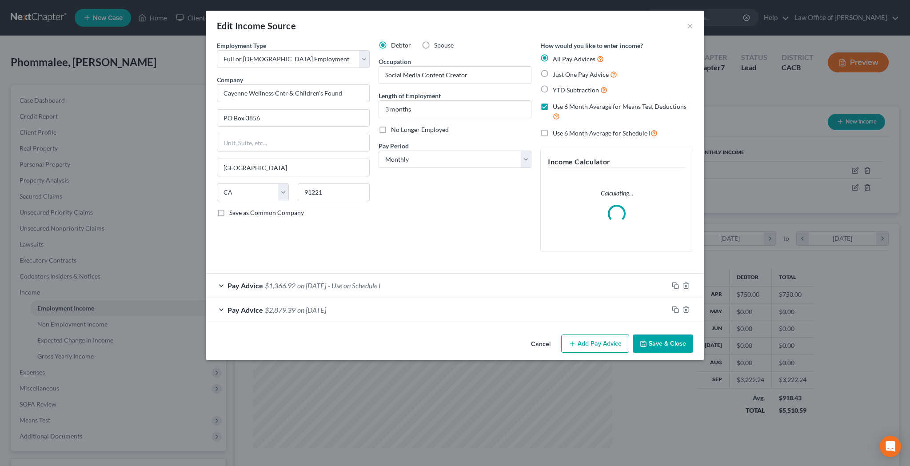
click at [220, 285] on div "Pay Advice $1,366.92 on [DATE] - Use on Schedule I" at bounding box center [437, 286] width 462 height 24
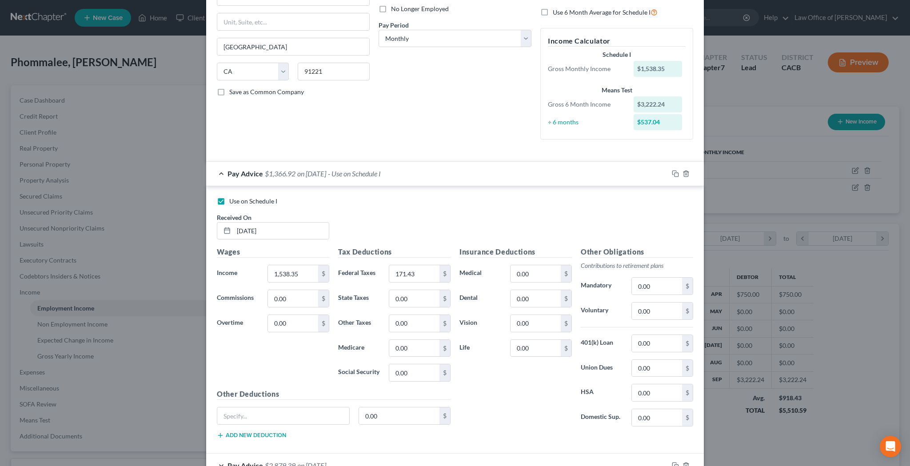
scroll to position [131, 0]
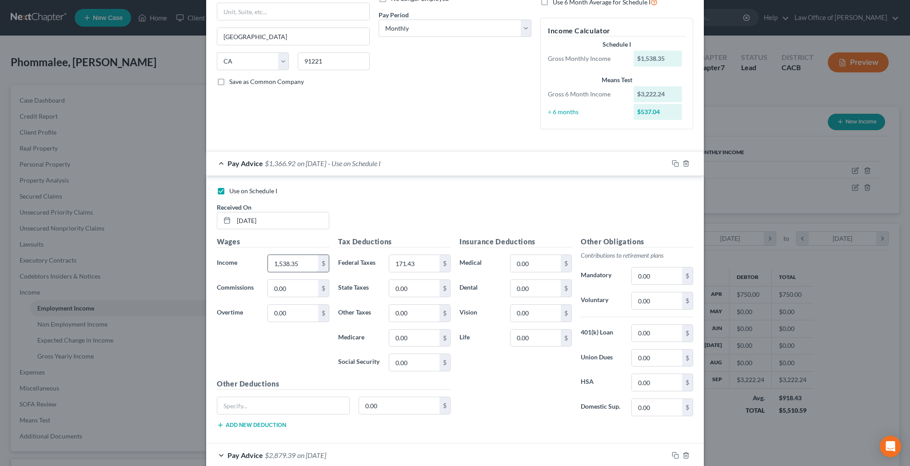
click at [303, 261] on input "1,538.35" at bounding box center [293, 263] width 50 height 17
click at [312, 262] on input "1,538.35" at bounding box center [293, 263] width 50 height 17
type input "1,538.36"
click at [424, 262] on input "171.43" at bounding box center [414, 263] width 50 height 17
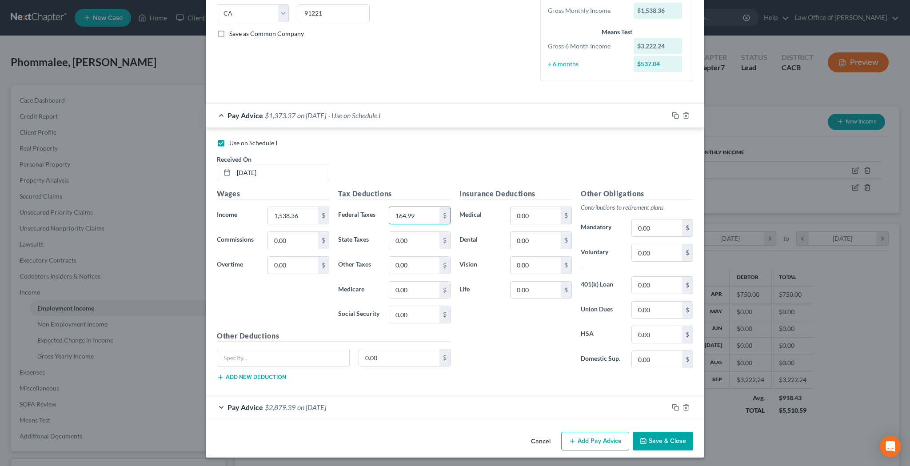
scroll to position [179, 0]
type input "164.99"
click at [664, 441] on button "Save & Close" at bounding box center [663, 441] width 60 height 19
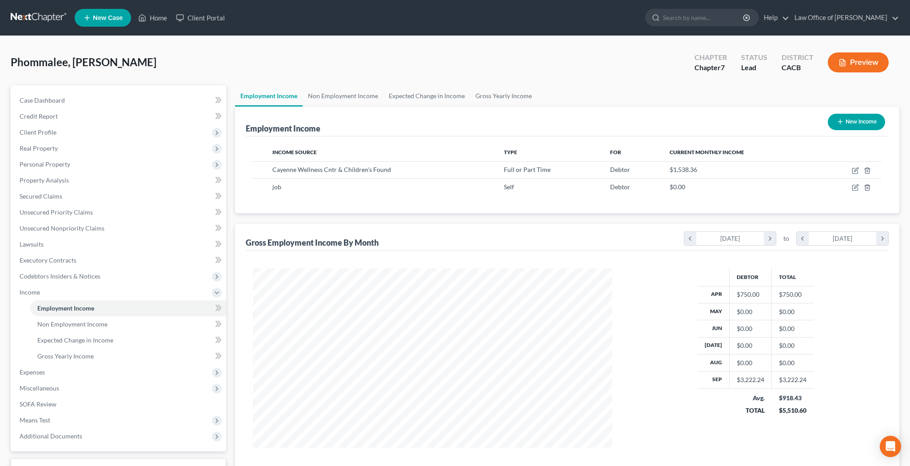
scroll to position [0, 0]
click at [863, 64] on button "Preview" at bounding box center [858, 62] width 61 height 20
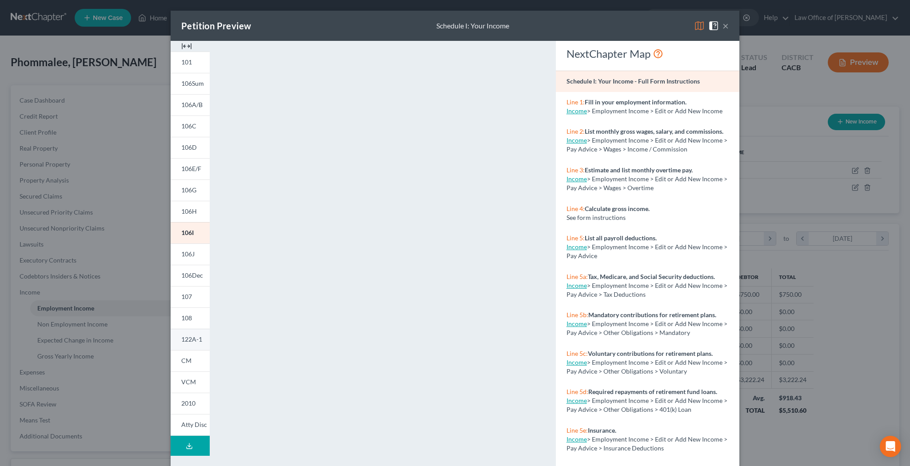
click at [192, 340] on span "122A-1" at bounding box center [191, 340] width 21 height 8
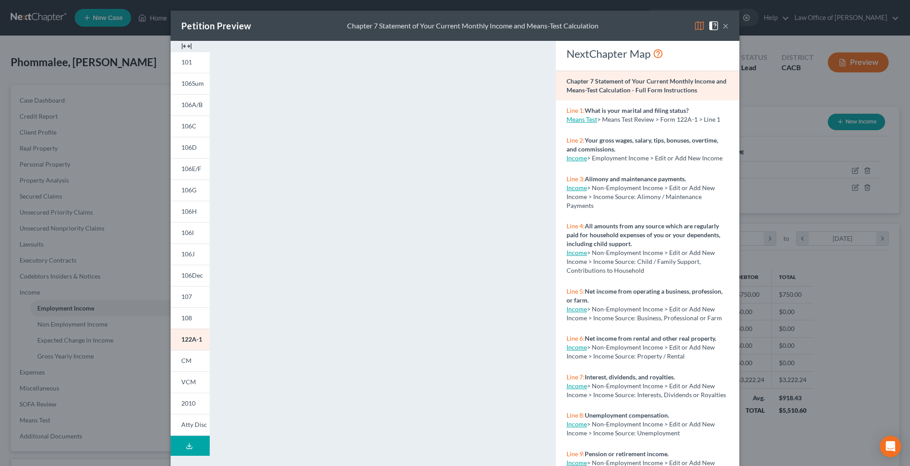
click at [726, 30] on button "×" at bounding box center [726, 25] width 6 height 11
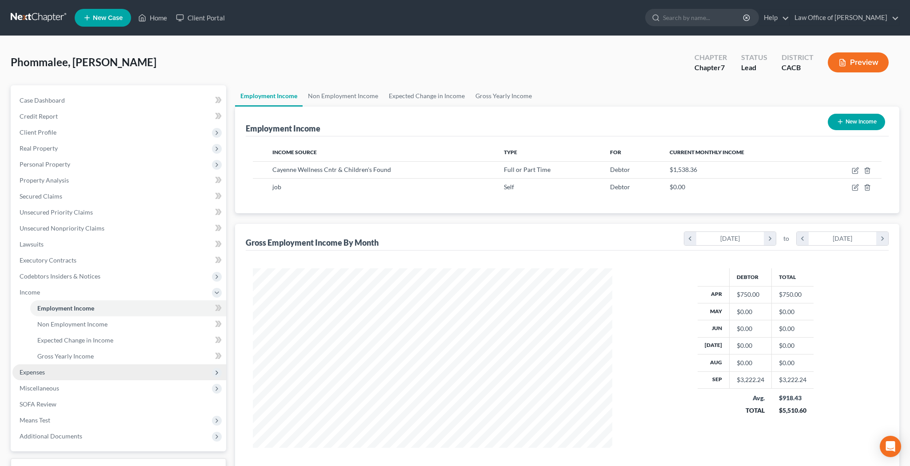
click at [87, 372] on span "Expenses" at bounding box center [119, 372] width 214 height 16
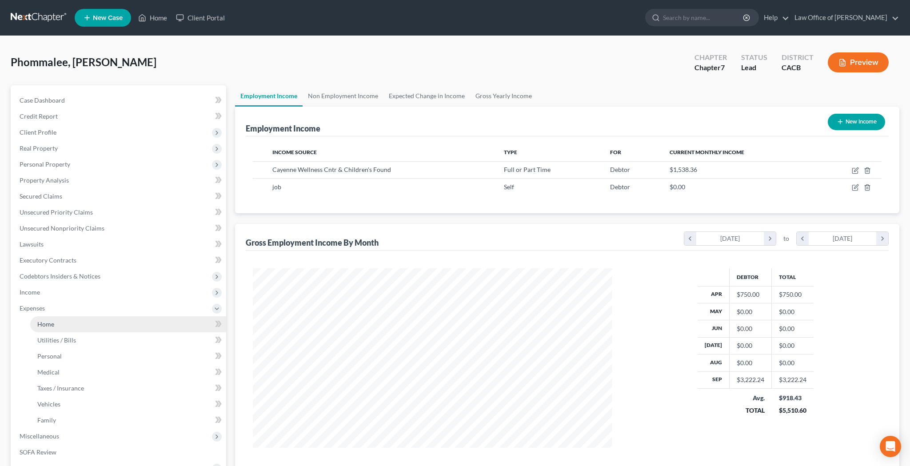
click at [84, 322] on link "Home" at bounding box center [128, 324] width 196 height 16
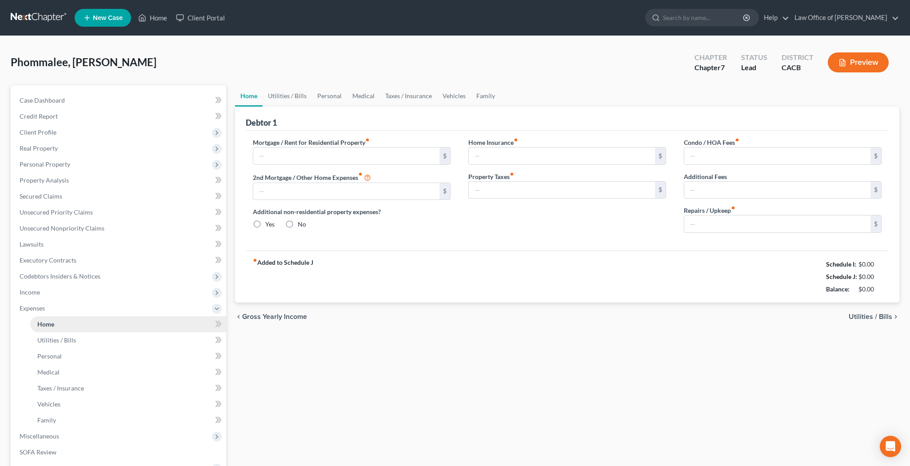
type input "2,112.00"
type input "0.00"
radio input "true"
type input "0.00"
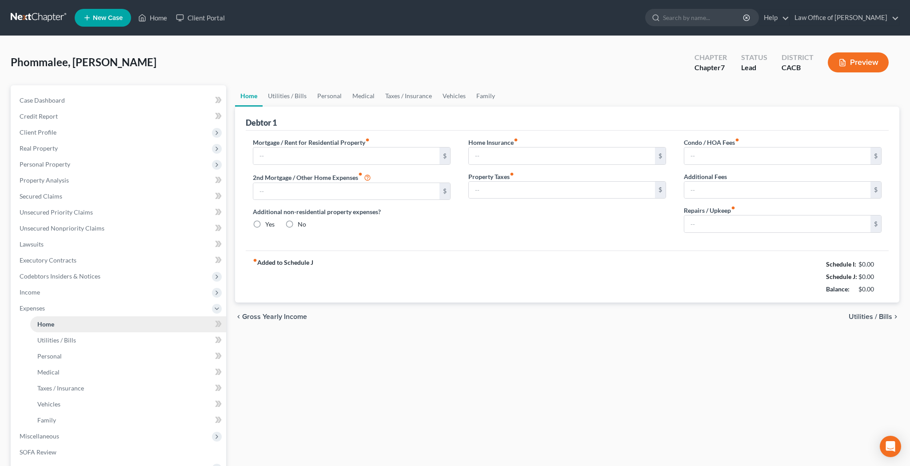
type input "0.00"
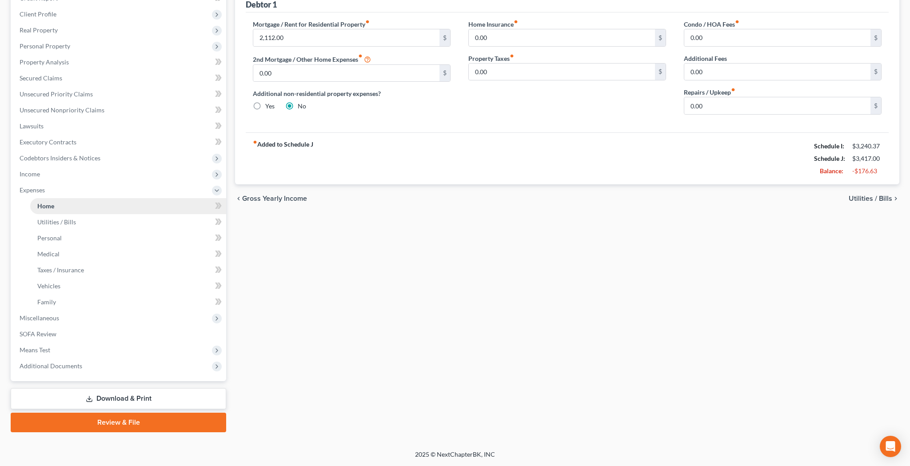
scroll to position [118, 0]
click at [85, 368] on span "Additional Documents" at bounding box center [119, 366] width 214 height 16
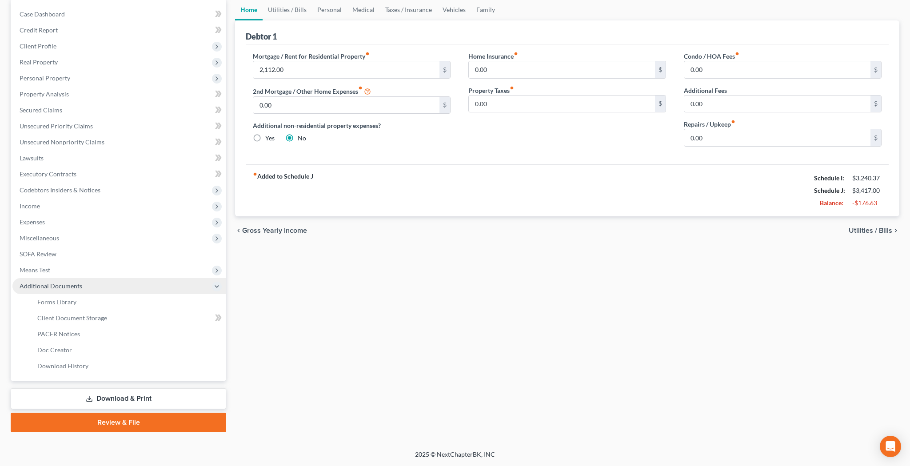
scroll to position [86, 0]
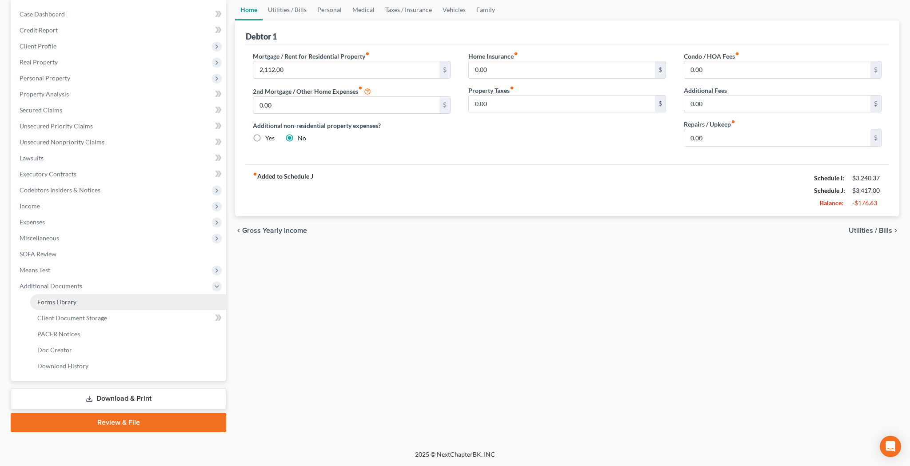
click at [92, 303] on link "Forms Library" at bounding box center [128, 302] width 196 height 16
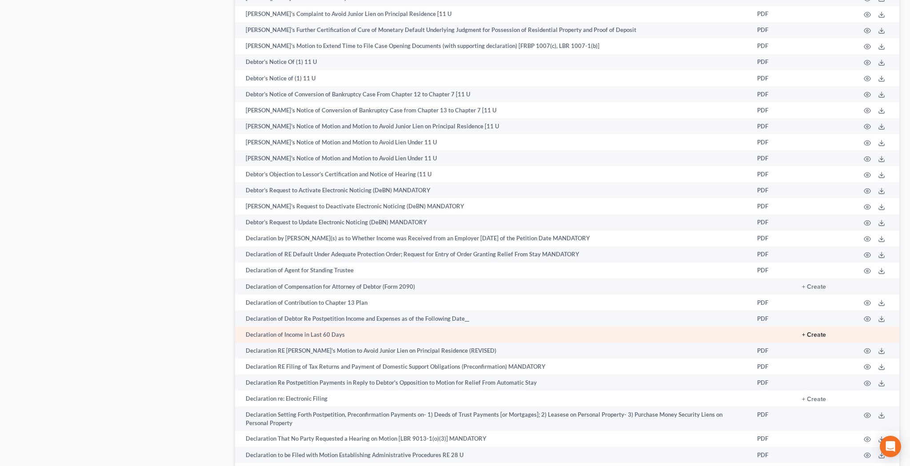
scroll to position [1269, 0]
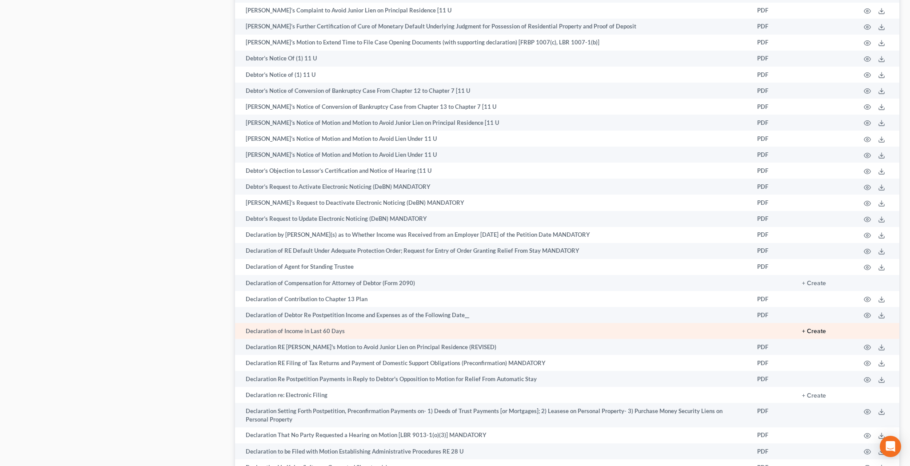
click at [816, 328] on button "+ Create" at bounding box center [814, 331] width 24 height 6
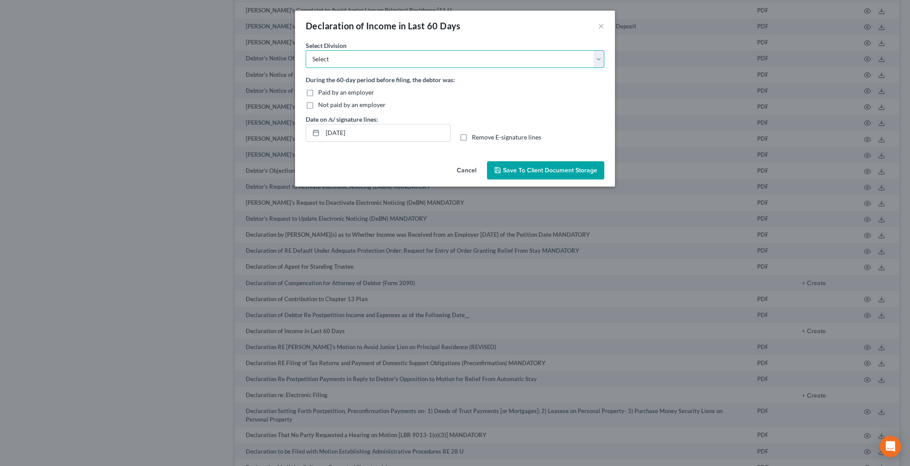
select select "4"
click at [318, 92] on label "Paid by an employer" at bounding box center [346, 92] width 56 height 9
click at [322, 92] on input "Paid by an employer" at bounding box center [325, 91] width 6 height 6
checkbox input "true"
click at [472, 137] on label "Remove E-signature lines" at bounding box center [506, 137] width 69 height 9
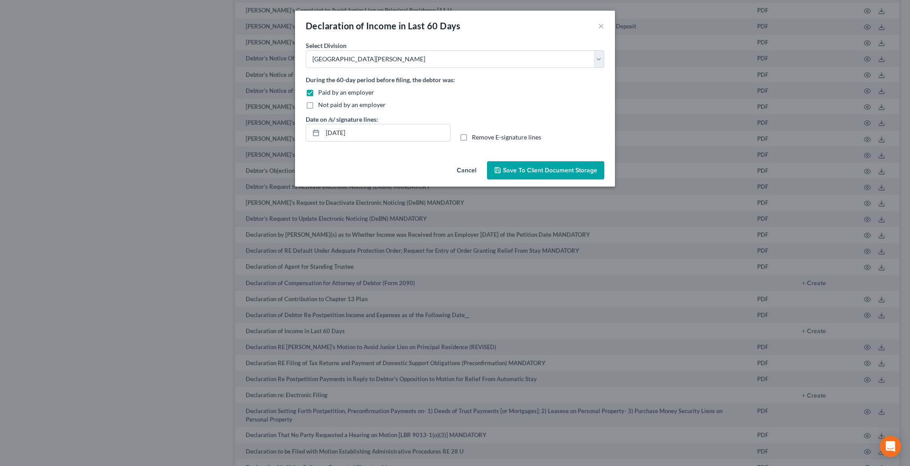
click at [476, 137] on input "Remove E-signature lines" at bounding box center [479, 136] width 6 height 6
checkbox input "true"
click at [523, 170] on span "Save to Client Document Storage" at bounding box center [550, 171] width 94 height 8
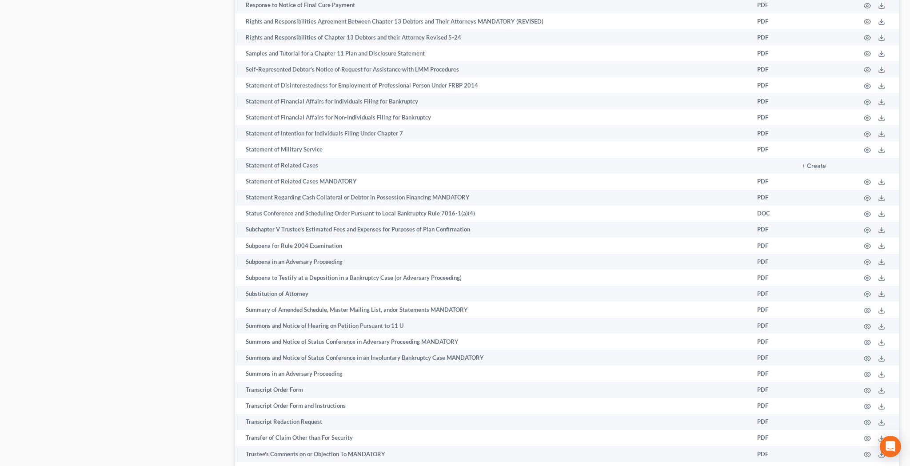
scroll to position [4282, 0]
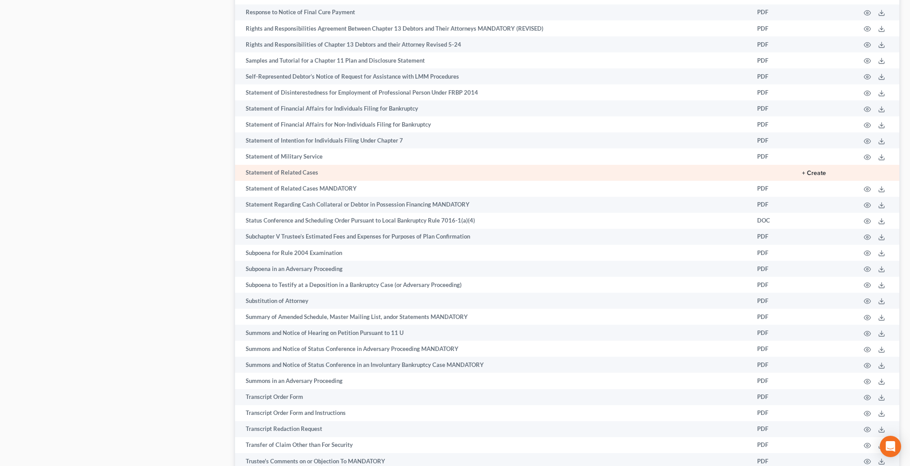
click at [818, 170] on button "+ Create" at bounding box center [814, 173] width 24 height 6
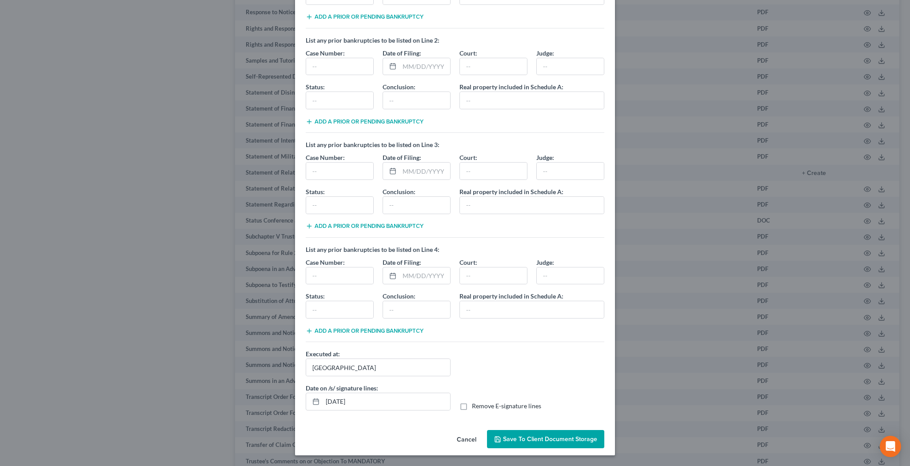
scroll to position [110, 0]
click at [378, 368] on input "[GEOGRAPHIC_DATA]" at bounding box center [378, 367] width 144 height 17
type input "[PERSON_NAME]"
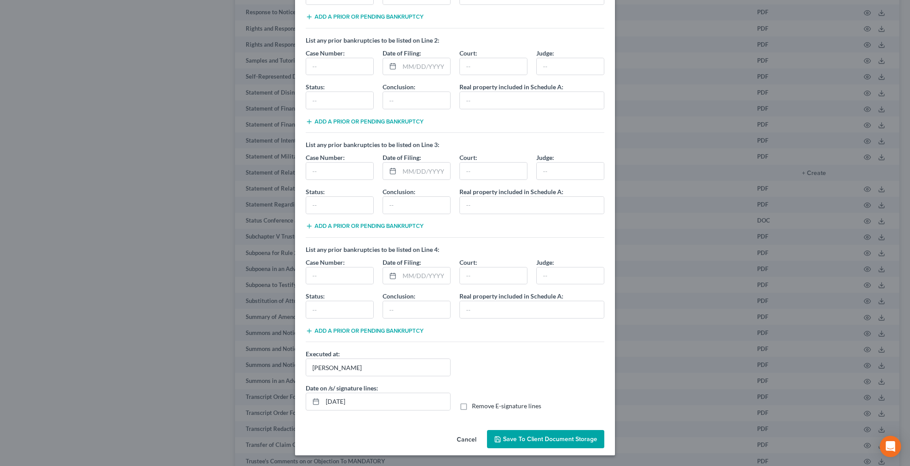
click at [472, 404] on label "Remove E-signature lines" at bounding box center [506, 406] width 69 height 9
click at [476, 404] on input "Remove E-signature lines" at bounding box center [479, 405] width 6 height 6
checkbox input "true"
click at [517, 437] on span "Save to Client Document Storage" at bounding box center [550, 440] width 94 height 8
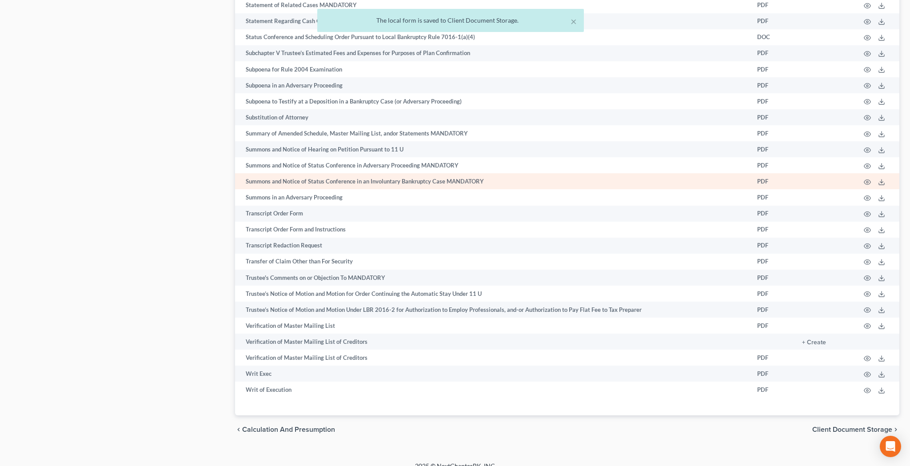
scroll to position [4466, 0]
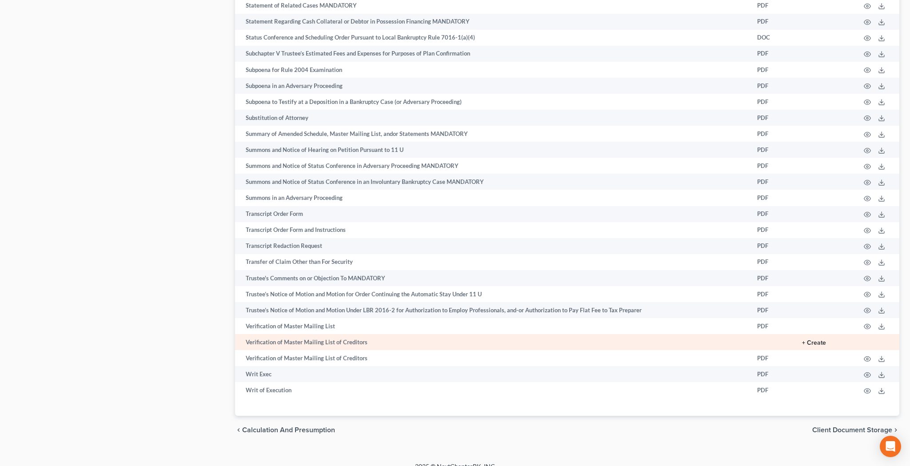
click at [812, 340] on button "+ Create" at bounding box center [814, 343] width 24 height 6
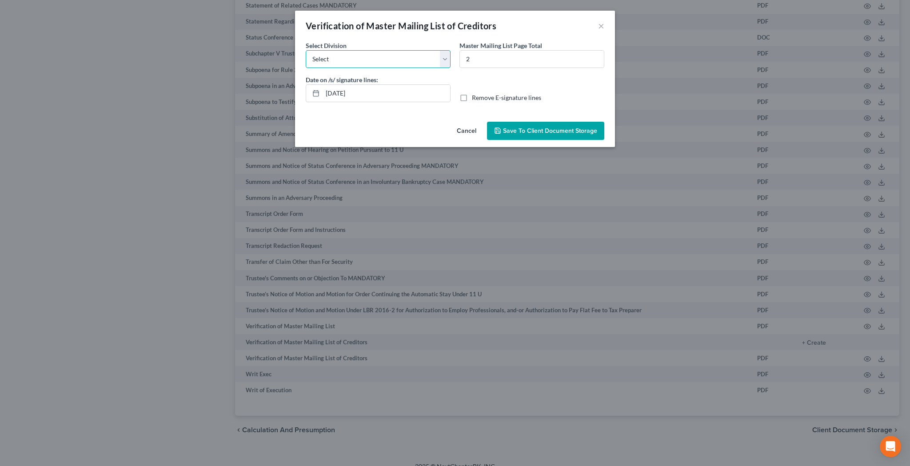
select select "4"
click at [472, 99] on label "Remove E-signature lines" at bounding box center [506, 97] width 69 height 9
click at [476, 99] on input "Remove E-signature lines" at bounding box center [479, 96] width 6 height 6
checkbox input "true"
click at [515, 132] on span "Save to Client Document Storage" at bounding box center [550, 131] width 94 height 8
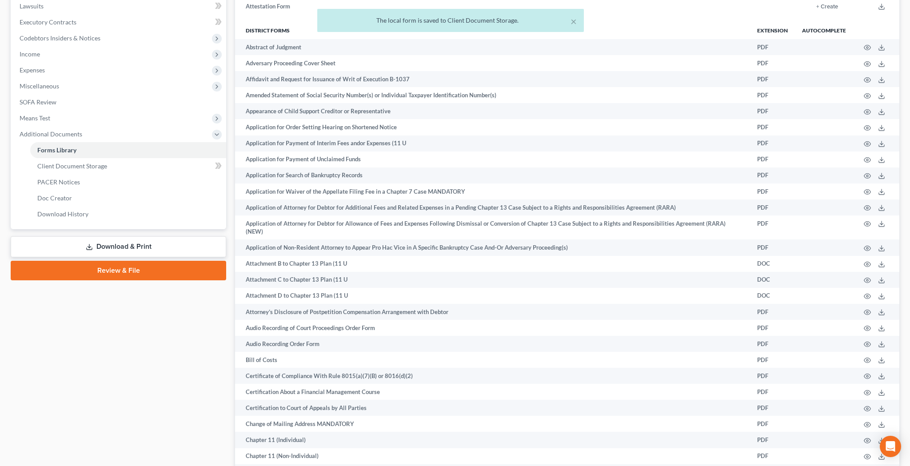
scroll to position [238, 0]
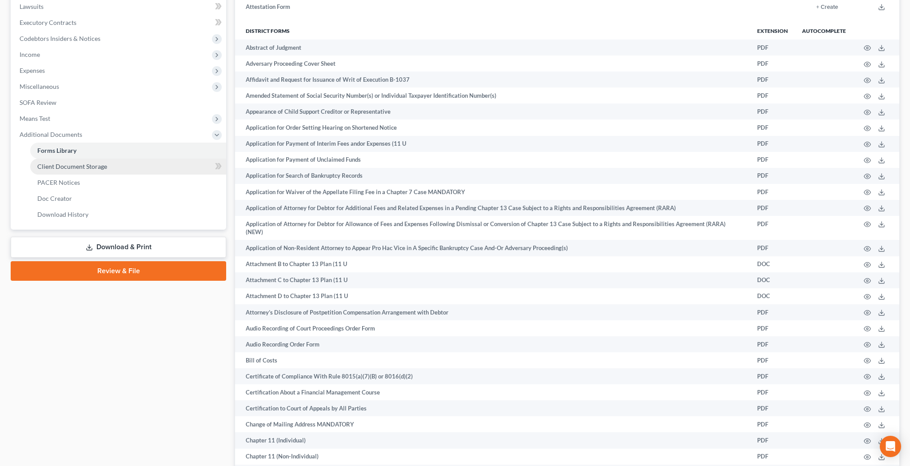
click at [109, 167] on link "Client Document Storage" at bounding box center [128, 167] width 196 height 16
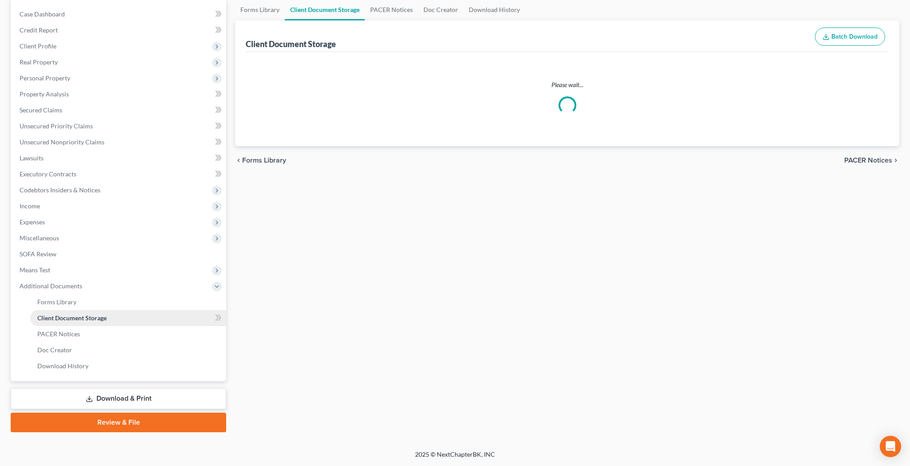
scroll to position [67, 0]
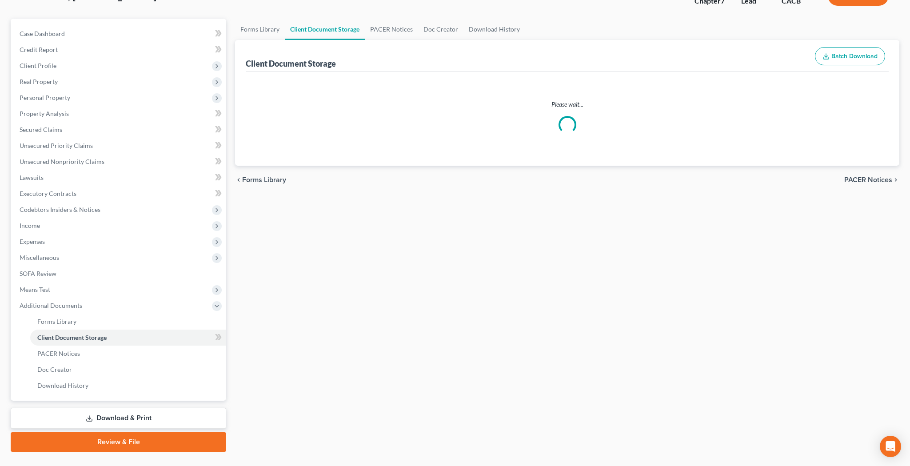
select select "10"
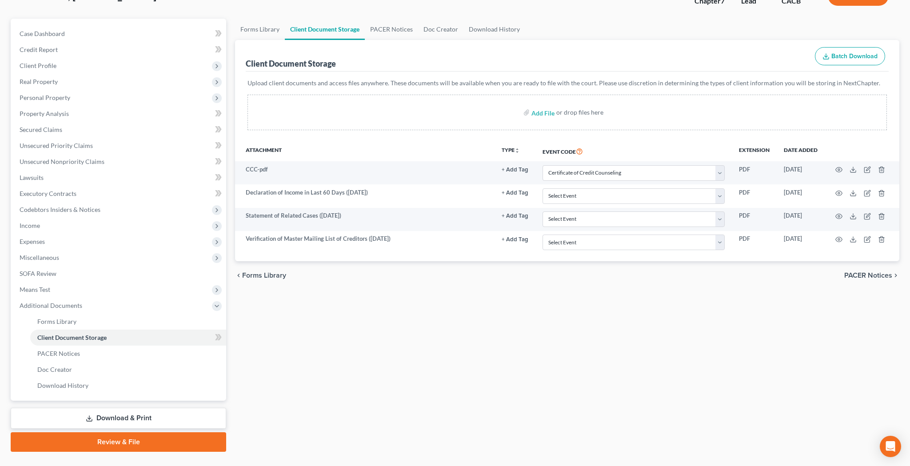
scroll to position [0, 0]
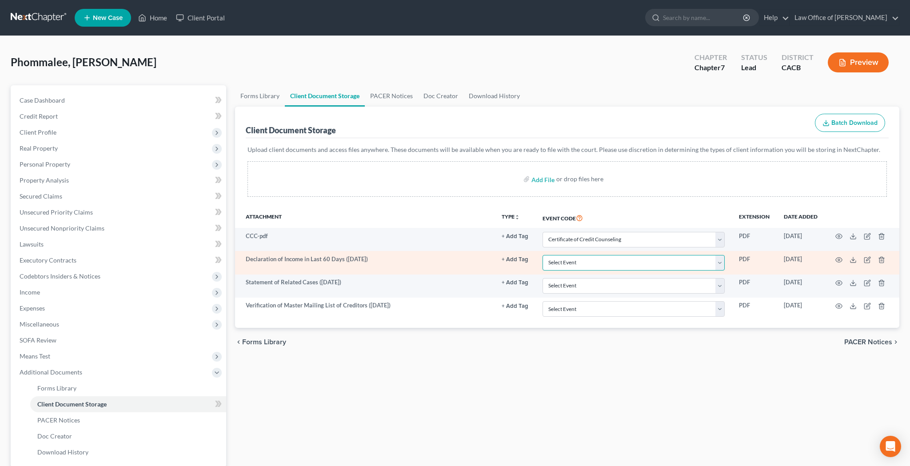
select select "30"
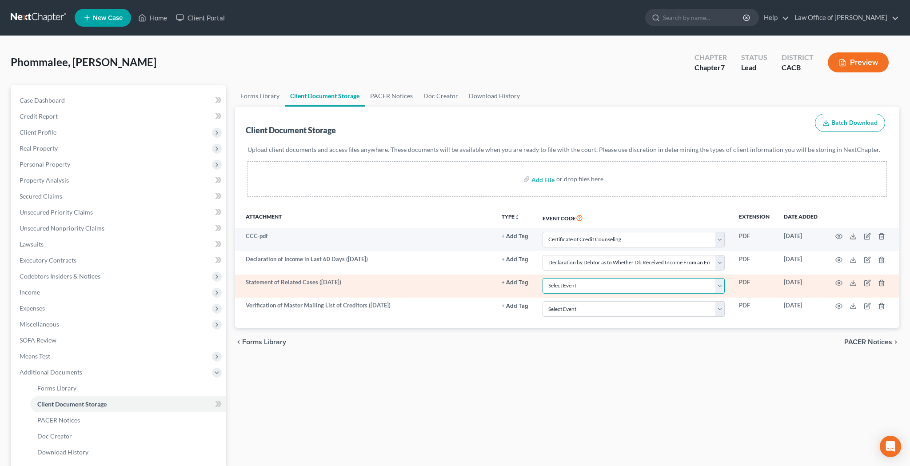
select select "65"
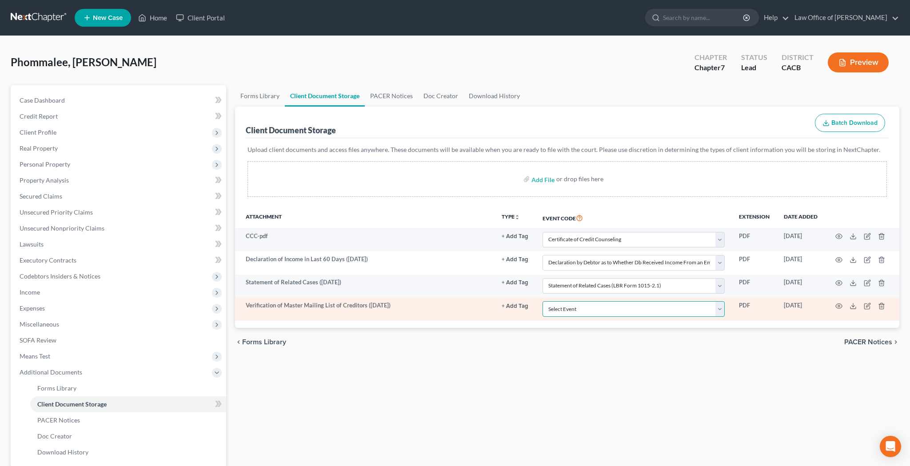
select select "59"
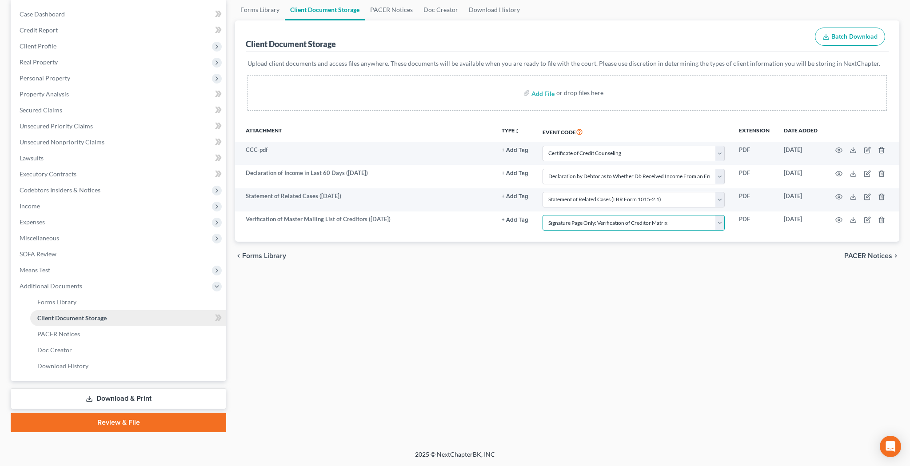
scroll to position [86, 0]
click at [135, 396] on link "Download & Print" at bounding box center [119, 398] width 216 height 21
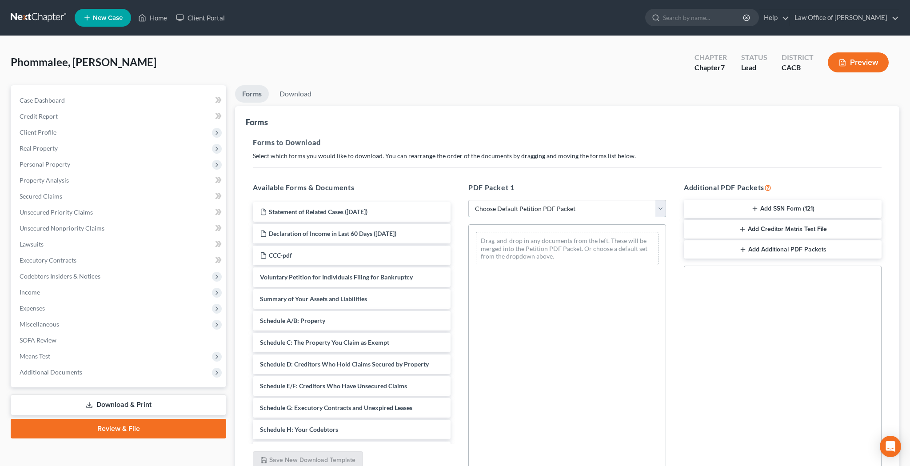
select select "4"
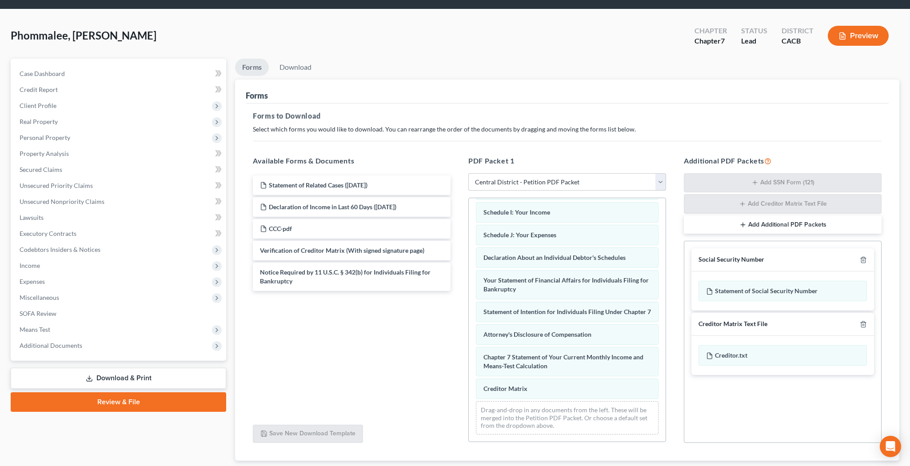
scroll to position [37, 0]
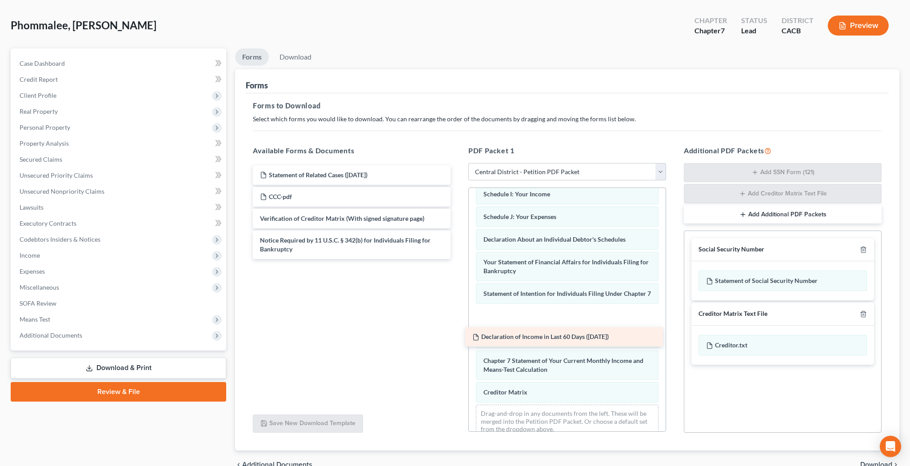
drag, startPoint x: 343, startPoint y: 194, endPoint x: 556, endPoint y: 334, distance: 254.7
click at [458, 259] on div "Declaration of Income in Last 60 Days ([DATE]) Statement of Related Cases ([DAT…" at bounding box center [352, 212] width 212 height 94
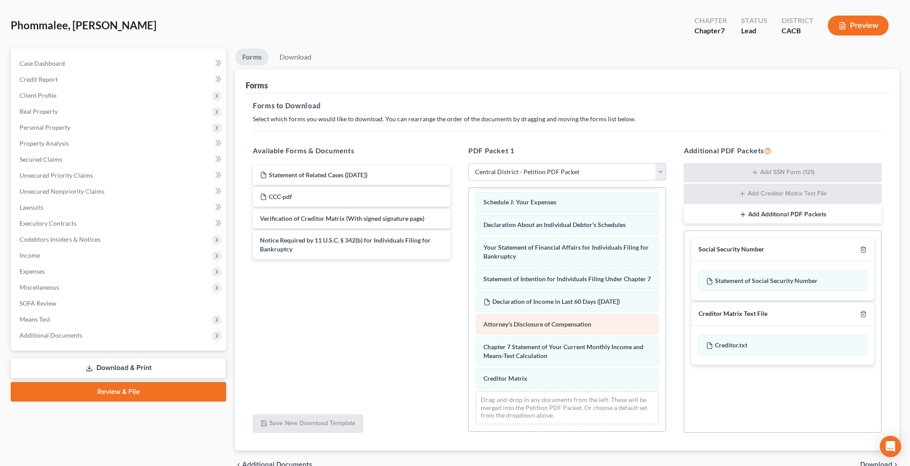
scroll to position [224, 0]
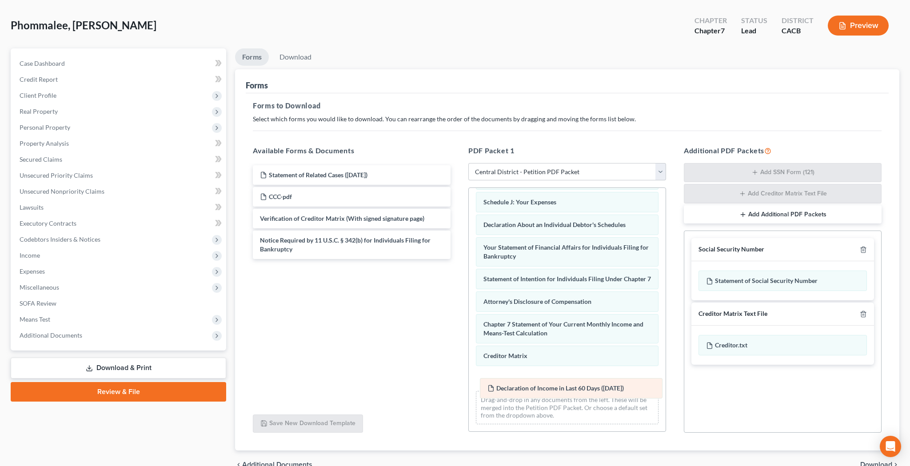
drag, startPoint x: 552, startPoint y: 300, endPoint x: 556, endPoint y: 387, distance: 86.3
click at [556, 387] on div "Declaration of Income in Last 60 Days ([DATE]) Voluntary Petition for Individua…" at bounding box center [567, 202] width 197 height 460
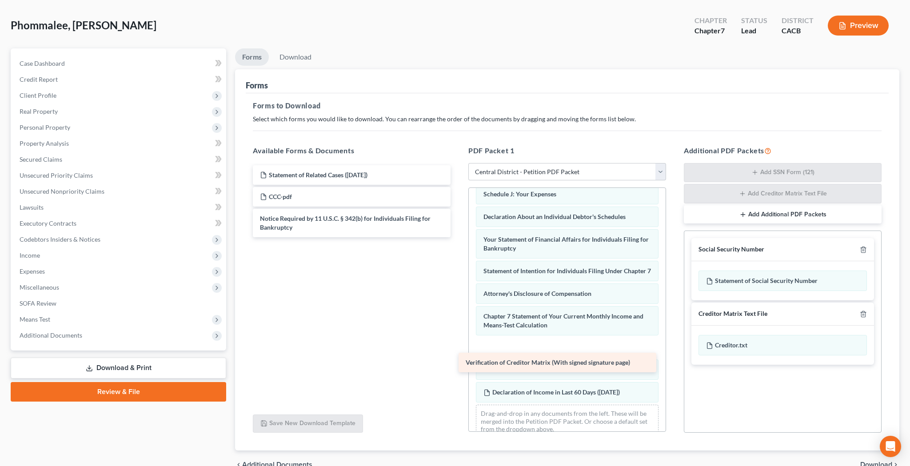
drag, startPoint x: 393, startPoint y: 217, endPoint x: 599, endPoint y: 361, distance: 251.4
click at [458, 237] on div "Verification of Creditor Matrix (With signed signature page) Statement of Relat…" at bounding box center [352, 201] width 212 height 72
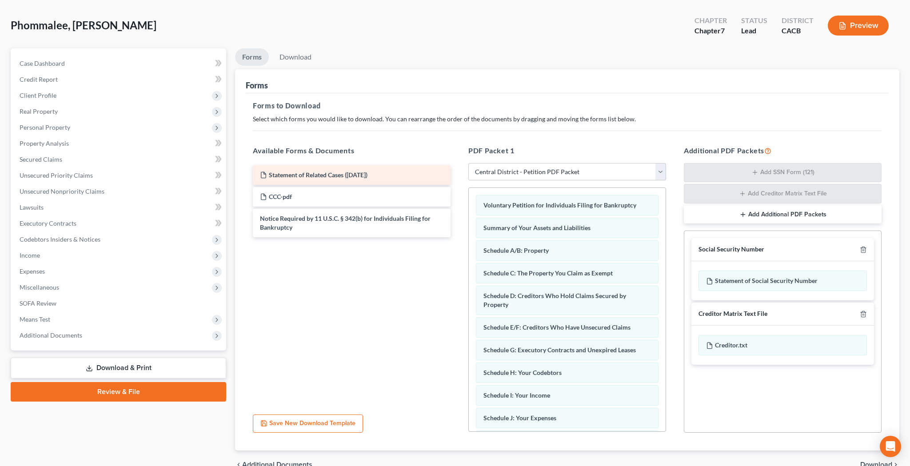
scroll to position [0, 0]
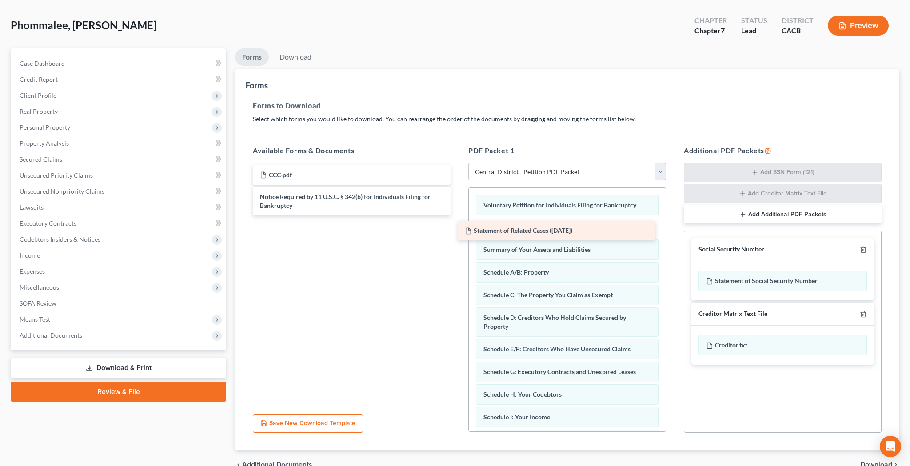
drag, startPoint x: 387, startPoint y: 172, endPoint x: 600, endPoint y: 219, distance: 217.5
click at [458, 216] on div "Statement of Related Cases ([DATE]) Statement of Related Cases ([DATE]) CCC-pdf…" at bounding box center [352, 190] width 212 height 50
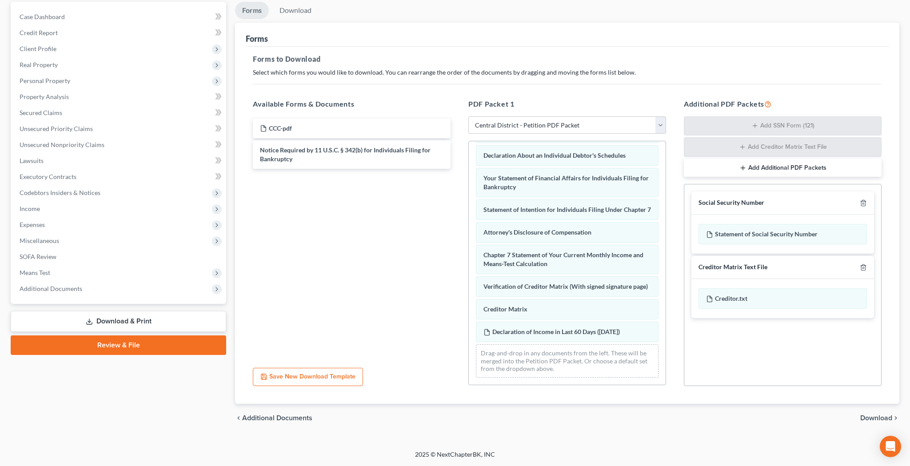
scroll to position [84, 0]
click at [870, 419] on span "Download" at bounding box center [876, 418] width 32 height 7
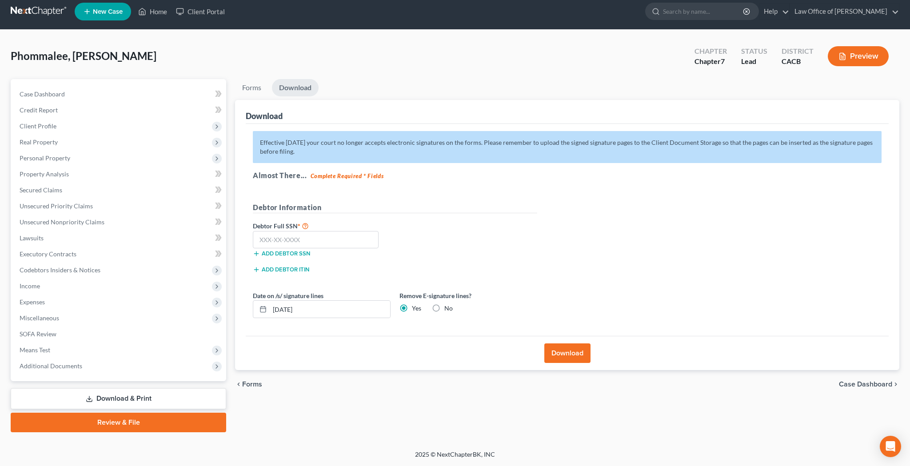
scroll to position [6, 0]
click at [304, 233] on input "text" at bounding box center [316, 240] width 126 height 18
type input "288-92-8921"
click at [579, 351] on button "Download" at bounding box center [567, 354] width 46 height 20
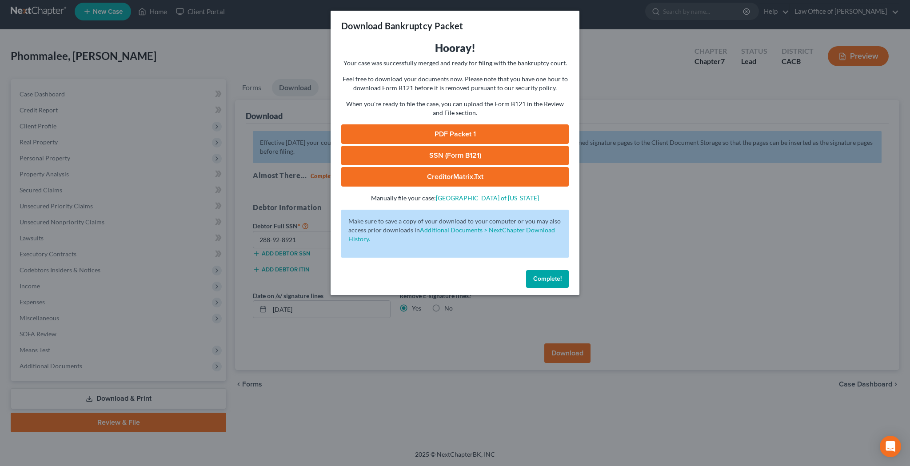
click at [495, 135] on link "PDF Packet 1" at bounding box center [455, 134] width 228 height 20
click at [428, 154] on link "SSN (Form B121)" at bounding box center [455, 156] width 228 height 20
click at [543, 280] on span "Complete!" at bounding box center [547, 279] width 28 height 8
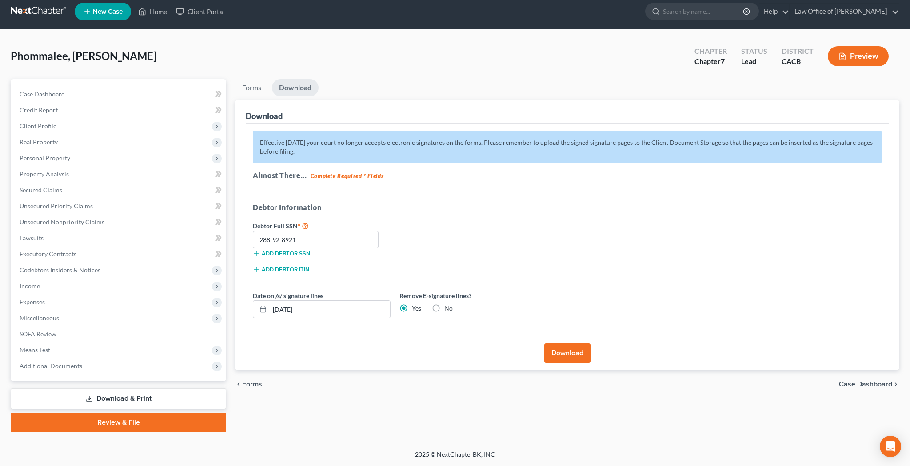
click at [567, 352] on button "Download" at bounding box center [567, 354] width 46 height 20
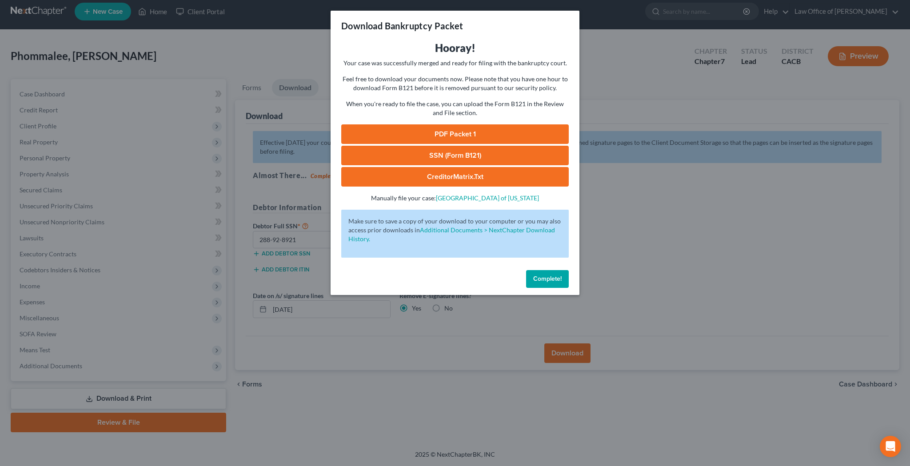
click at [471, 128] on link "PDF Packet 1" at bounding box center [455, 134] width 228 height 20
click at [556, 283] on button "Complete!" at bounding box center [547, 279] width 43 height 18
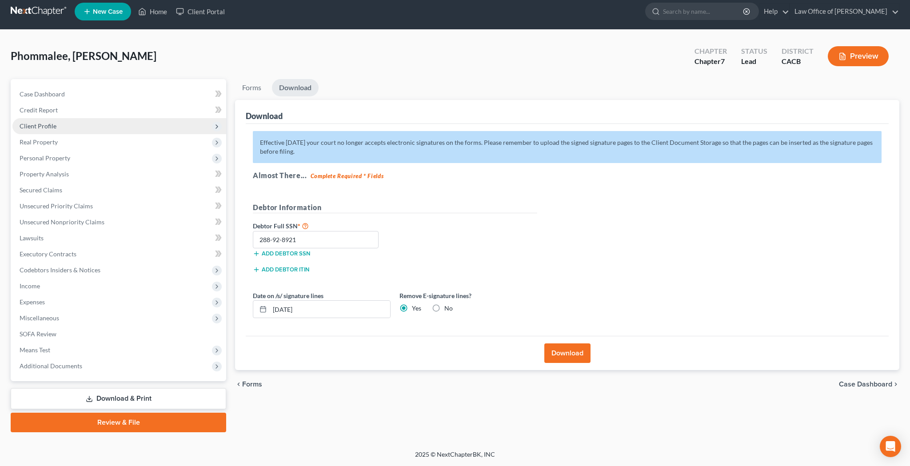
click at [105, 133] on ul "Case Dashboard Payments Invoices Payments Payments Credit Report Client Profile" at bounding box center [119, 230] width 214 height 288
click at [96, 127] on span "Client Profile" at bounding box center [119, 126] width 214 height 16
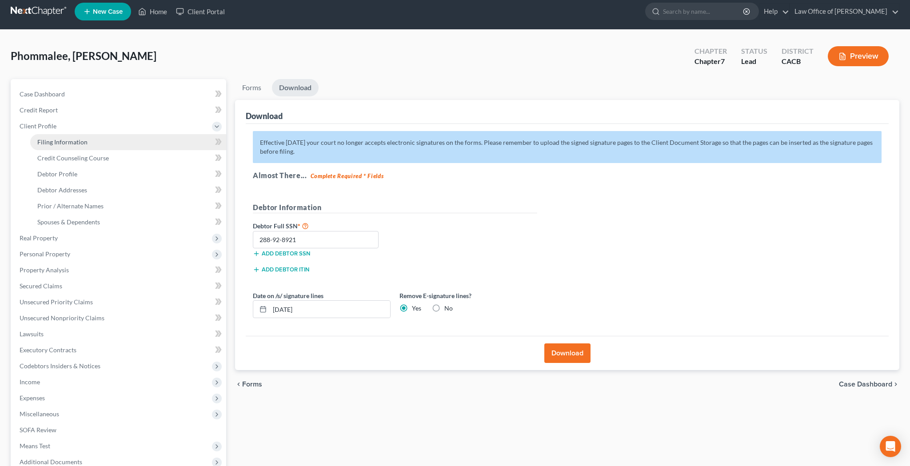
click at [92, 145] on link "Filing Information" at bounding box center [128, 142] width 196 height 16
select select "1"
select select "0"
select select "7"
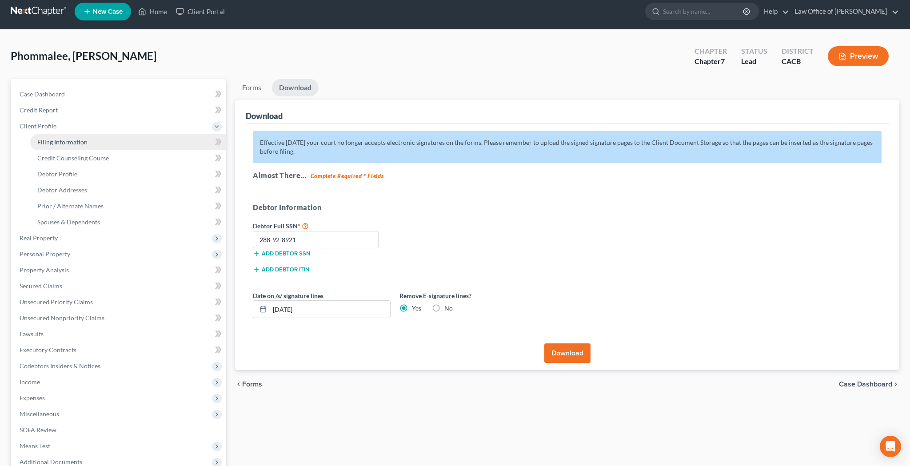
select select "0"
select select "4"
select select "0"
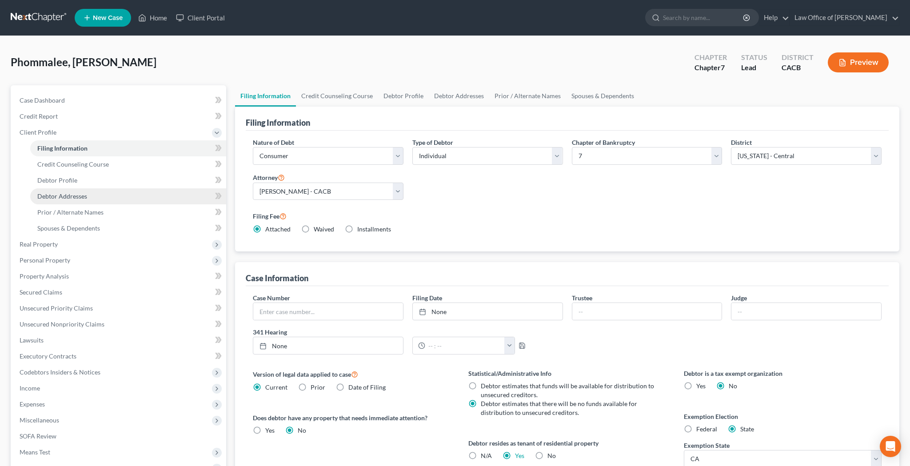
click at [99, 196] on link "Debtor Addresses" at bounding box center [128, 196] width 196 height 16
